Goal: Task Accomplishment & Management: Manage account settings

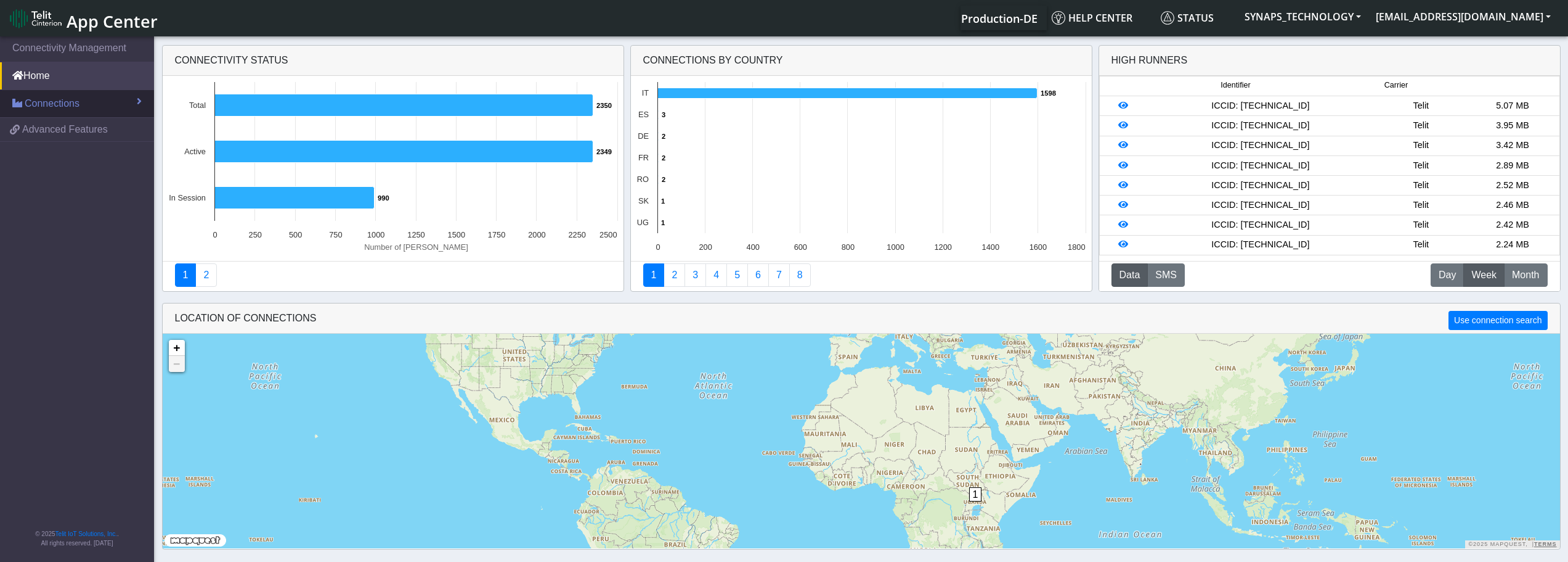
click at [47, 105] on span "Connections" at bounding box center [52, 103] width 55 height 15
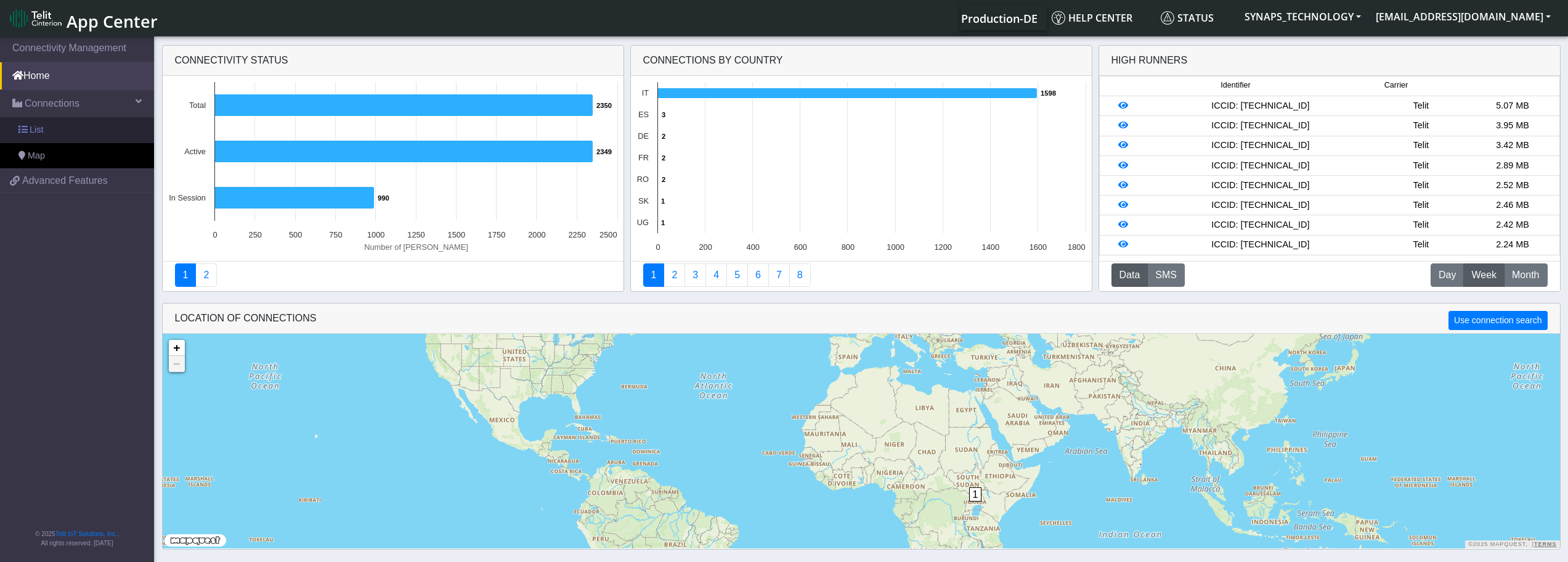
click at [38, 128] on span "List" at bounding box center [36, 130] width 13 height 13
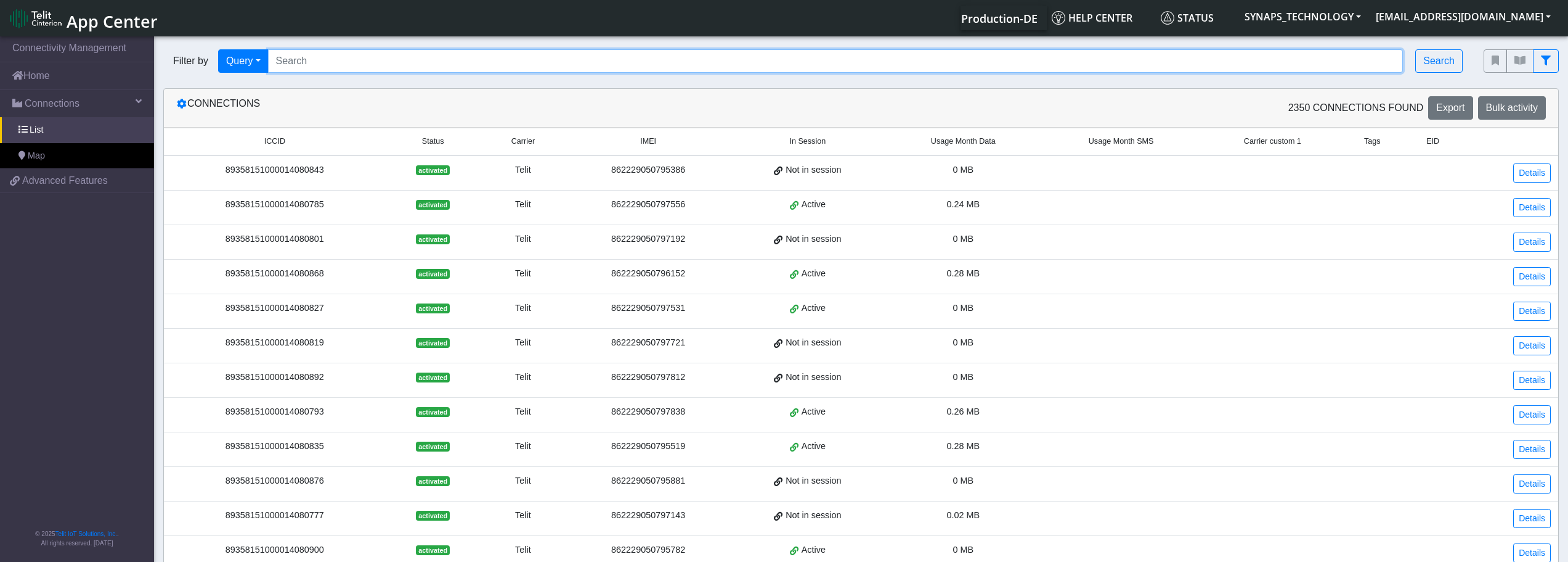
click at [363, 60] on input "Search..." at bounding box center [835, 61] width 1135 height 24
click at [636, 67] on input "Search..." at bounding box center [835, 61] width 1135 height 24
paste input "467191029574700"
type input "467191029574700"
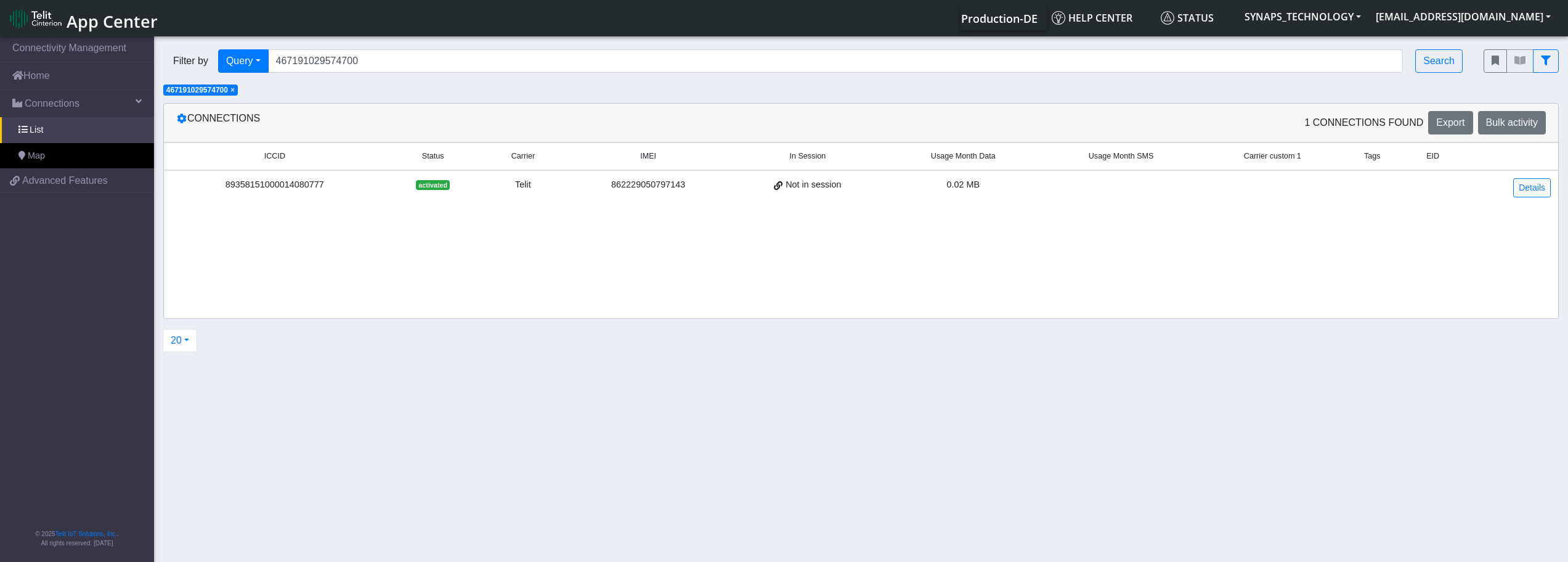
click at [833, 187] on span "Not in session" at bounding box center [814, 185] width 55 height 13
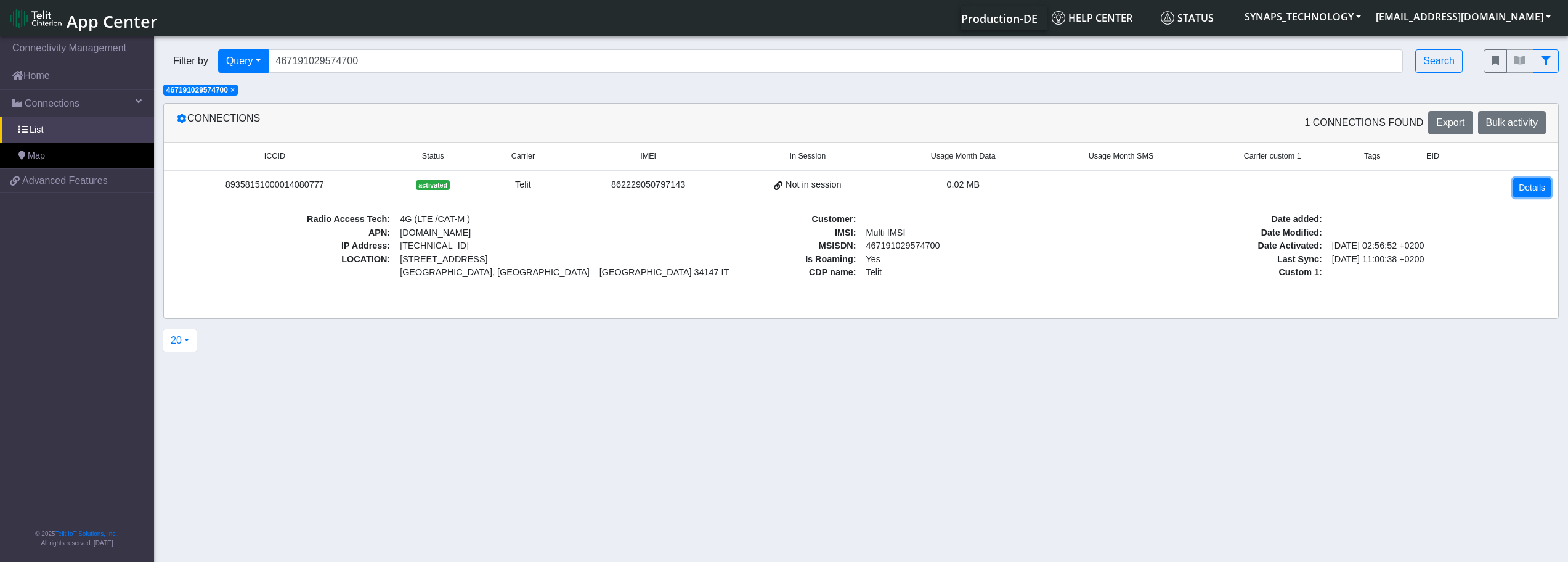
click at [1527, 187] on link "Details" at bounding box center [1532, 188] width 37 height 19
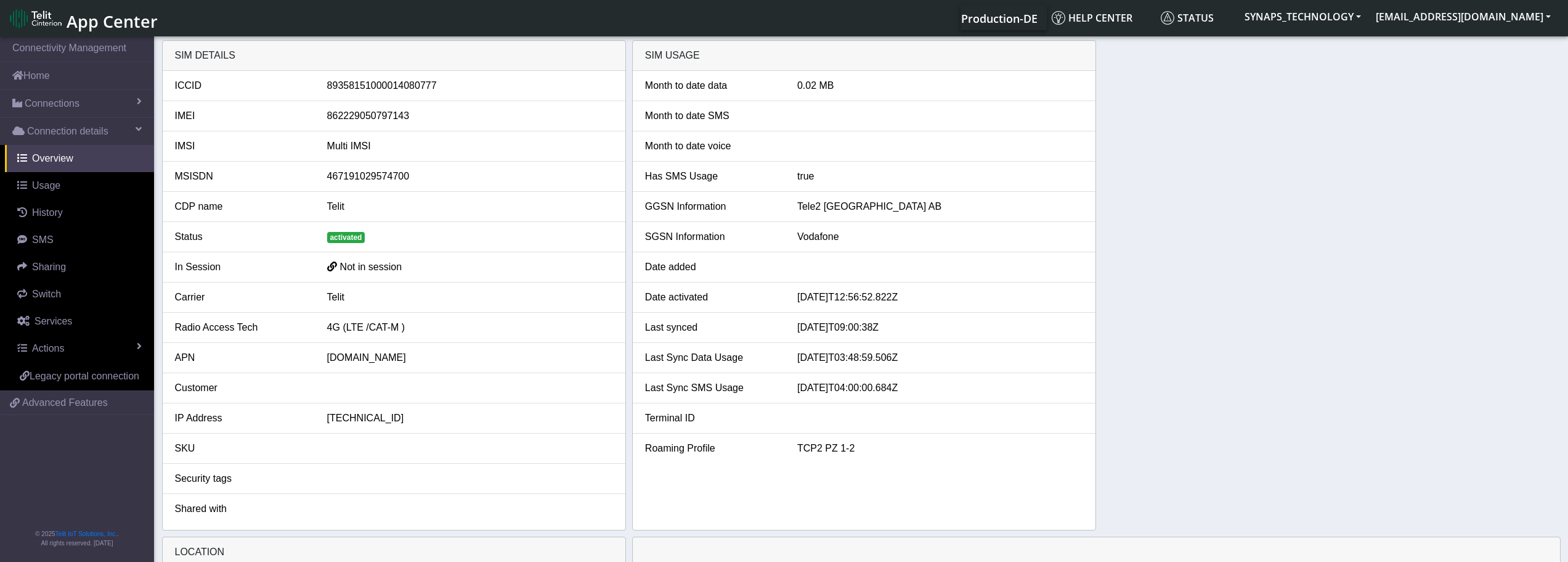
click at [357, 176] on div "467191029574700" at bounding box center [470, 176] width 304 height 15
click at [356, 175] on div "467191029574700" at bounding box center [470, 176] width 304 height 15
click at [384, 179] on div "467191029574700" at bounding box center [470, 176] width 304 height 15
click at [383, 179] on div "467191029574700" at bounding box center [470, 176] width 304 height 15
click at [345, 234] on span "activated" at bounding box center [346, 237] width 38 height 11
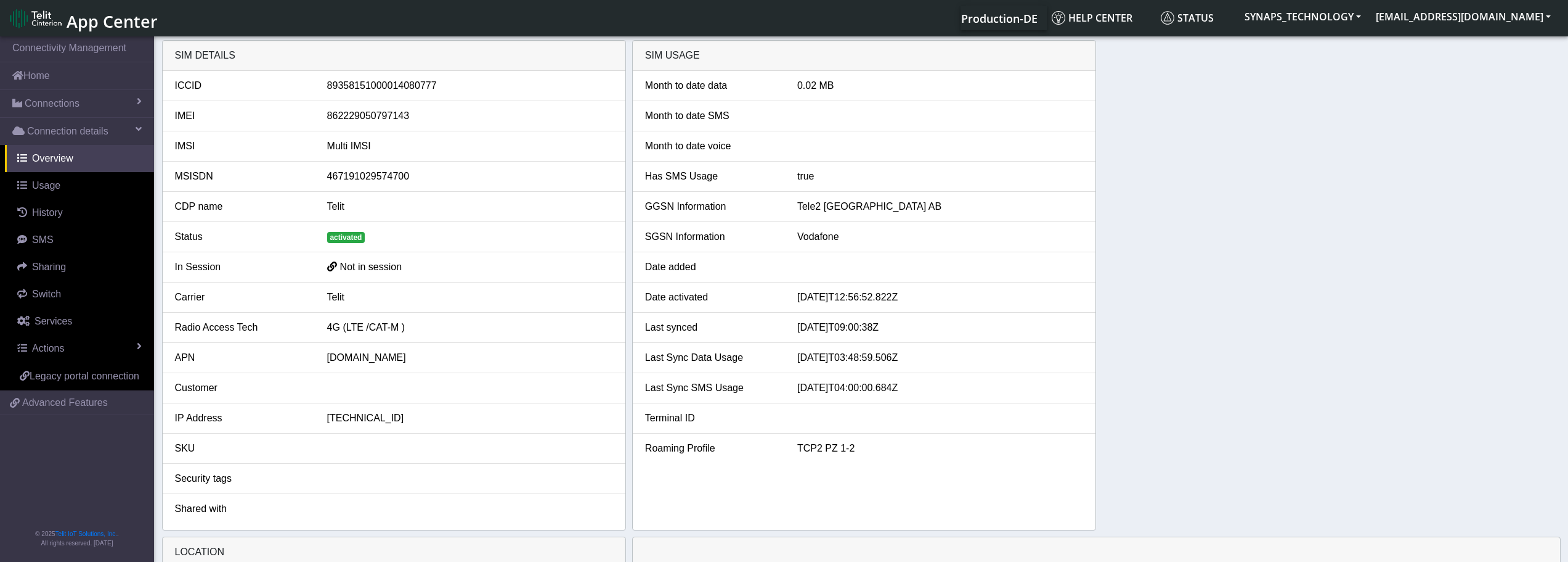
click at [340, 259] on div "Not in session" at bounding box center [470, 266] width 304 height 15
click at [342, 264] on span "Not in session" at bounding box center [371, 266] width 63 height 10
click at [410, 262] on div "Not in session" at bounding box center [470, 266] width 304 height 15
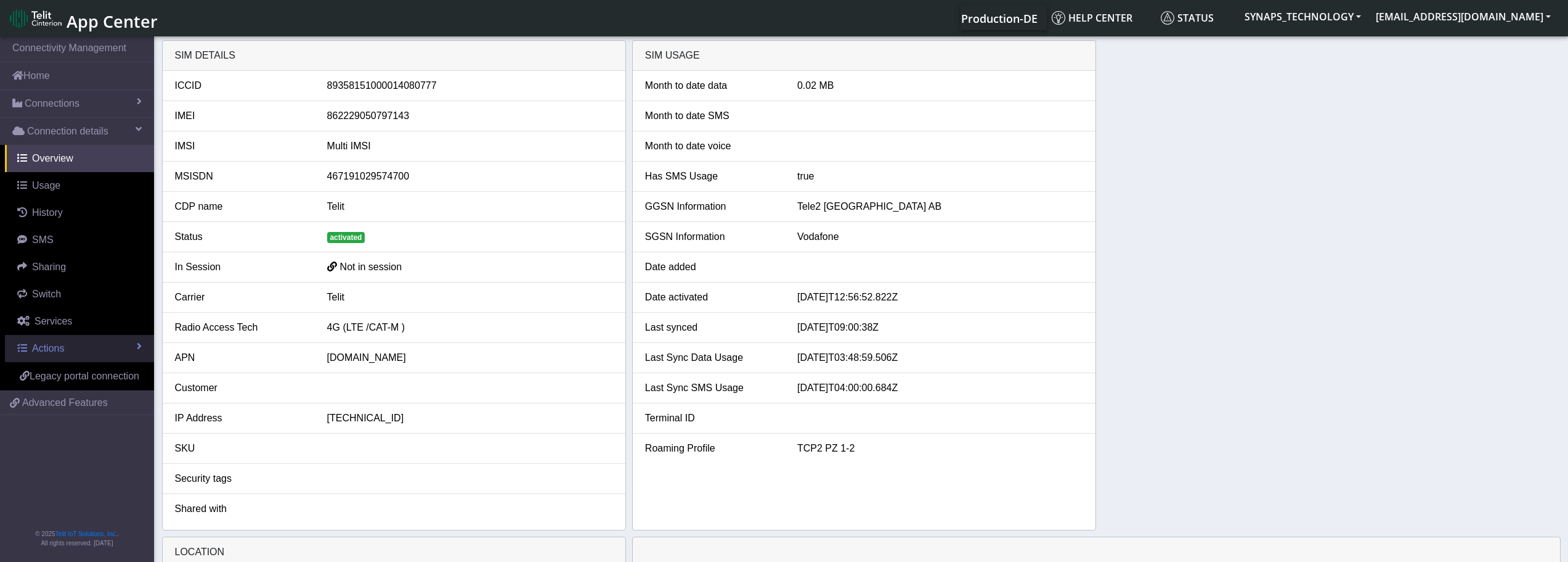
click at [71, 343] on link "Actions" at bounding box center [79, 348] width 149 height 27
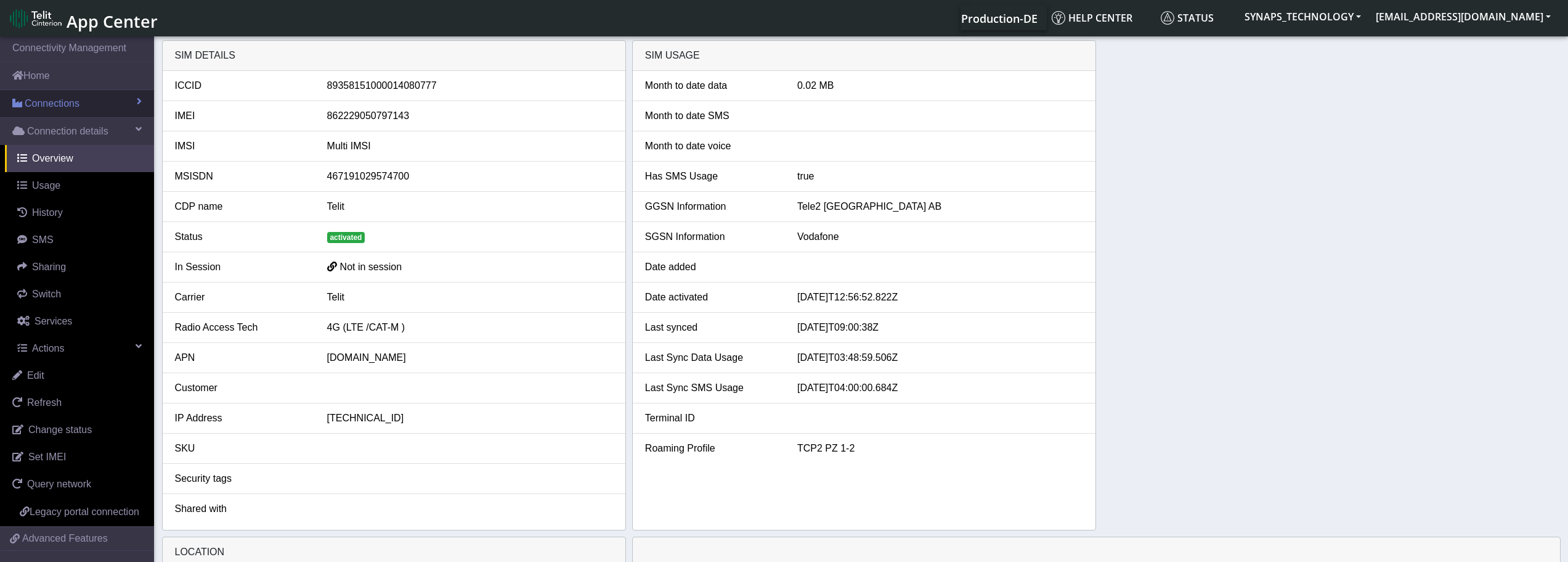
click at [132, 107] on link "Connections" at bounding box center [77, 104] width 154 height 27
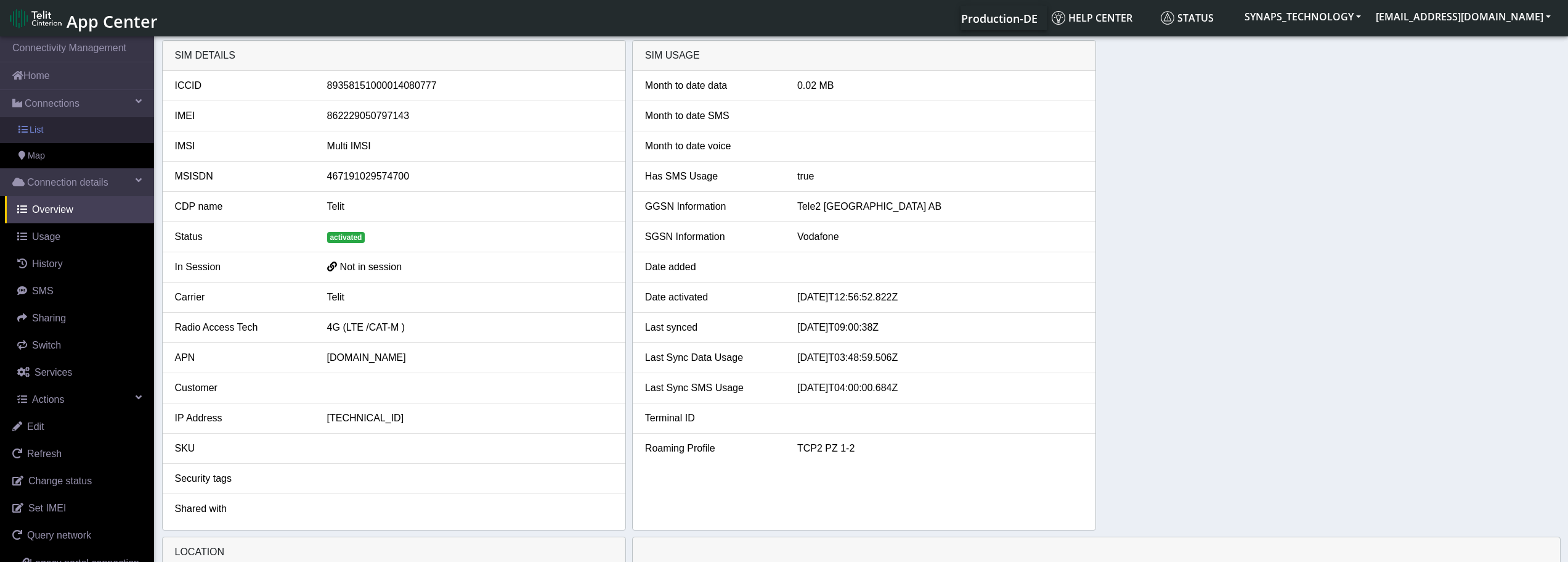
click at [66, 129] on link "List" at bounding box center [77, 130] width 154 height 26
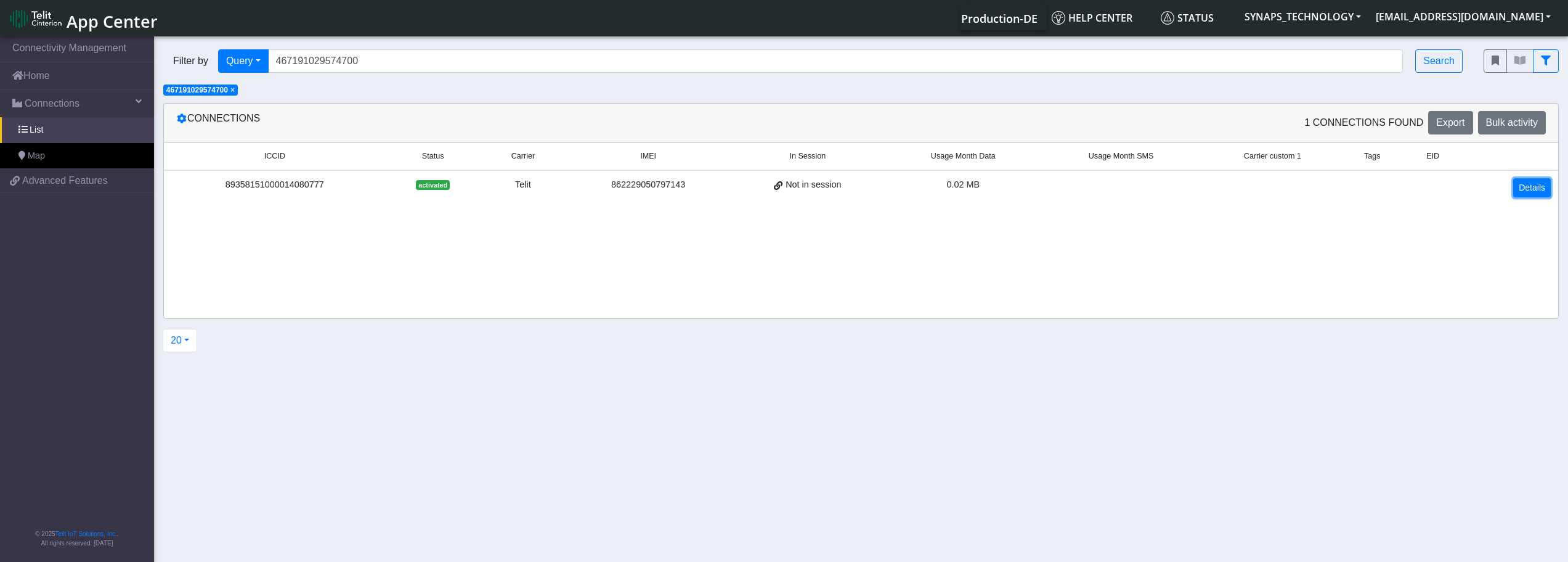
click at [1535, 185] on link "Details" at bounding box center [1532, 188] width 37 height 19
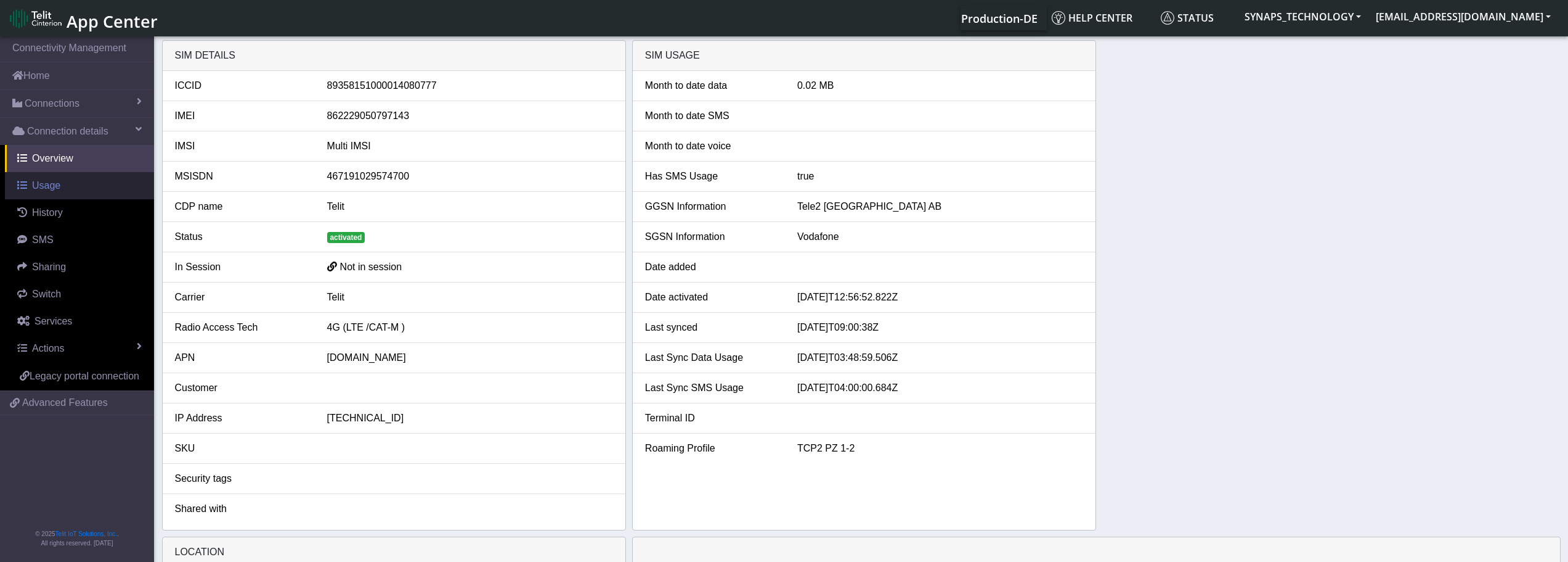
click at [76, 191] on link "Usage" at bounding box center [79, 185] width 149 height 27
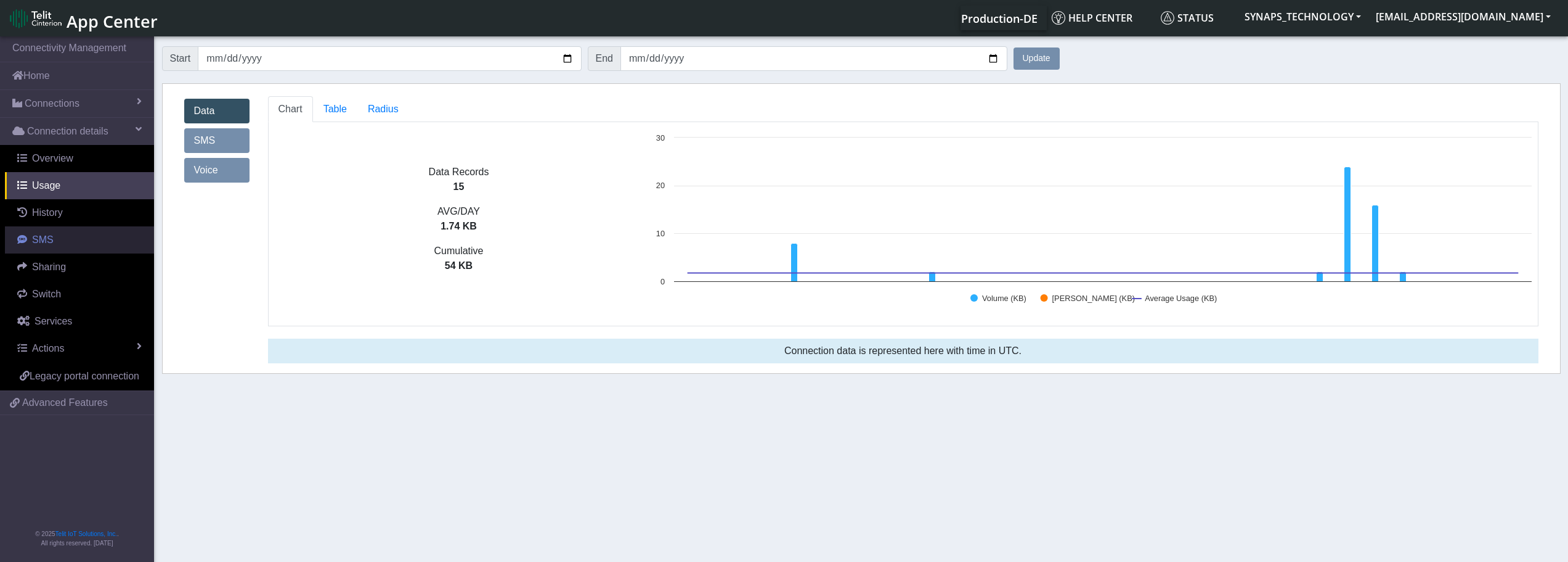
click at [51, 243] on span "SMS" at bounding box center [42, 239] width 21 height 10
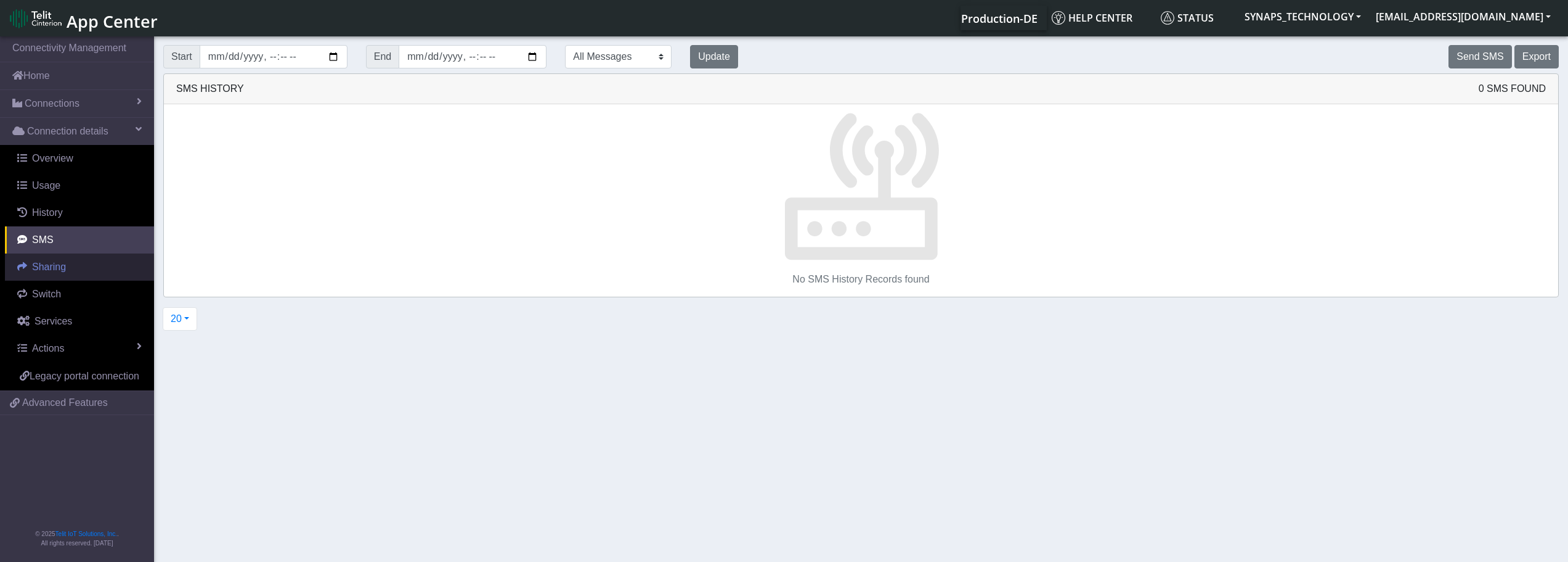
click at [65, 268] on span "Sharing" at bounding box center [48, 266] width 34 height 10
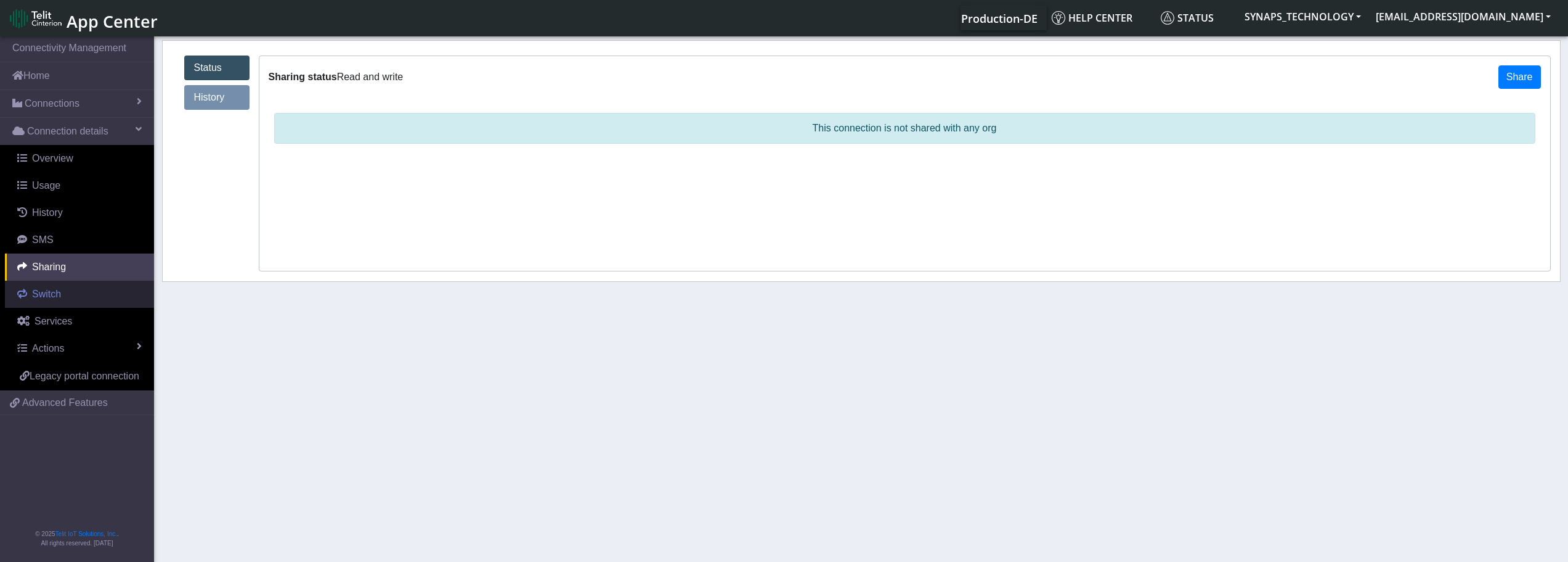
click at [71, 296] on link "Switch" at bounding box center [79, 294] width 149 height 27
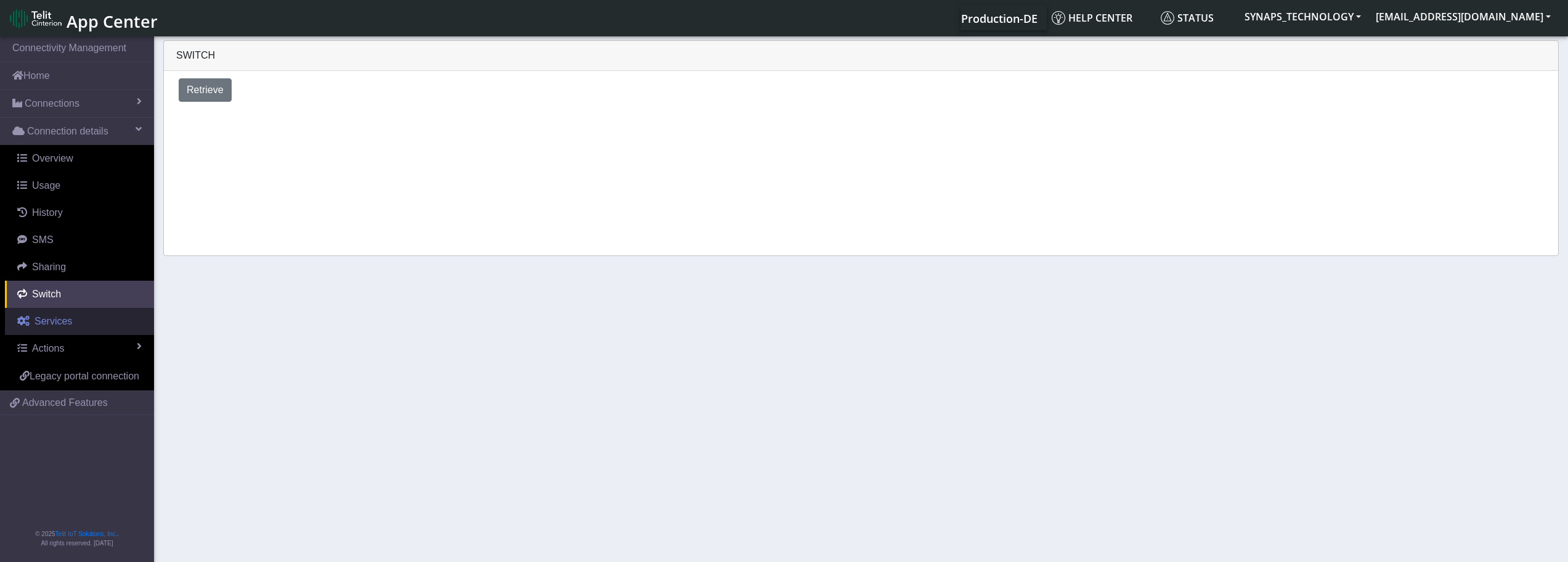
click at [56, 322] on span "Services" at bounding box center [53, 320] width 37 height 10
select select "2: 6"
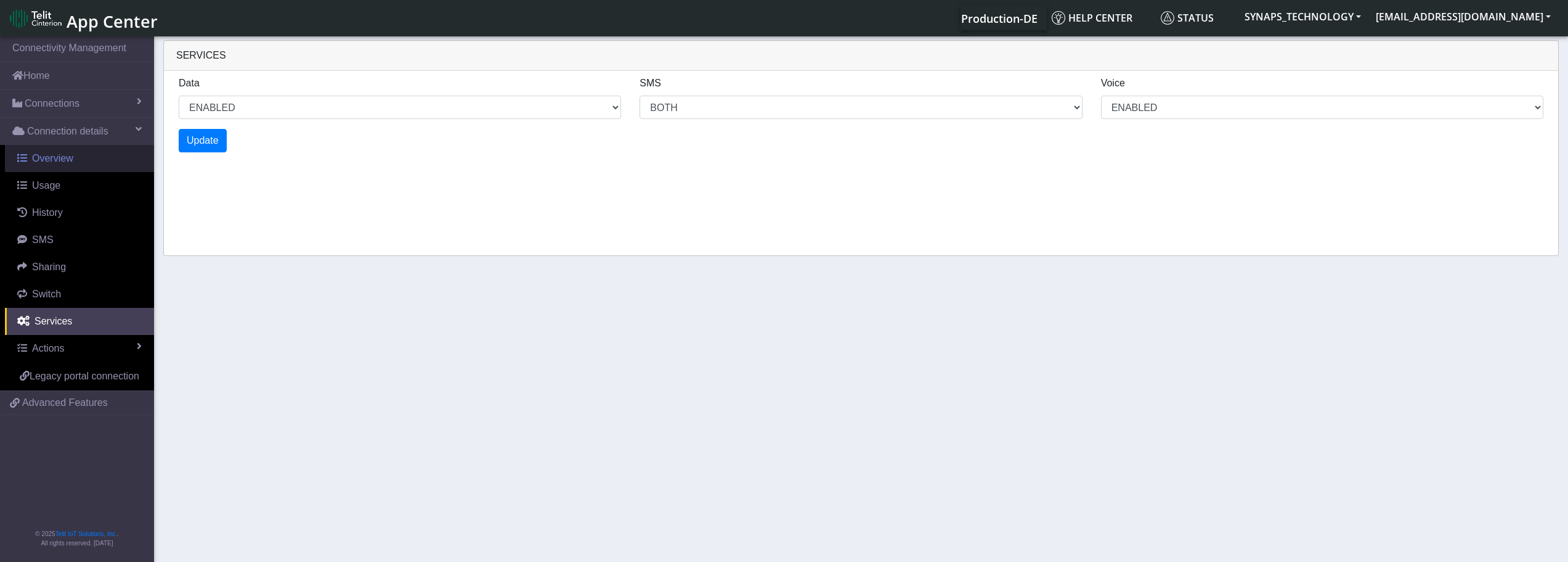
click at [52, 155] on span "Overview" at bounding box center [52, 158] width 41 height 10
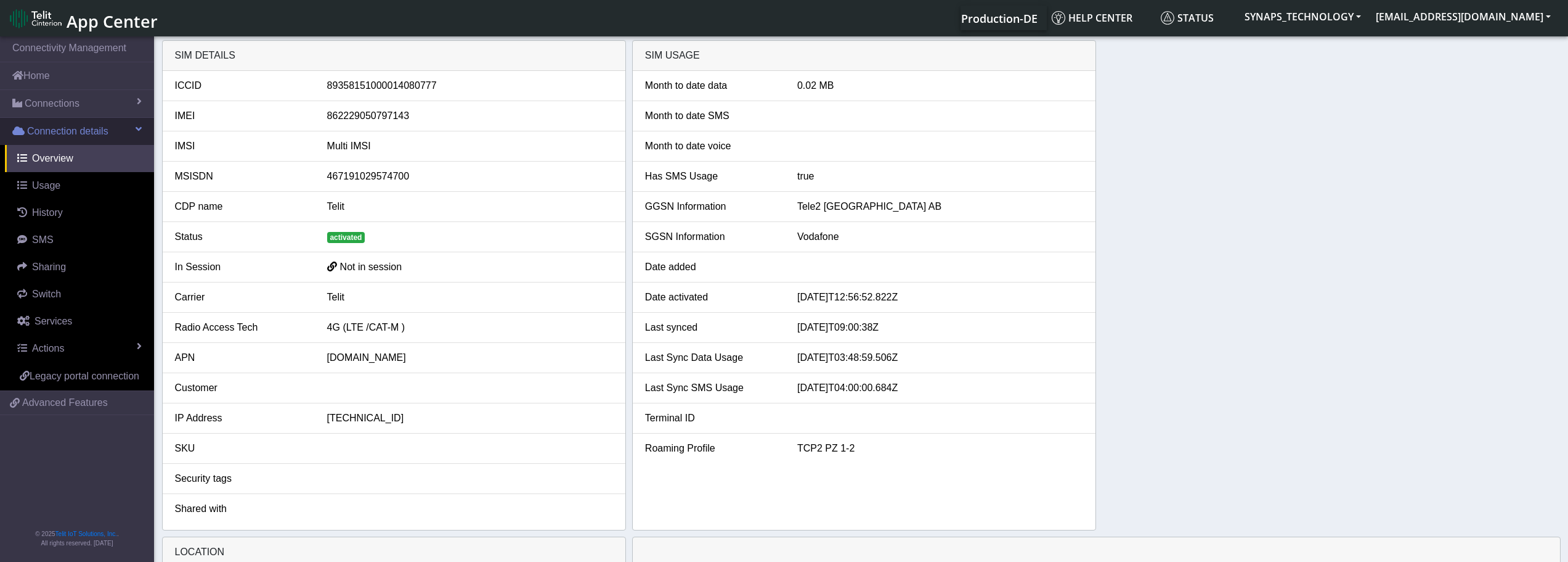
click at [109, 131] on link "Connection details" at bounding box center [77, 132] width 154 height 27
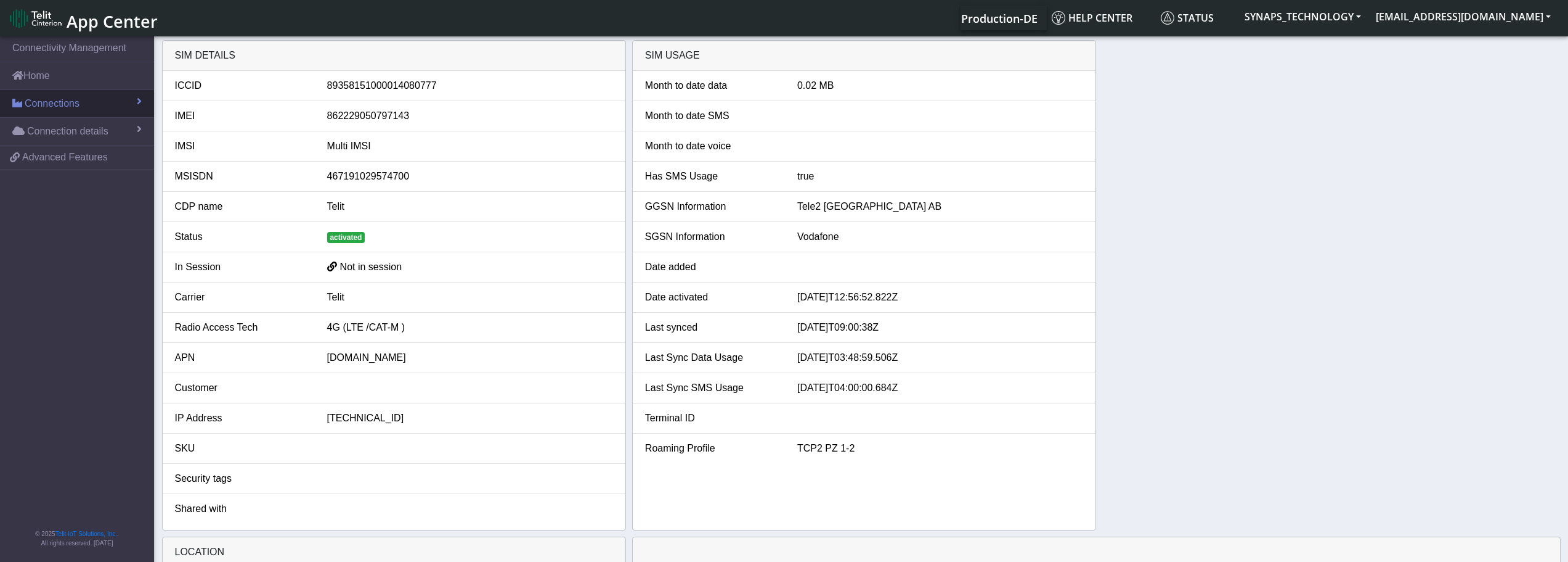
click at [122, 102] on link "Connections" at bounding box center [77, 104] width 154 height 27
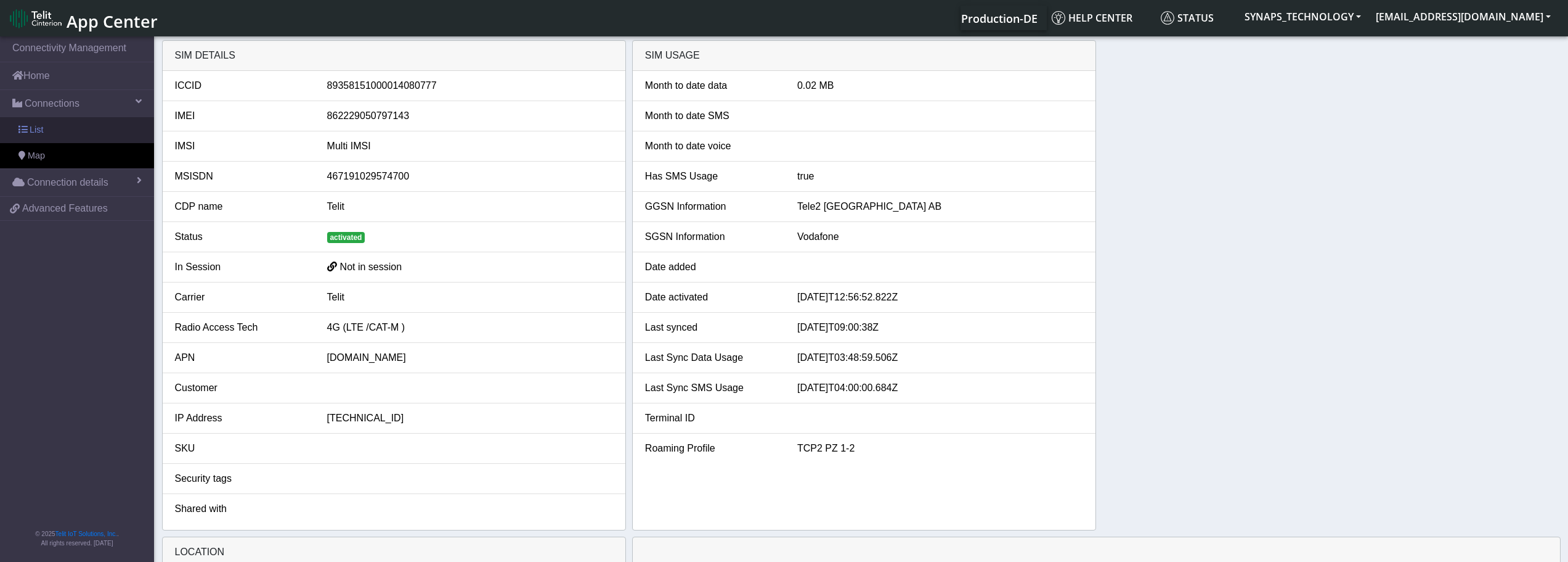
click at [73, 126] on link "List" at bounding box center [77, 130] width 154 height 26
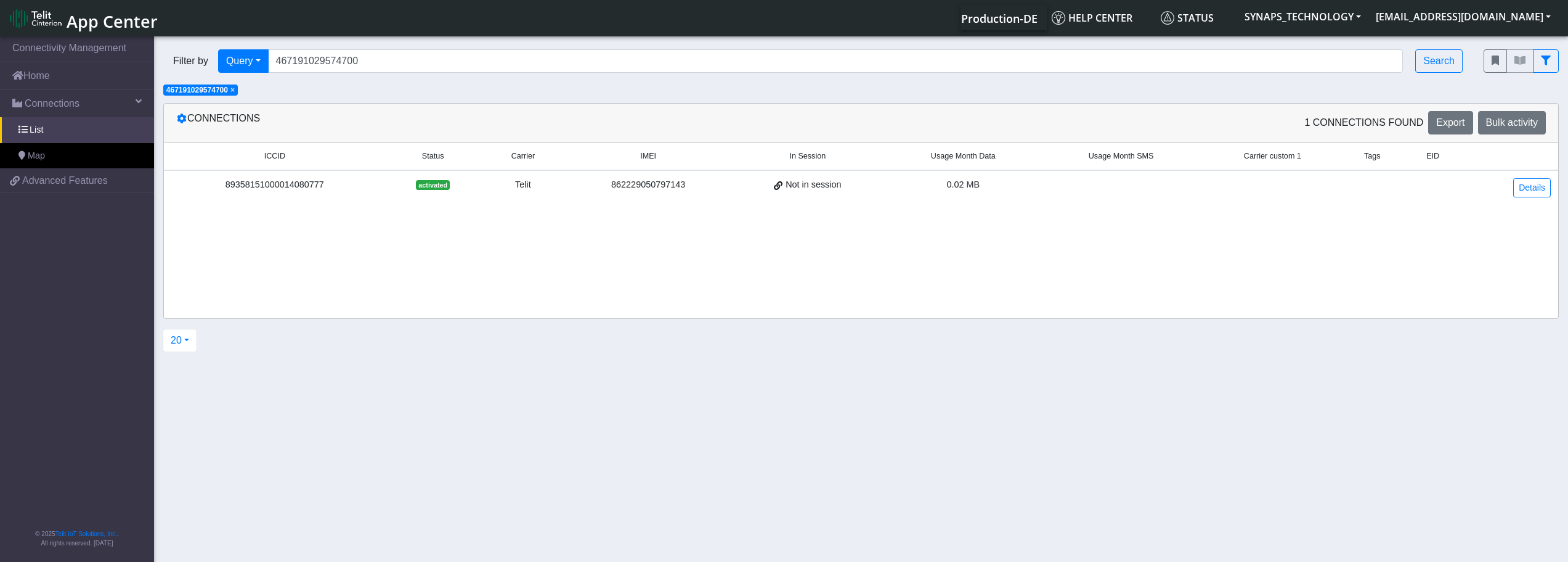
click at [235, 93] on span "×" at bounding box center [232, 90] width 4 height 9
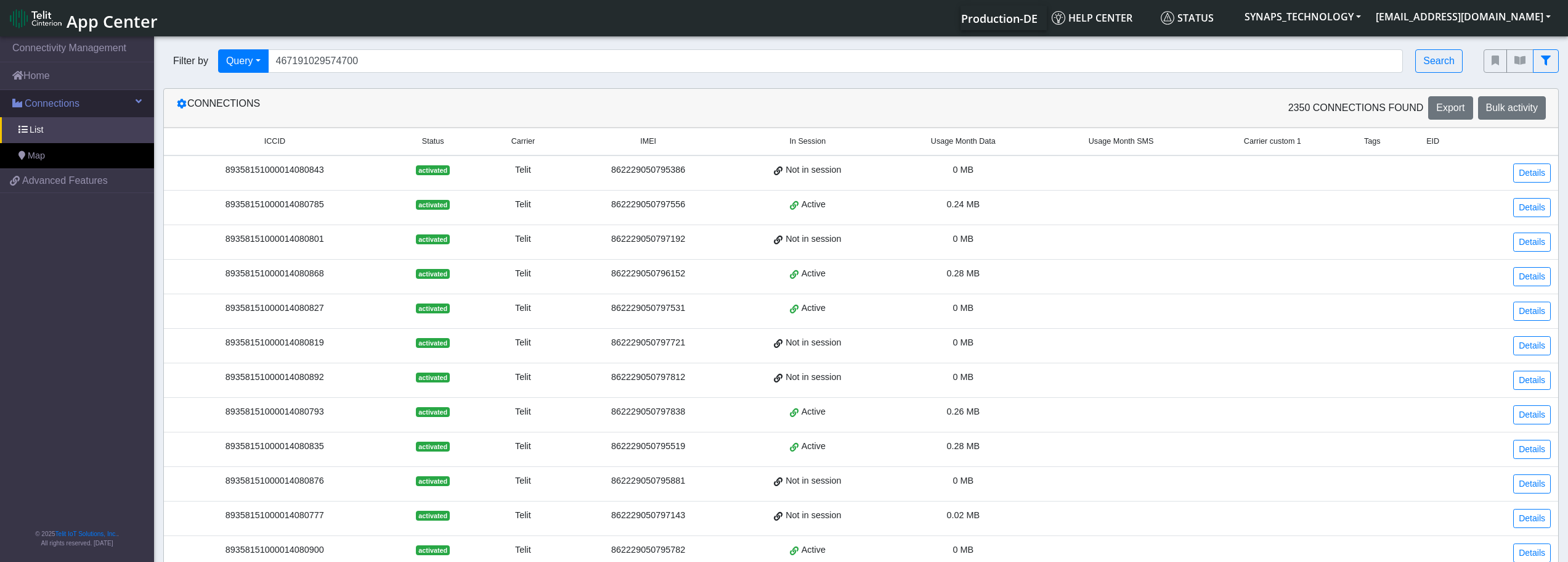
click at [135, 102] on span at bounding box center [139, 101] width 6 height 10
click at [135, 102] on link "Connections" at bounding box center [77, 104] width 154 height 27
click at [87, 127] on link "List" at bounding box center [77, 130] width 154 height 26
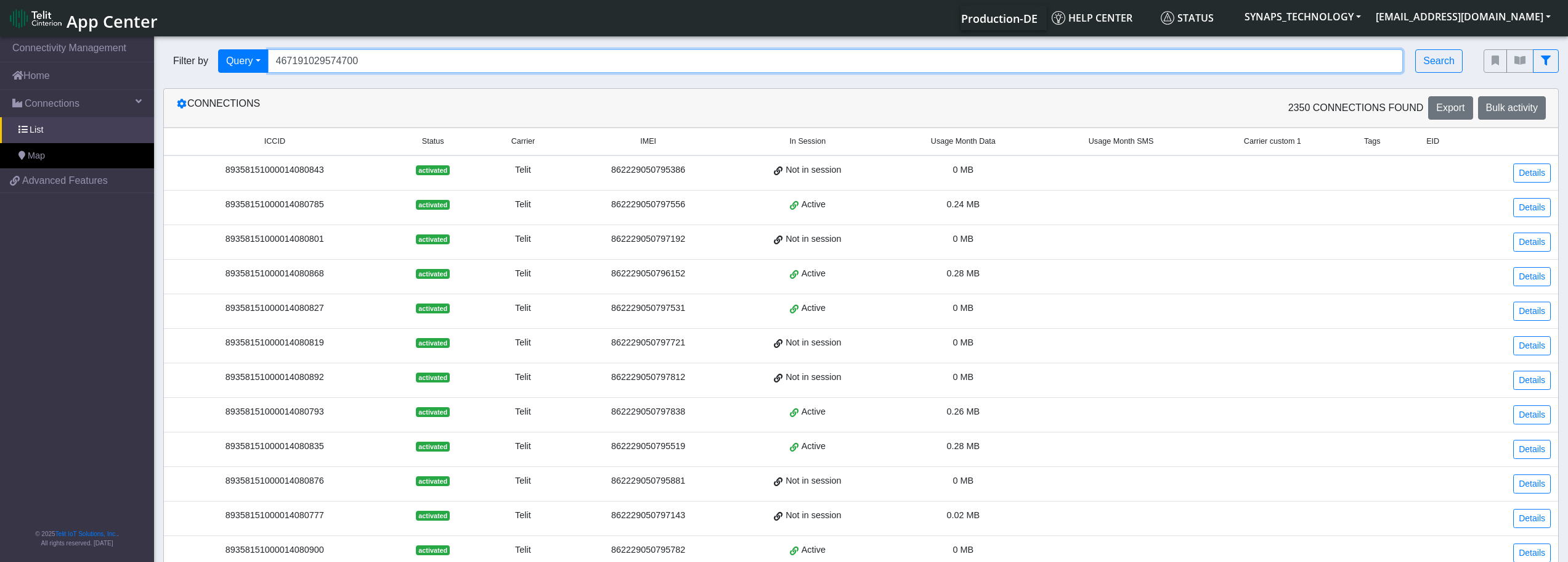
click at [405, 67] on input "467191029574700" at bounding box center [835, 61] width 1135 height 24
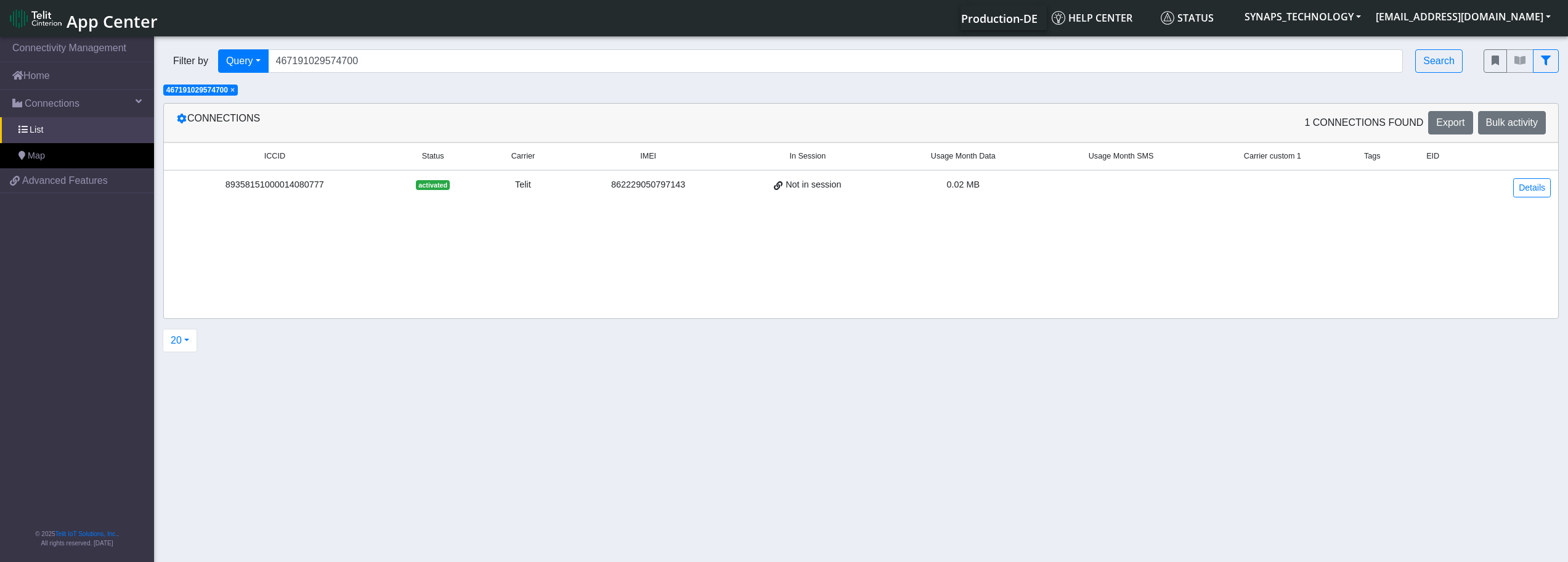
click at [286, 185] on div "89358151000014080777" at bounding box center [274, 185] width 207 height 13
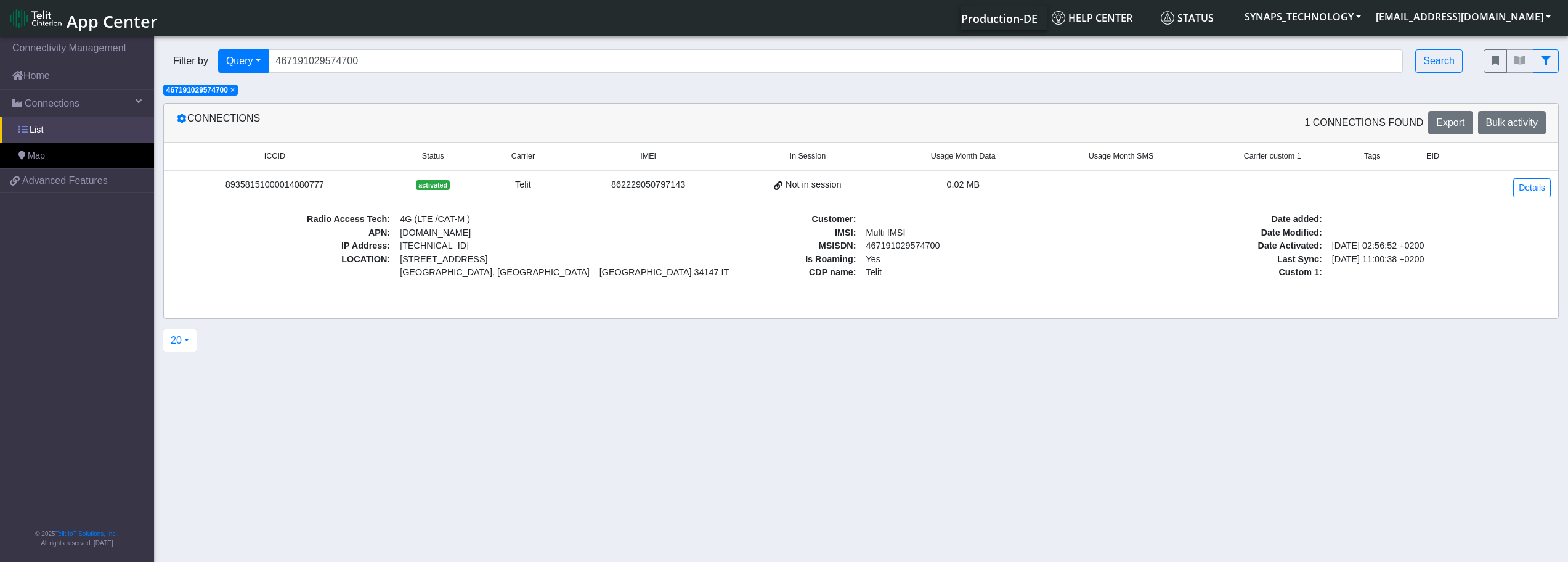
click at [121, 140] on link "List" at bounding box center [77, 130] width 154 height 26
click at [1521, 189] on link "Details" at bounding box center [1532, 188] width 37 height 19
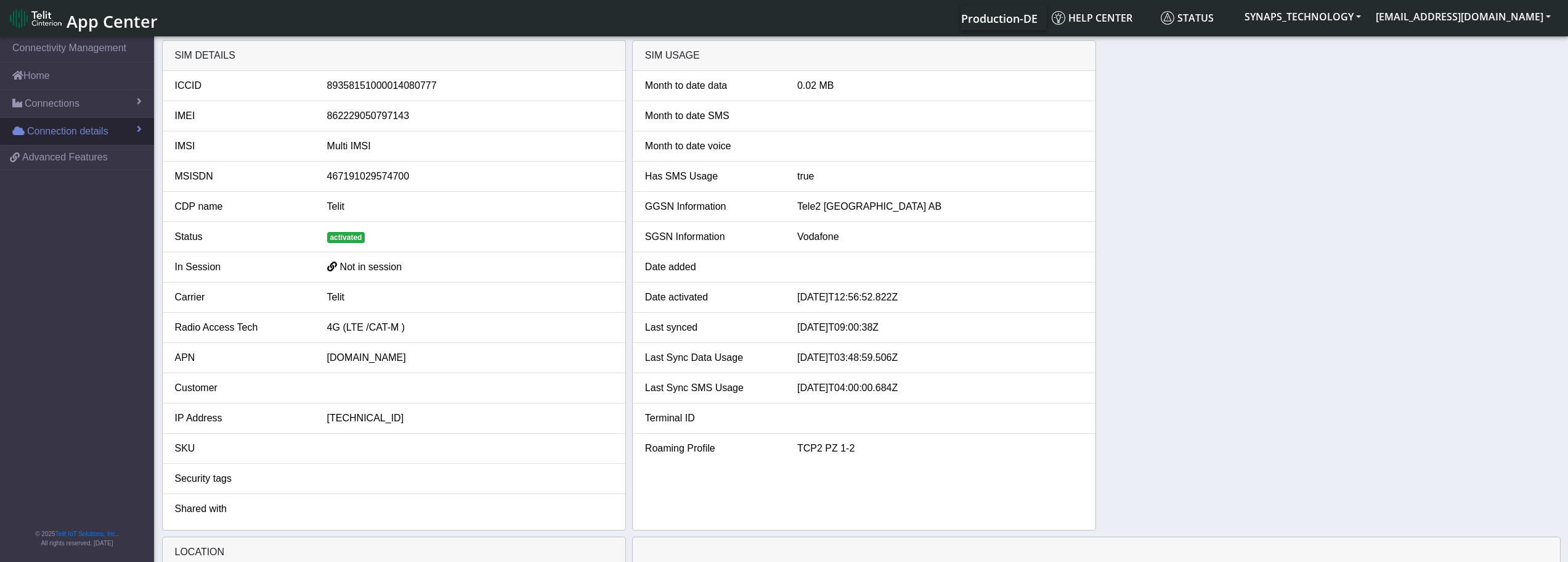
click at [122, 133] on link "Connection details" at bounding box center [77, 132] width 154 height 27
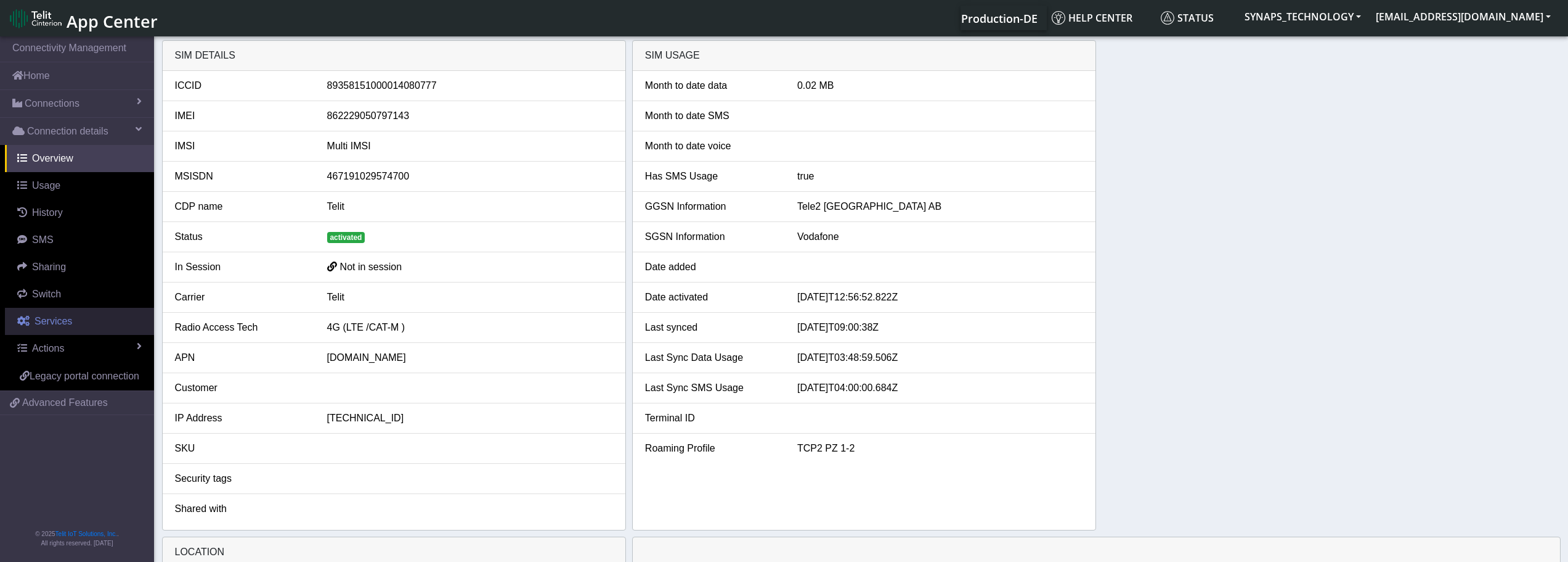
click at [81, 316] on link "Services" at bounding box center [79, 321] width 149 height 27
select select "2: 6"
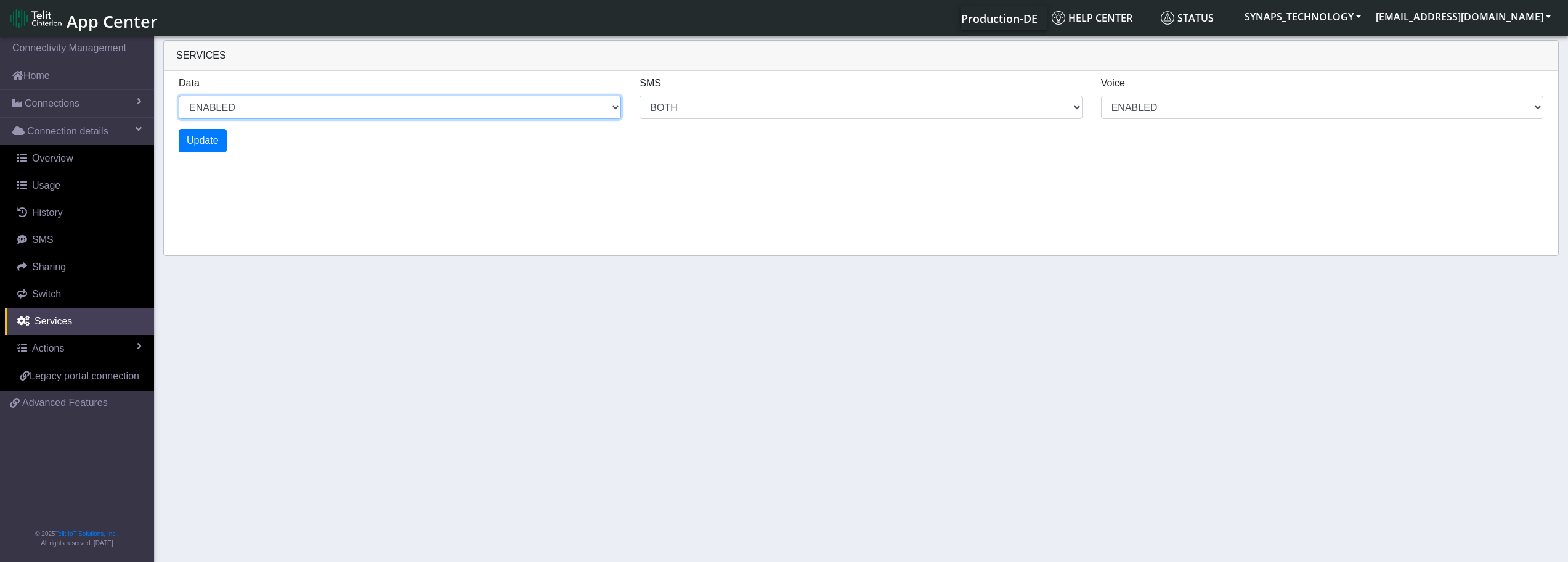
click at [497, 97] on select "ENABLED DISABLED" at bounding box center [400, 108] width 442 height 24
click at [179, 96] on select "ENABLED DISABLED" at bounding box center [400, 108] width 442 height 24
select select "3: 1"
select select "6: 6"
select select "2: 2"
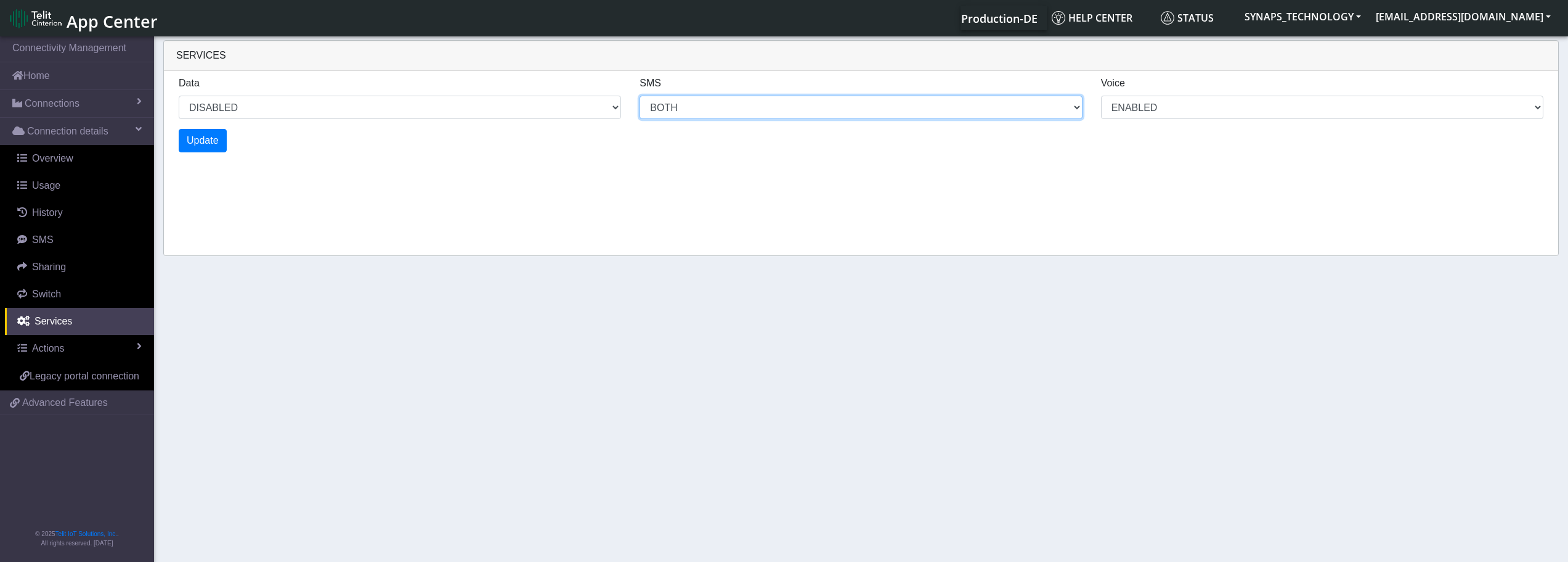
click at [707, 113] on select "MO MT BOTH DISABLED" at bounding box center [860, 108] width 442 height 24
select select "5: 1"
select select "10: 6"
select select "4: 2"
select select "11: 0"
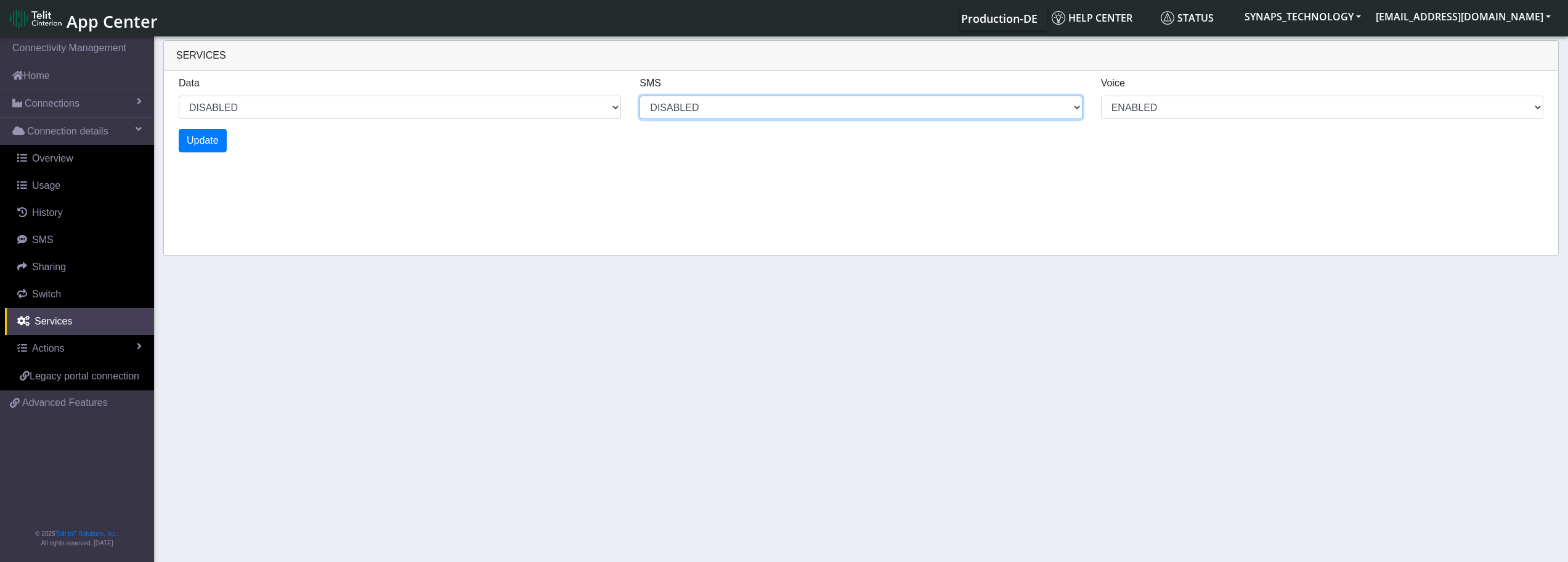
click at [639, 96] on select "MO MT BOTH DISABLED" at bounding box center [860, 108] width 442 height 24
select select "7: 1"
select select "15: 0"
select select "6: 2"
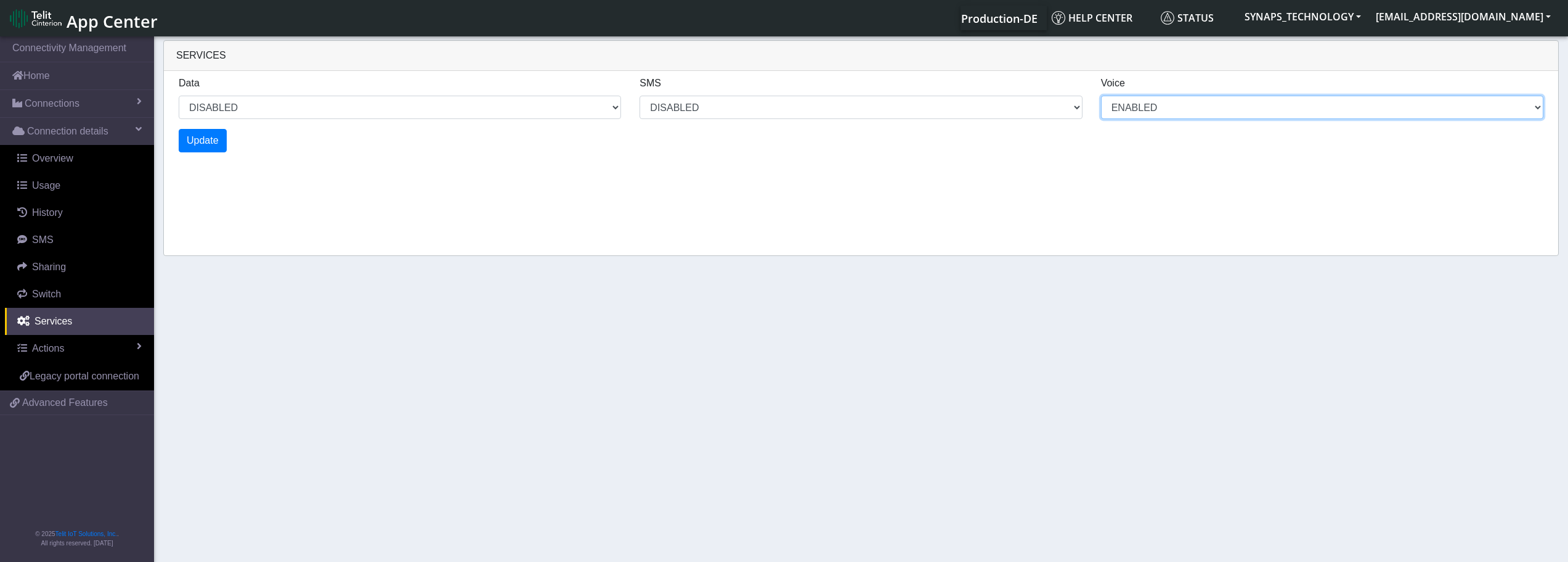
select select "9: 1"
select select "19: 0"
click at [1171, 109] on select "ENABLED DISABLED" at bounding box center [1322, 108] width 442 height 24
select select "9: 0"
click at [1101, 96] on select "ENABLED DISABLED" at bounding box center [1322, 108] width 442 height 24
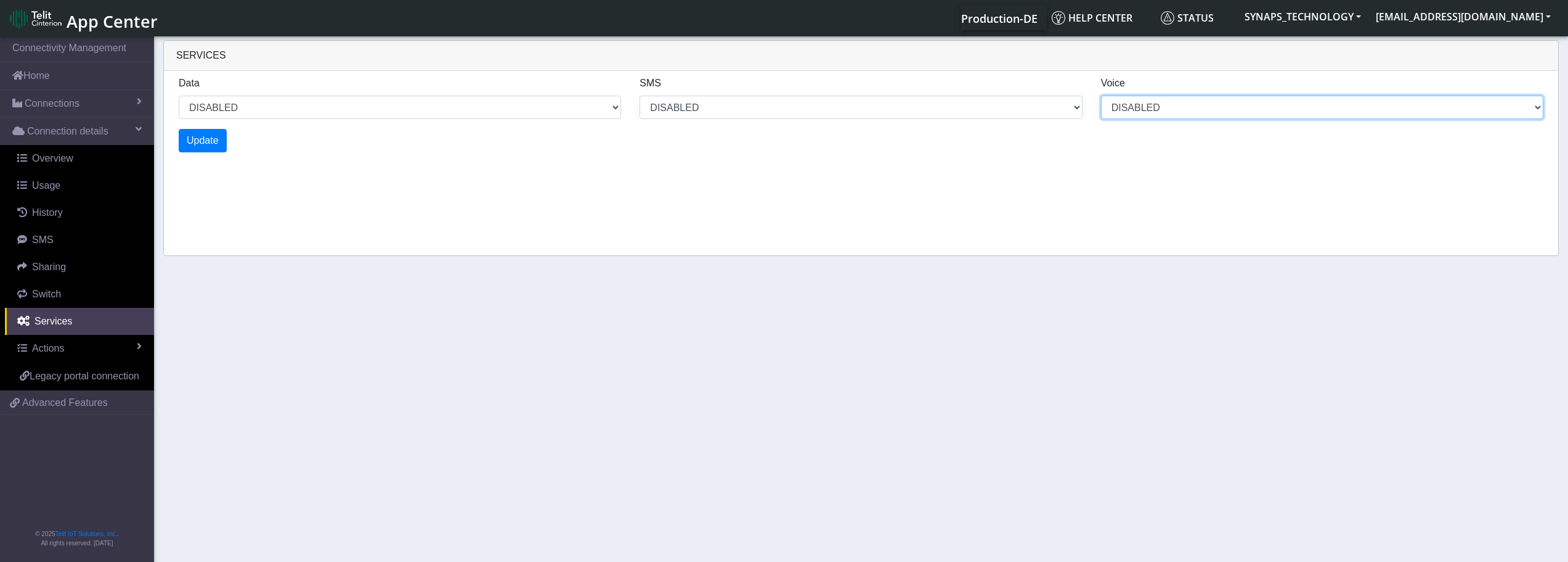
select select "11: 1"
select select "23: 0"
select select "11: 0"
click at [207, 141] on span "Update" at bounding box center [203, 140] width 32 height 10
select select "15: 1"
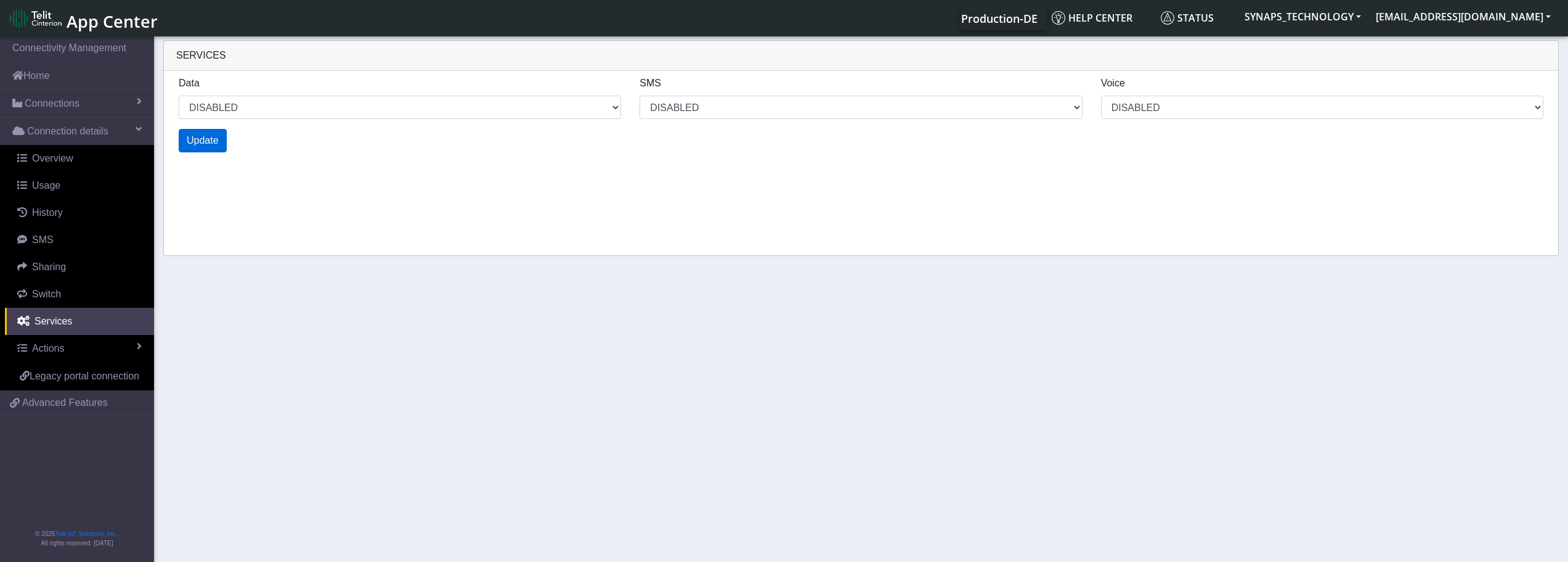
select select "31: 0"
select select "15: 0"
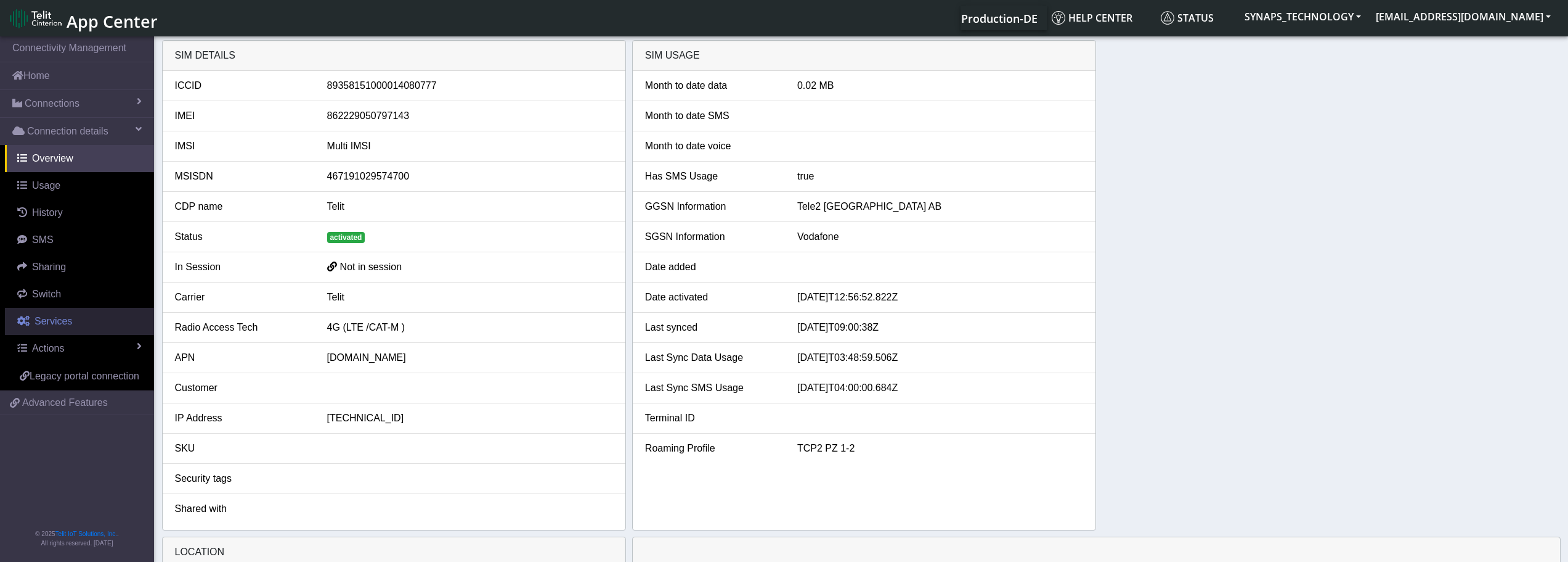
click at [65, 319] on span "Services" at bounding box center [53, 320] width 37 height 10
select select "1: 1"
select select "3: 0"
select select "1: 0"
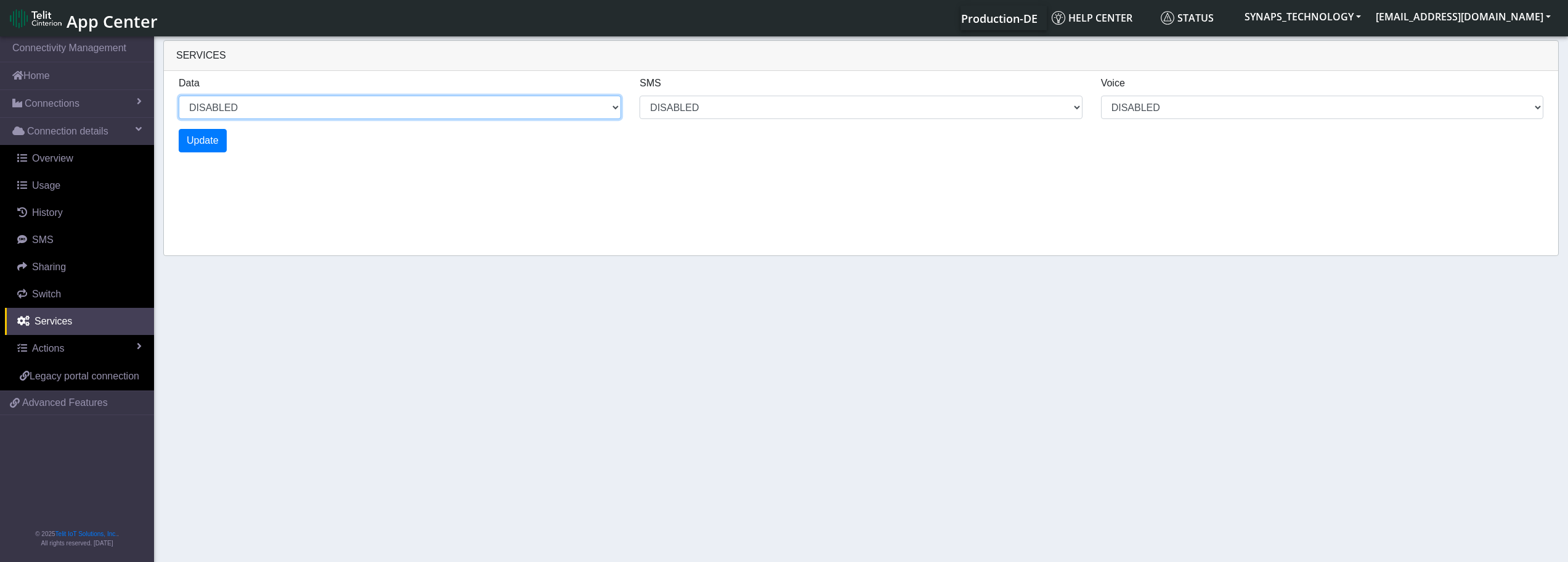
click at [242, 113] on select "ENABLED DISABLED" at bounding box center [400, 108] width 442 height 24
click at [179, 96] on select "ENABLED DISABLED" at bounding box center [400, 108] width 442 height 24
select select "2: 0"
select select "7: 0"
select select "3: 0"
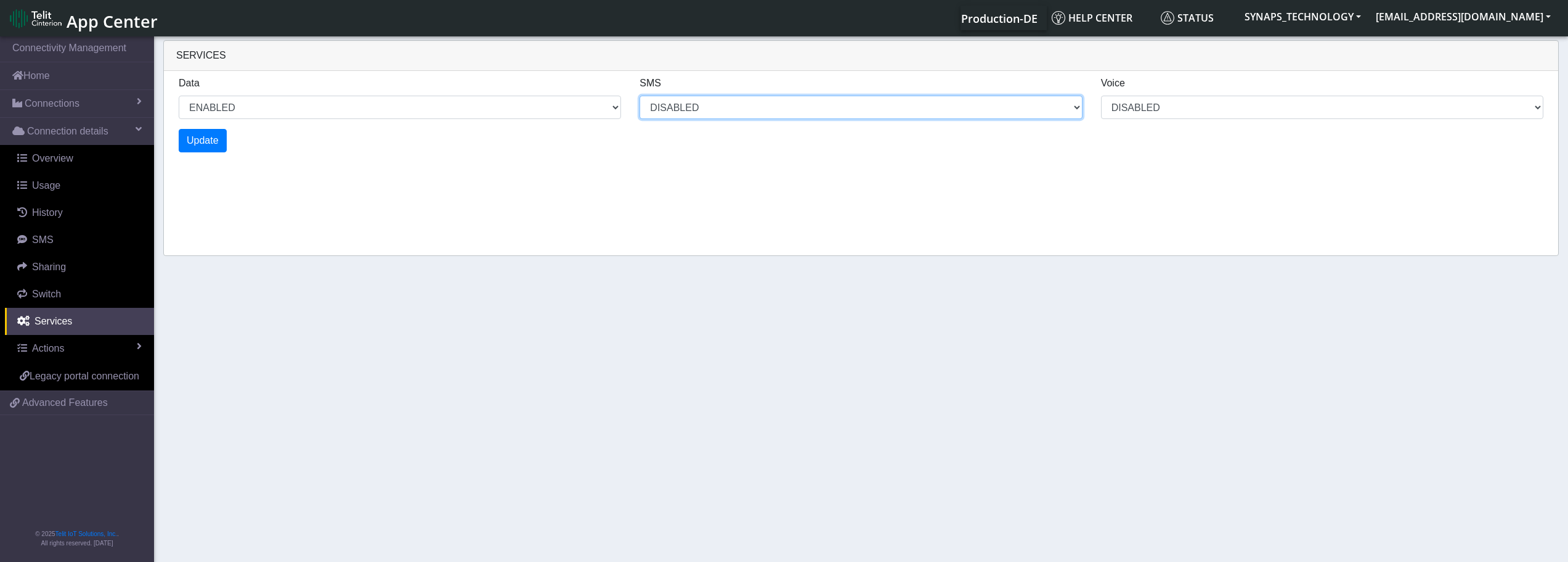
select select "4: 0"
select select "11: 0"
select select "5: 0"
click at [692, 106] on select "MO MT BOTH DISABLED" at bounding box center [860, 108] width 442 height 24
select select "8: 2"
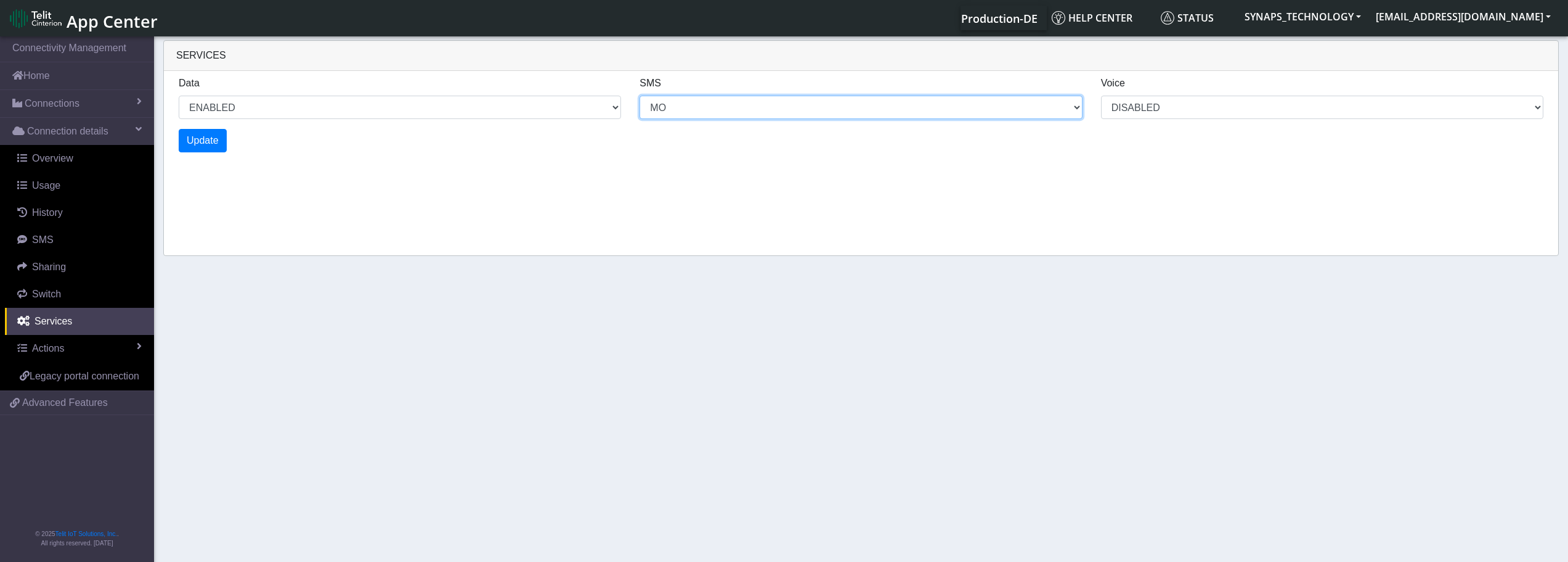
click at [639, 96] on select "MO MT BOTH DISABLED" at bounding box center [860, 108] width 442 height 24
select select "6: 0"
select select "12: 2"
select select "7: 0"
click at [697, 104] on select "MO MT BOTH DISABLED" at bounding box center [860, 108] width 442 height 24
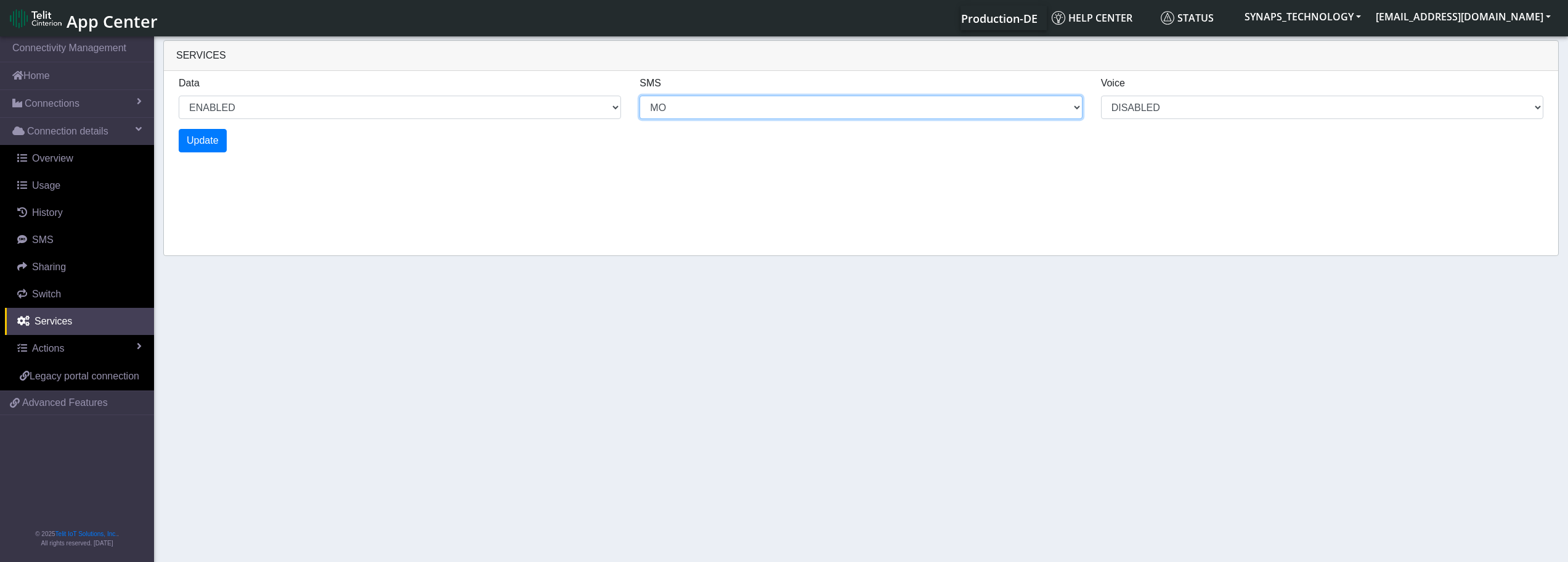
select select "14: 6"
click at [639, 96] on select "MO MT BOTH DISABLED" at bounding box center [860, 108] width 442 height 24
select select "8: 0"
select select "18: 6"
select select "9: 0"
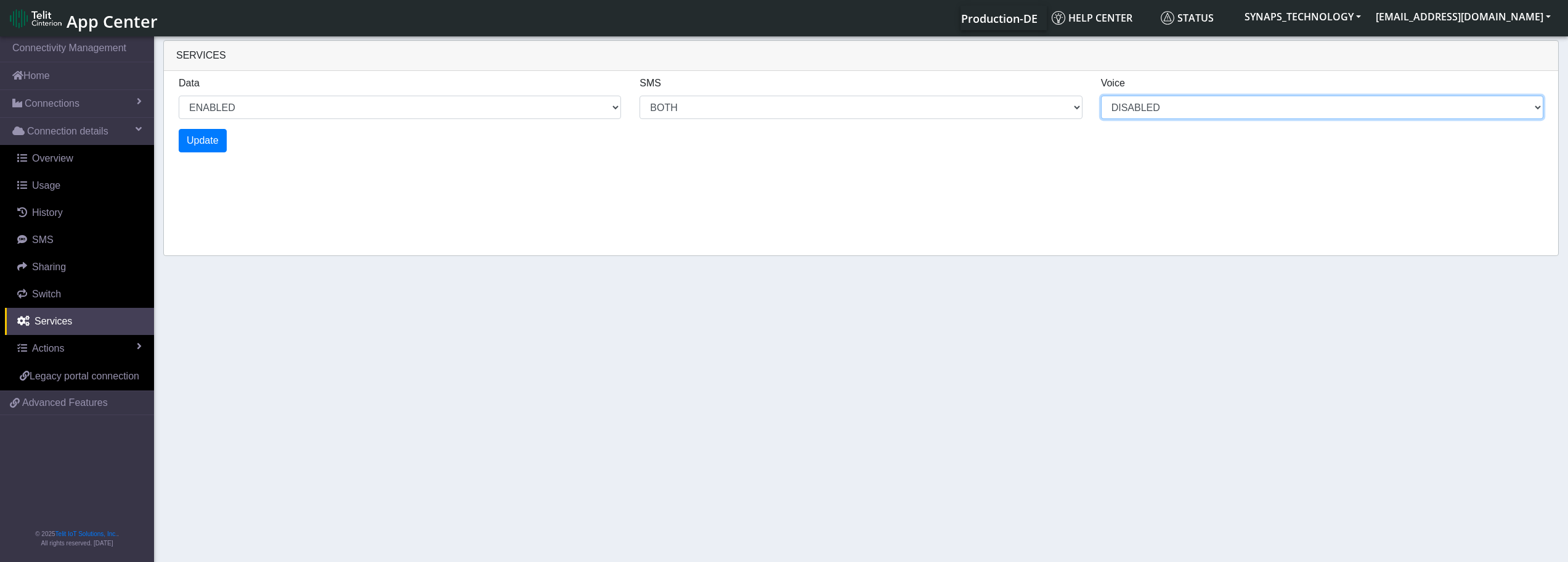
click at [1204, 109] on select "ENABLED DISABLED" at bounding box center [1322, 108] width 442 height 24
select select "10: 0"
select select "22: 6"
select select "10: 2"
click at [1101, 96] on select "ENABLED DISABLED" at bounding box center [1322, 108] width 442 height 24
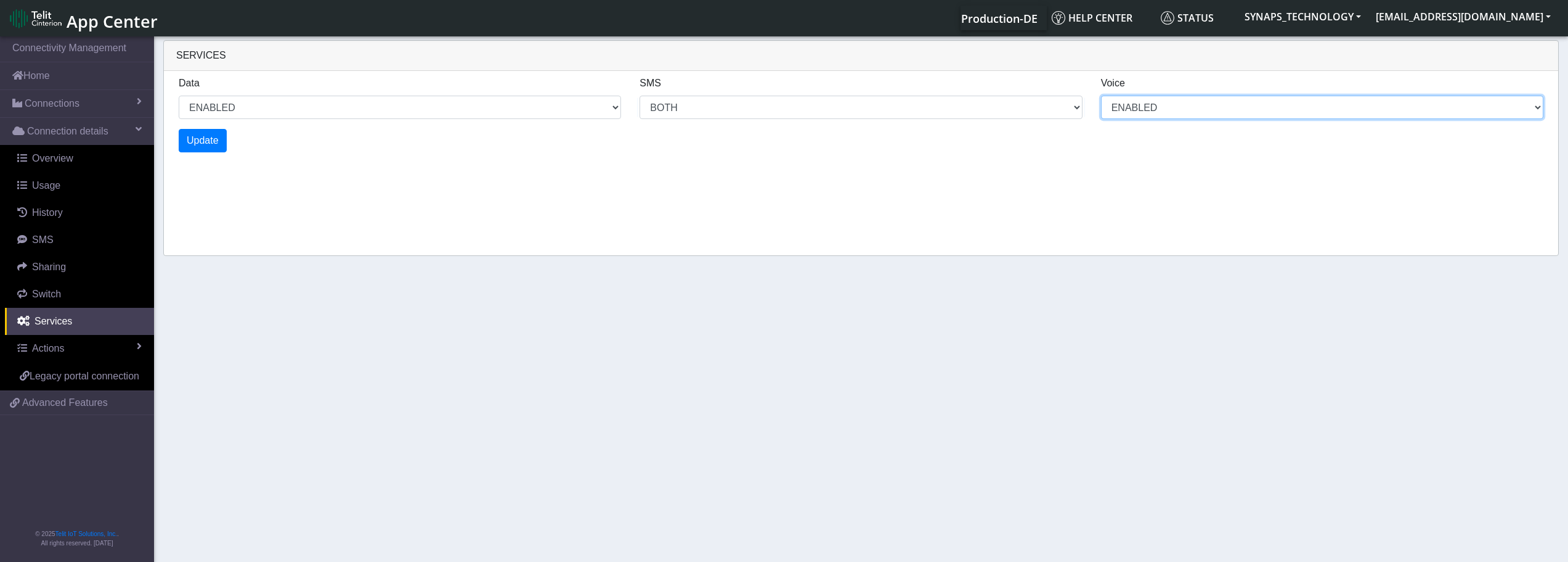
select select "12: 0"
select select "26: 6"
select select "12: 2"
click at [192, 146] on span "Update" at bounding box center [203, 140] width 32 height 10
select select "16: 0"
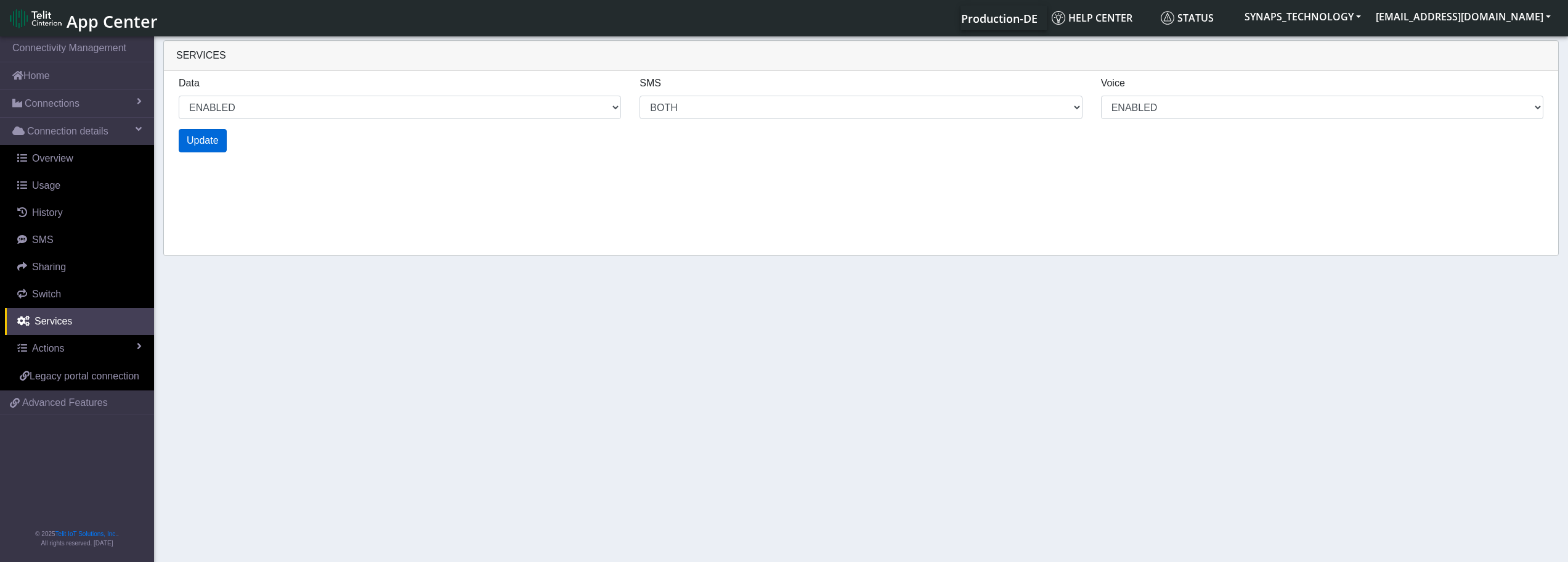
select select "34: 6"
select select "16: 2"
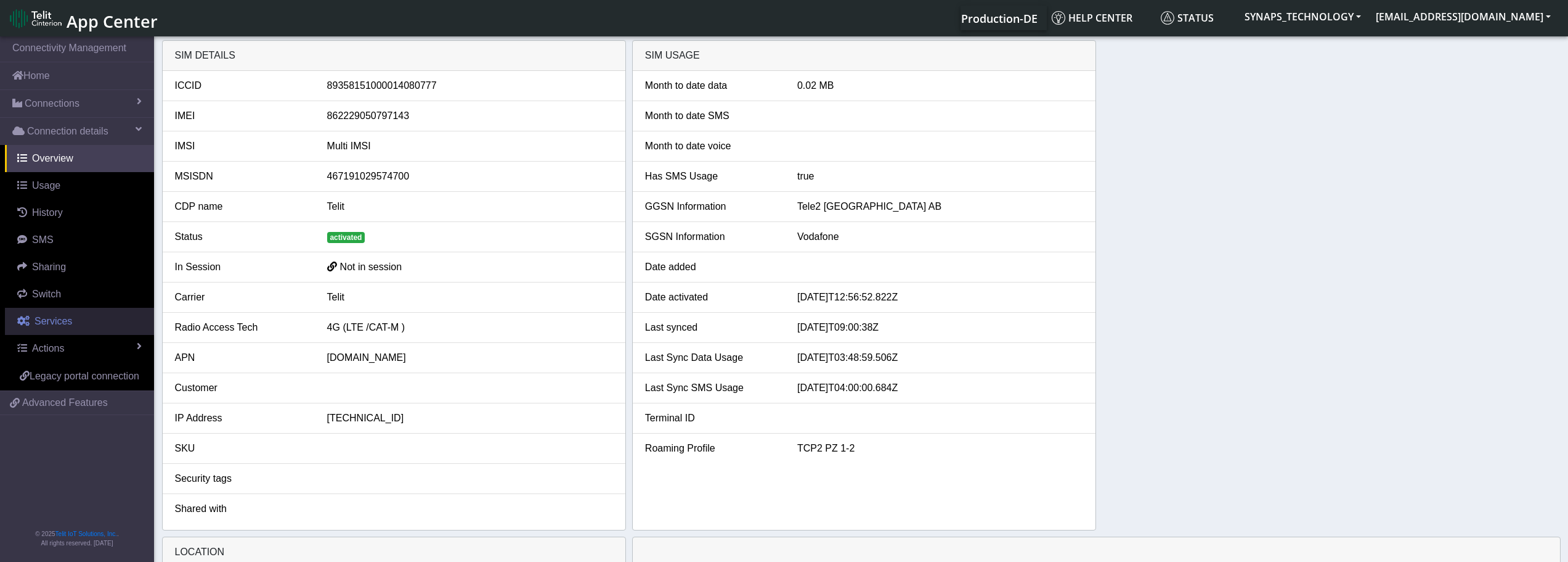
click at [102, 315] on link "Services" at bounding box center [79, 321] width 149 height 27
select select "2: 6"
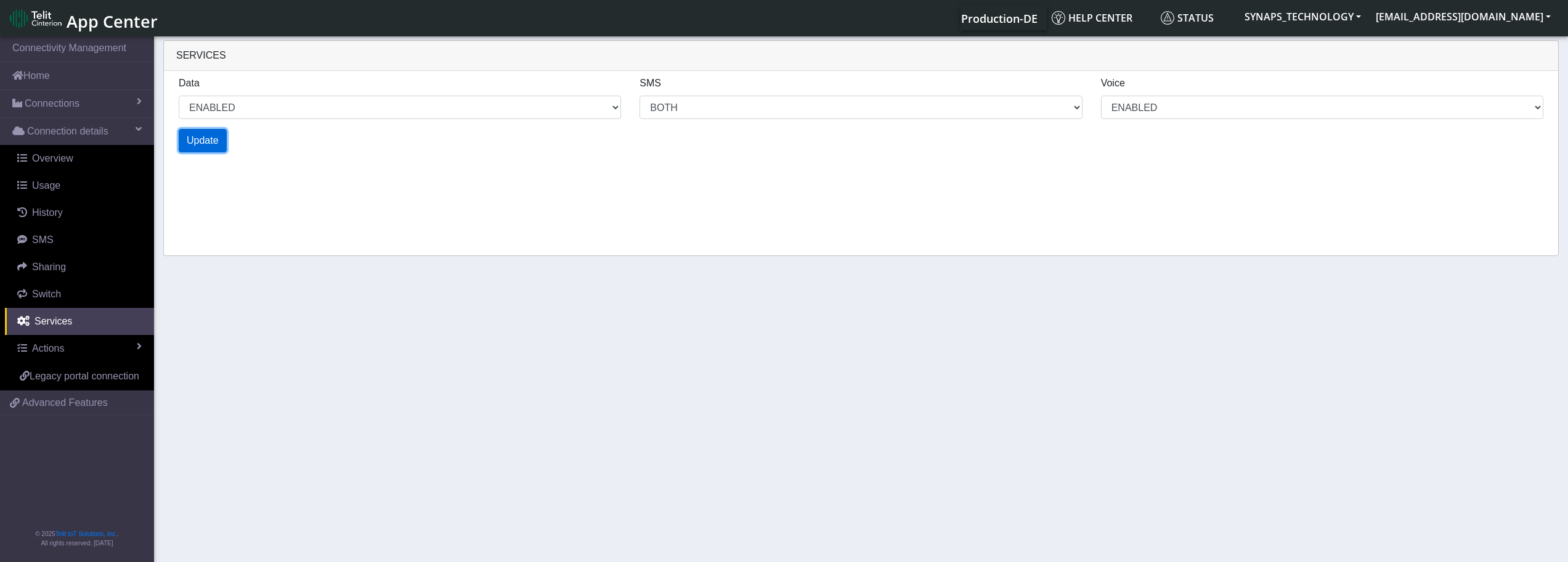
click at [216, 147] on button "Update" at bounding box center [203, 141] width 48 height 24
select select "2: 0"
select select "6: 6"
select select "2: 2"
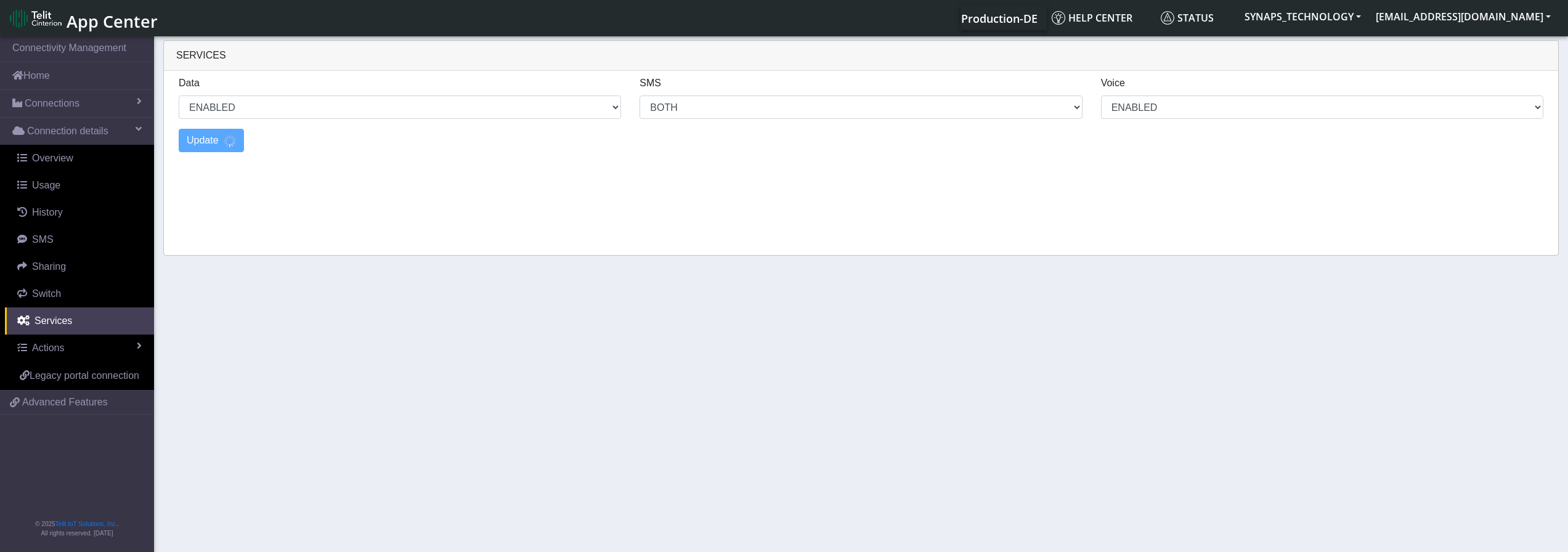
select select "4: 0"
select select "10: 6"
select select "4: 2"
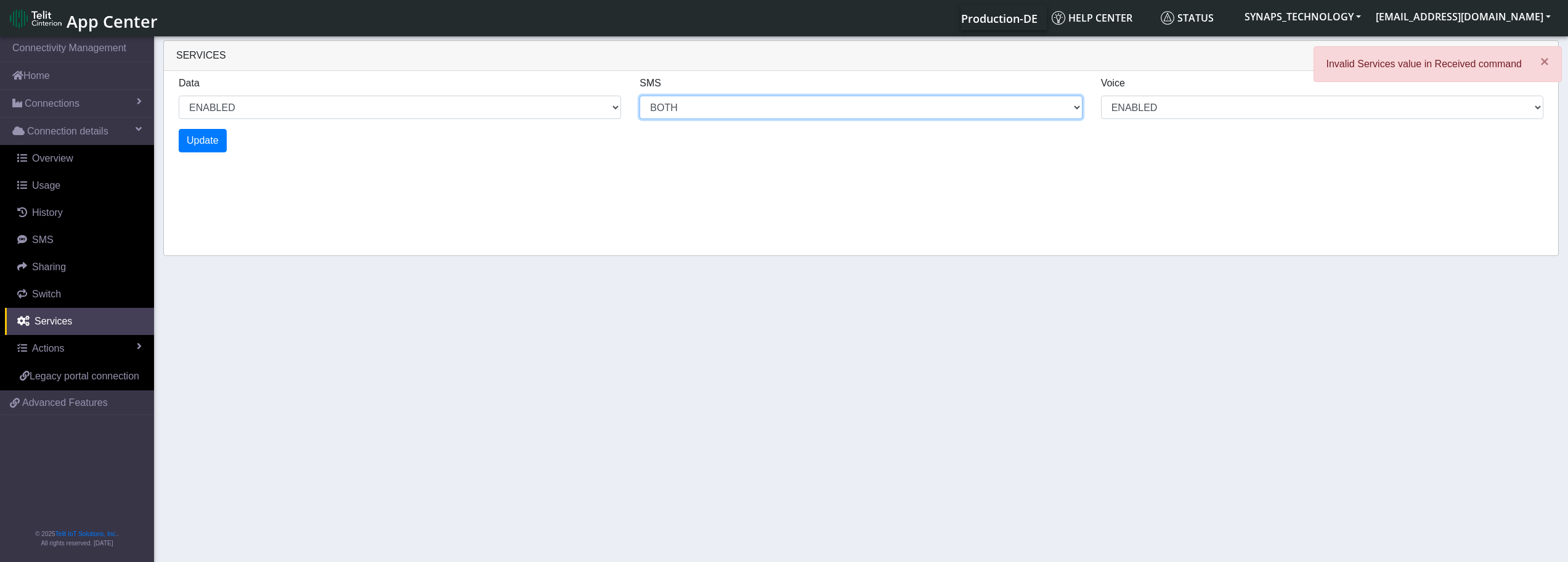
click at [718, 114] on select "MO MT BOTH DISABLED" at bounding box center [860, 108] width 442 height 24
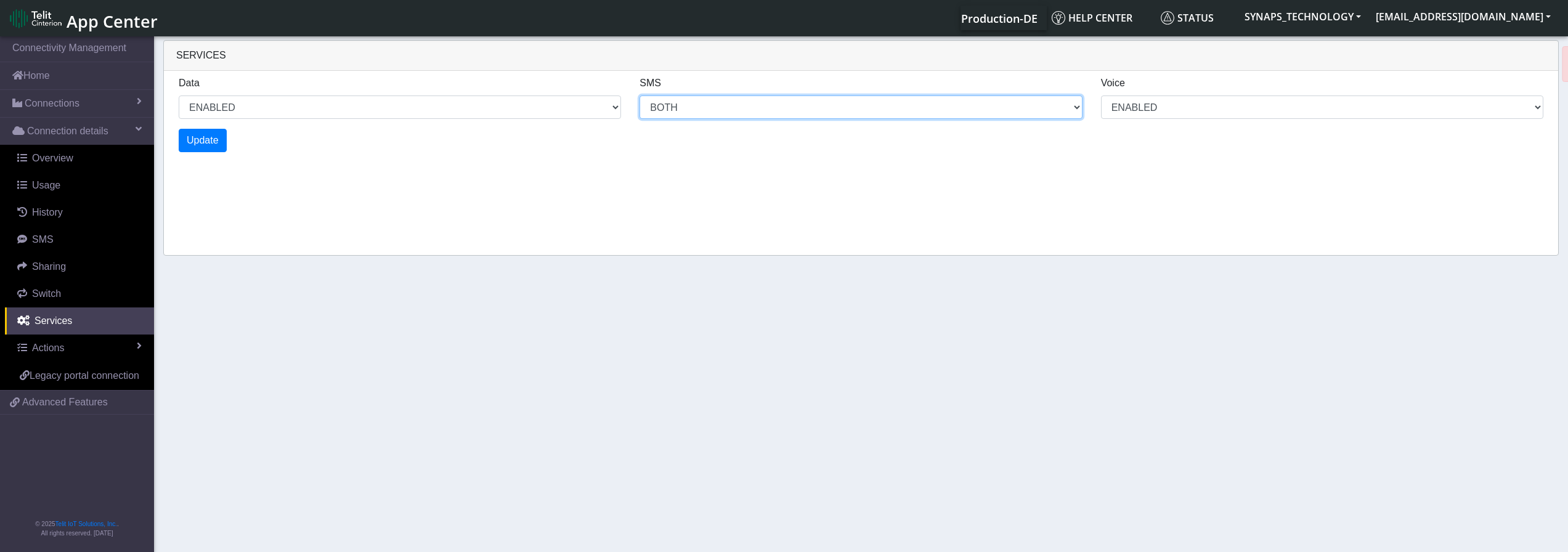
click at [718, 114] on select "MO MT BOTH DISABLED" at bounding box center [860, 108] width 442 height 24
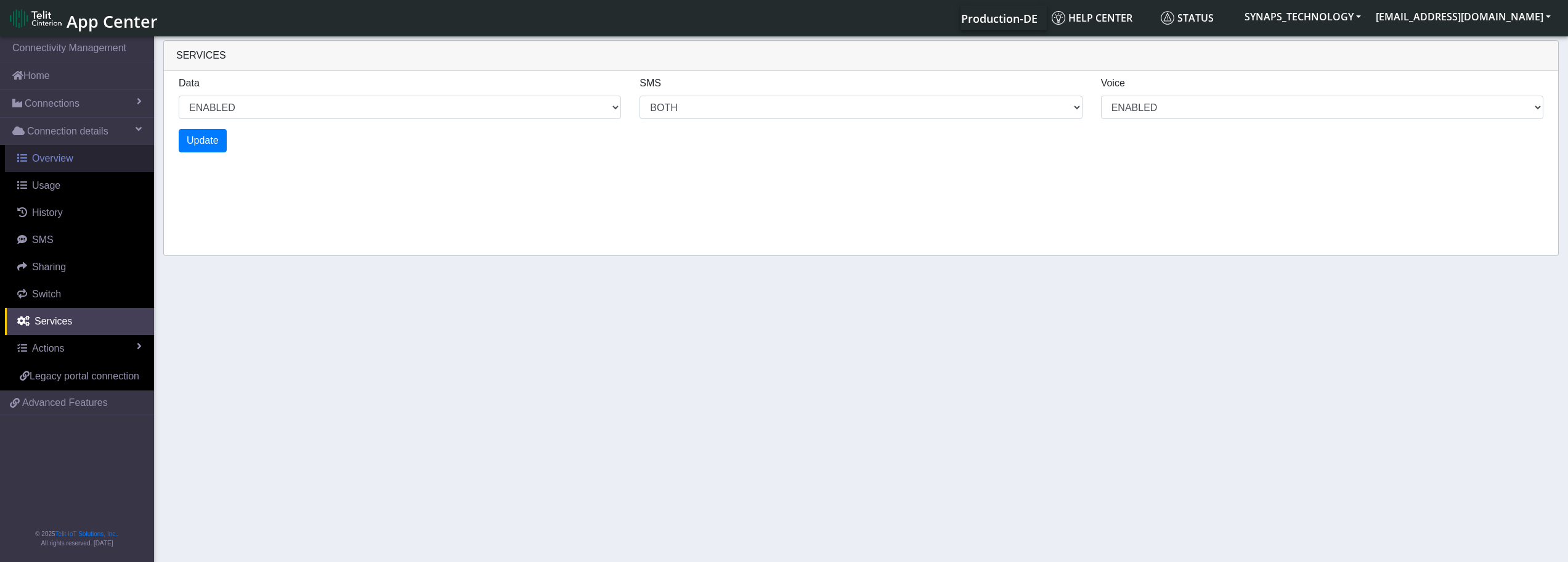
click at [57, 155] on span "Overview" at bounding box center [52, 158] width 41 height 10
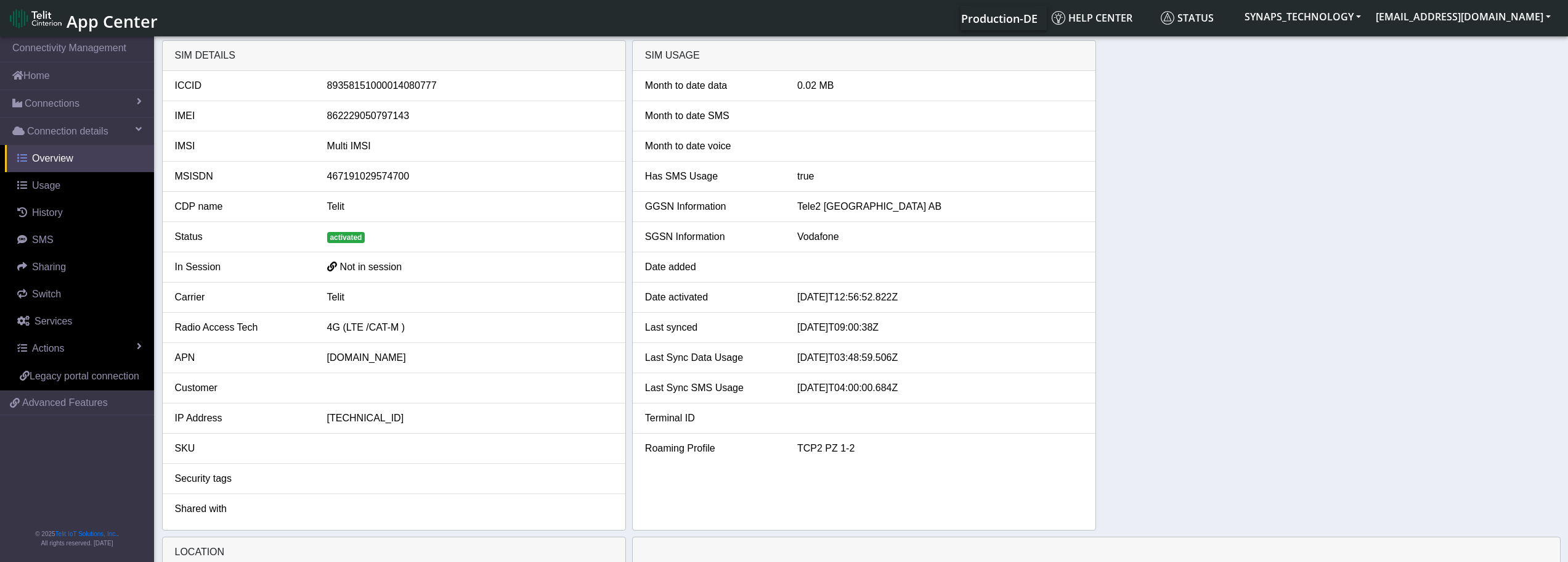
click at [57, 155] on span "Overview" at bounding box center [52, 158] width 41 height 10
click at [65, 135] on span "Connection details" at bounding box center [67, 131] width 82 height 15
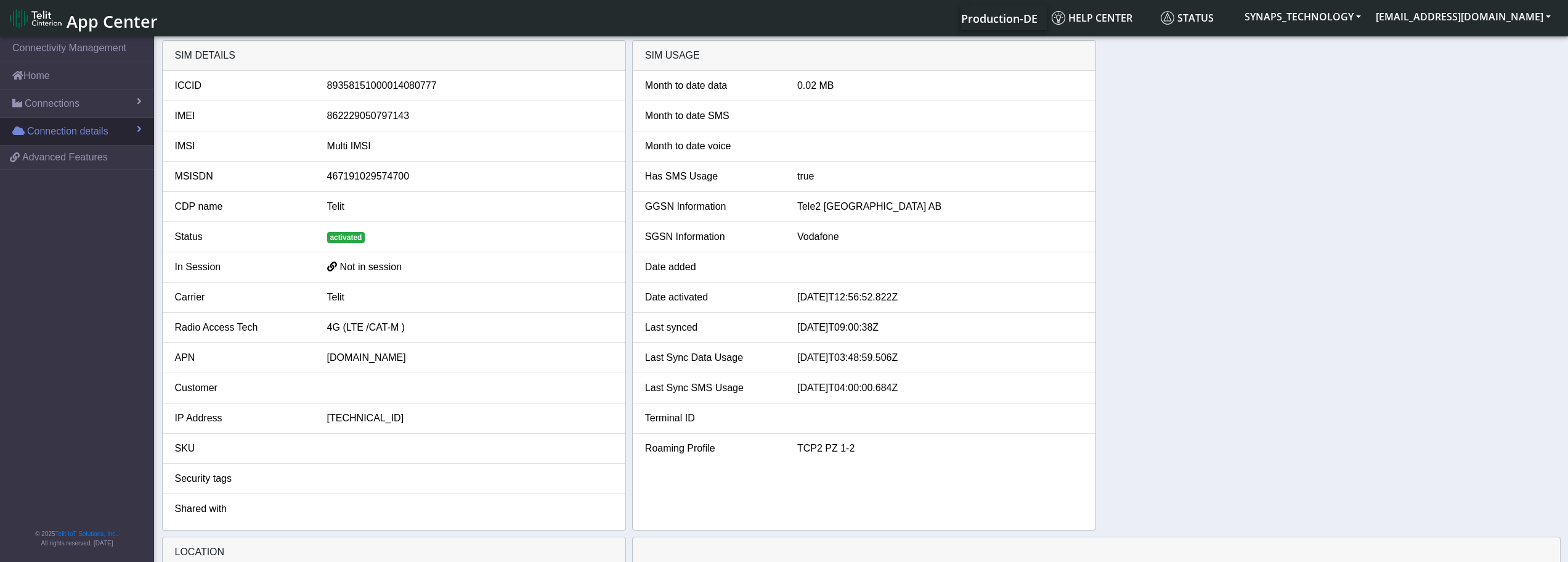
click at [65, 135] on span "Connection details" at bounding box center [67, 131] width 82 height 15
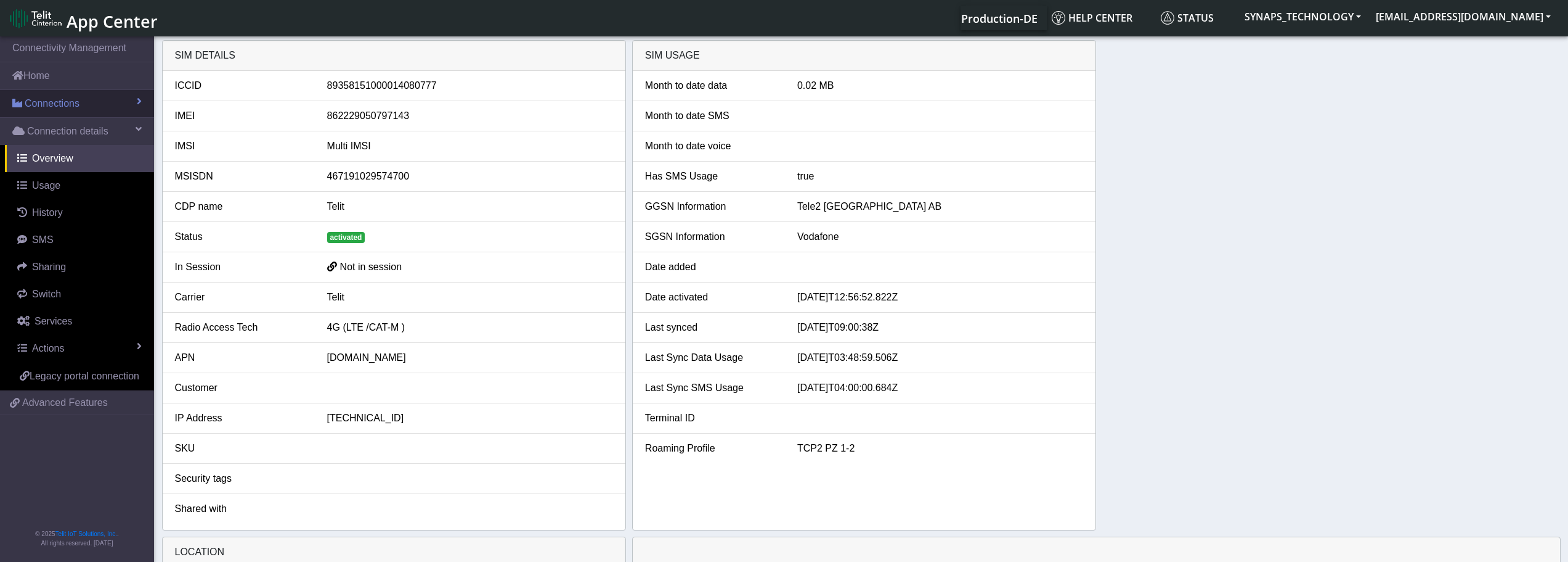
click at [77, 109] on span "Connections" at bounding box center [52, 103] width 55 height 15
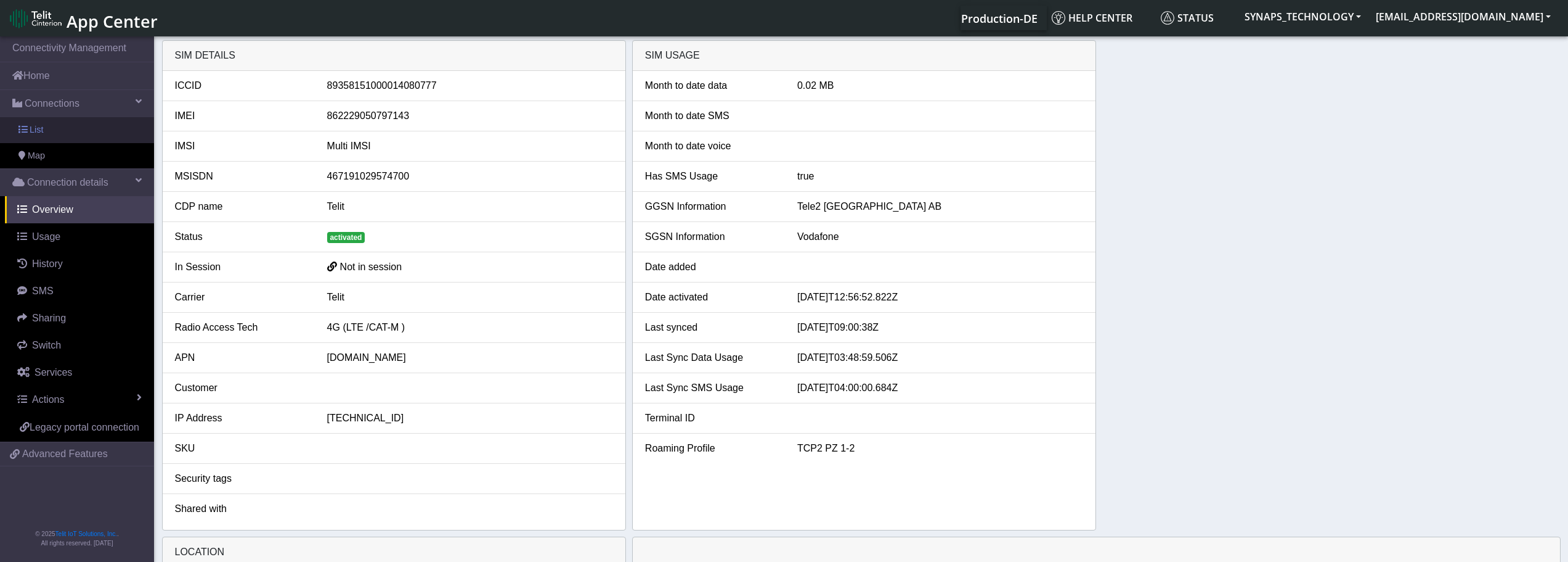
click at [66, 129] on link "List" at bounding box center [77, 130] width 154 height 26
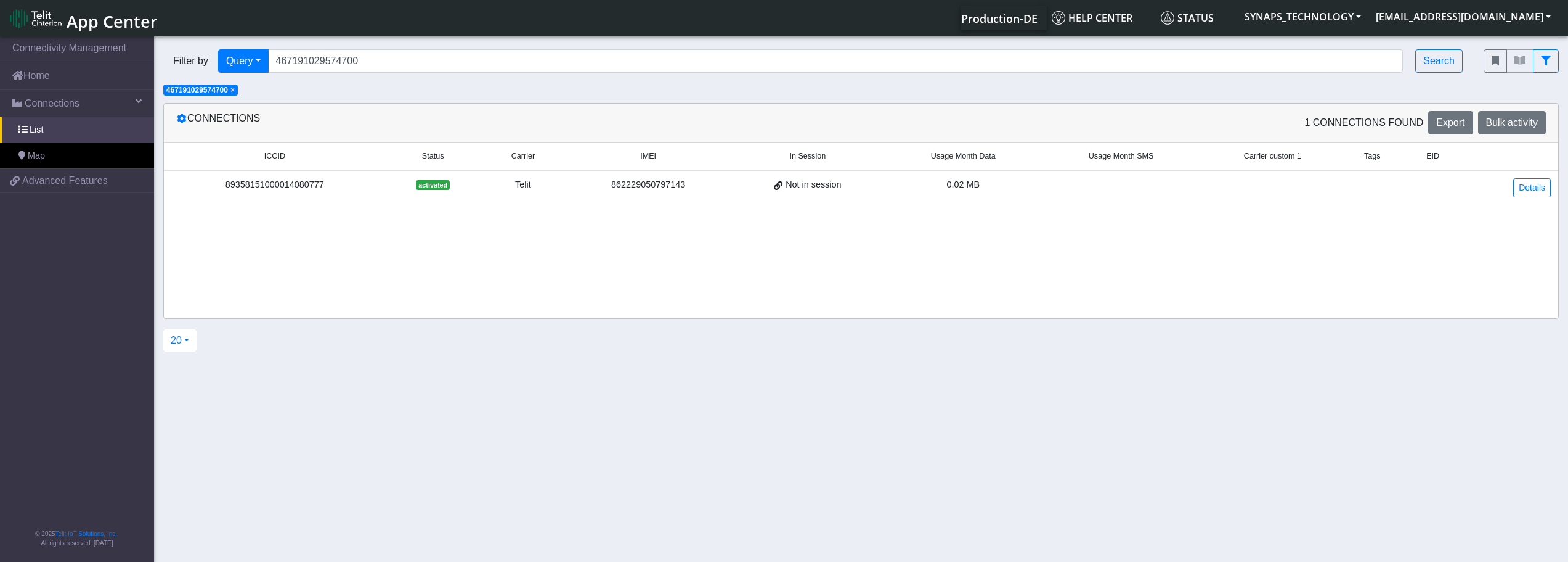
click at [235, 88] on span "×" at bounding box center [232, 90] width 4 height 9
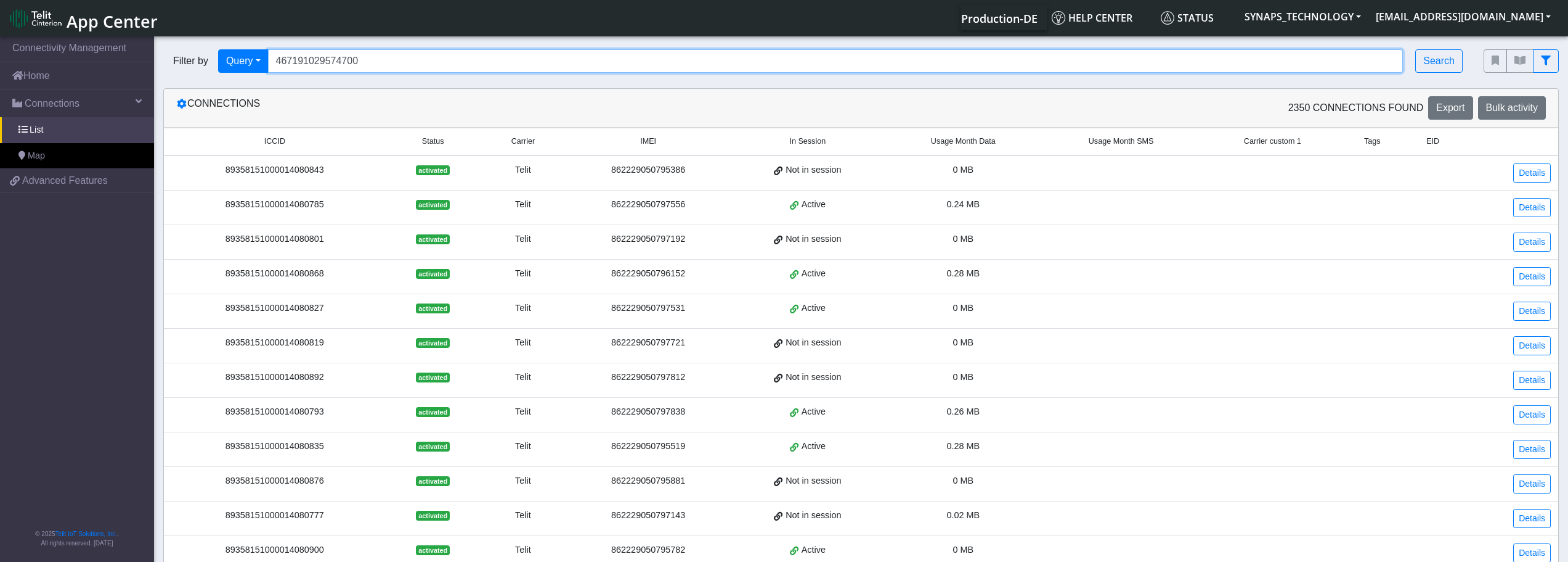
click at [386, 63] on input "467191029574700" at bounding box center [835, 61] width 1135 height 24
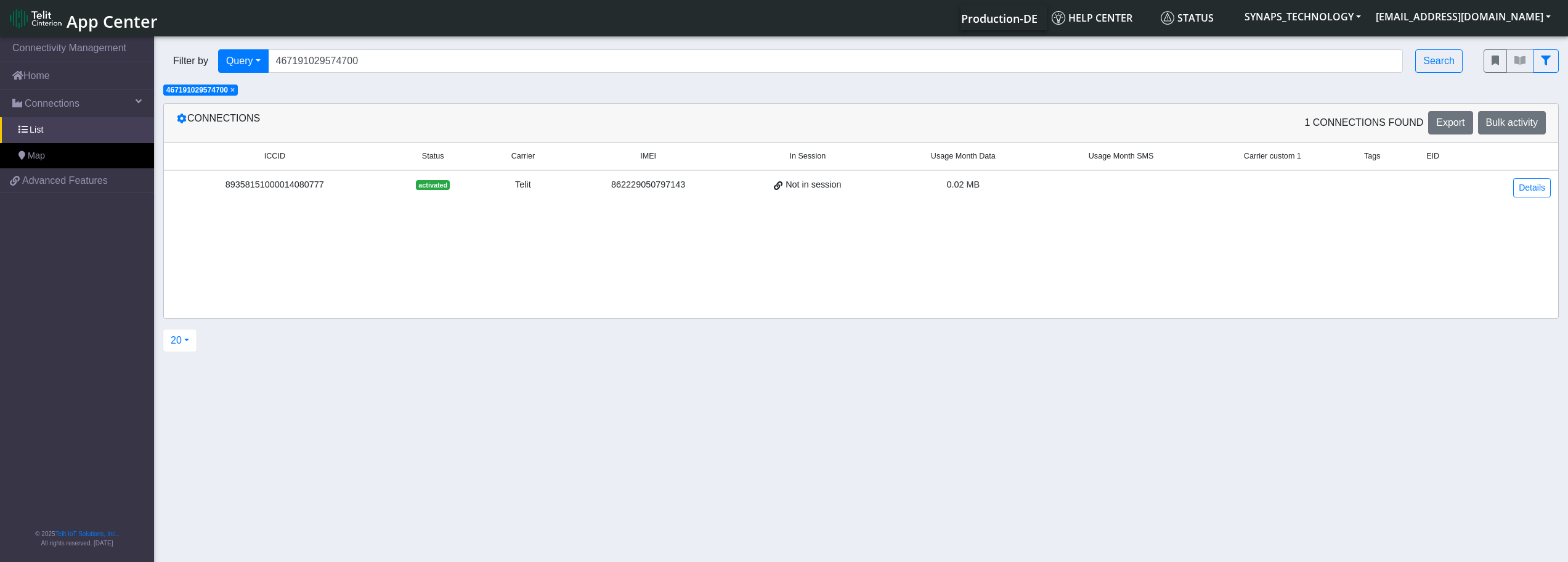
click at [269, 182] on div "89358151000014080777" at bounding box center [274, 185] width 207 height 13
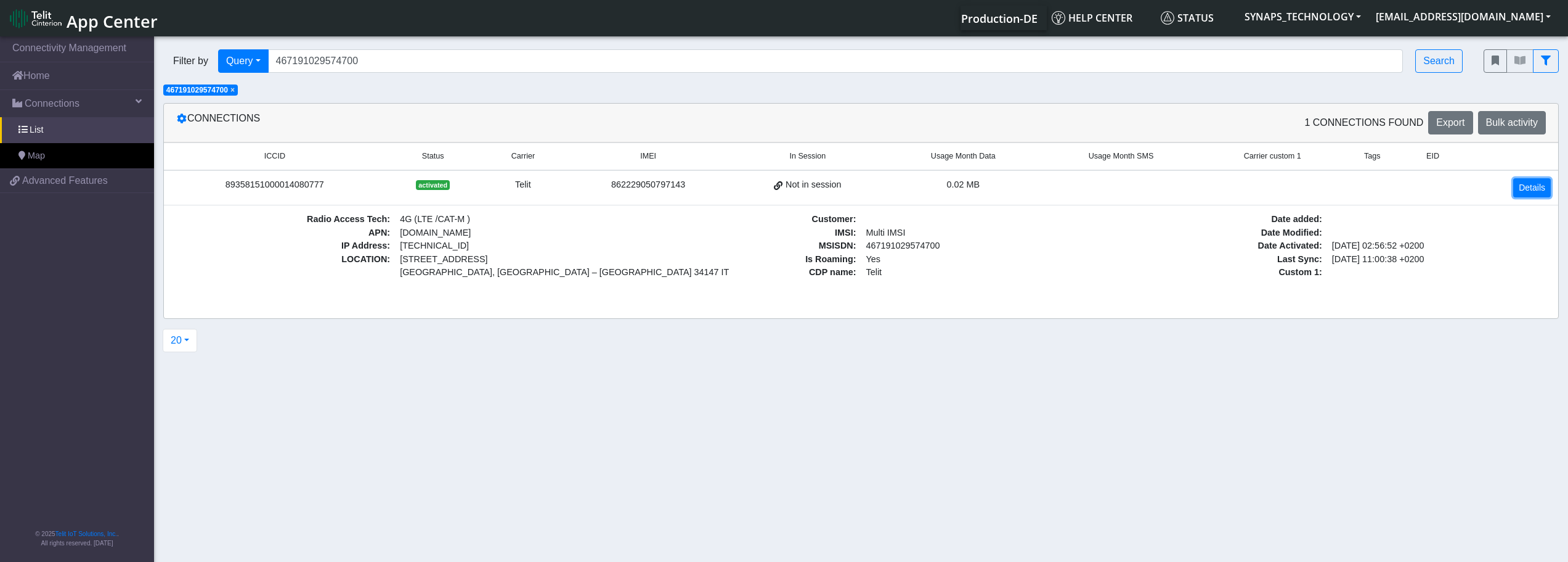
click at [1539, 190] on link "Details" at bounding box center [1532, 188] width 37 height 19
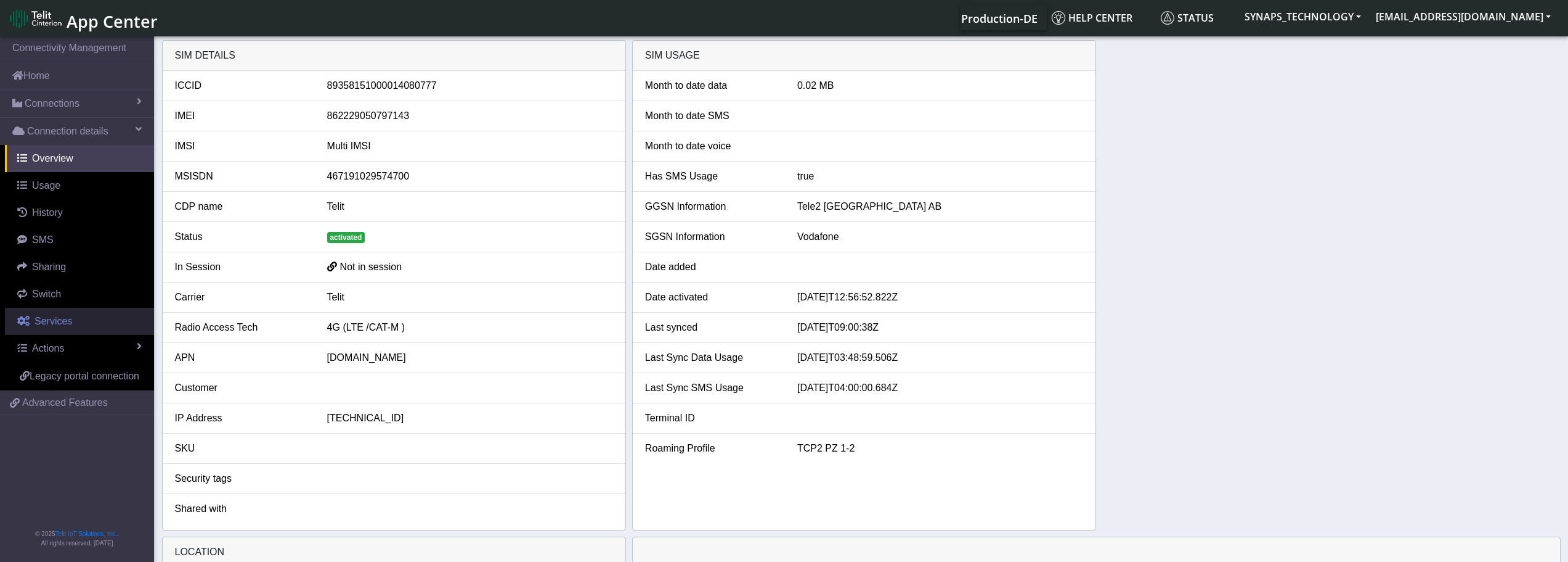
click at [55, 315] on span "Services" at bounding box center [53, 320] width 37 height 10
select select "2: 6"
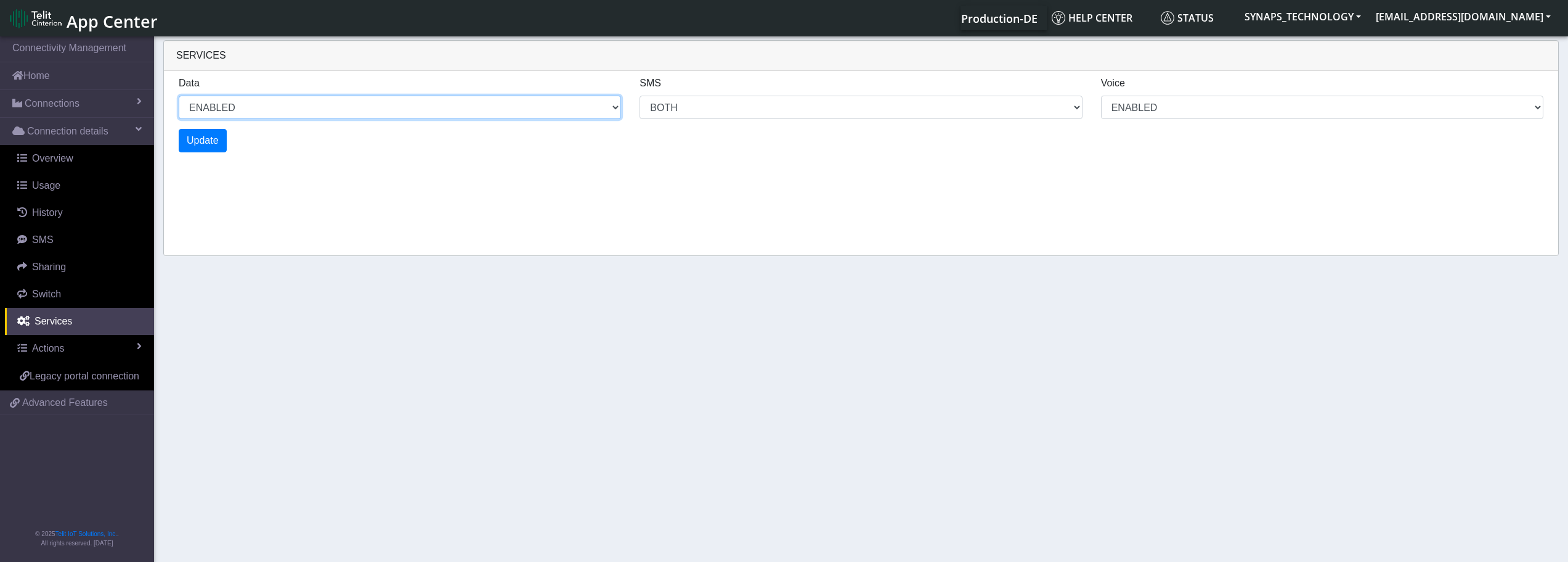
click at [239, 107] on select "ENABLED DISABLED" at bounding box center [400, 108] width 442 height 24
click at [179, 96] on select "ENABLED DISABLED" at bounding box center [400, 108] width 442 height 24
click at [204, 139] on span "Update" at bounding box center [203, 140] width 32 height 10
select select "6: 0"
select select "14: 6"
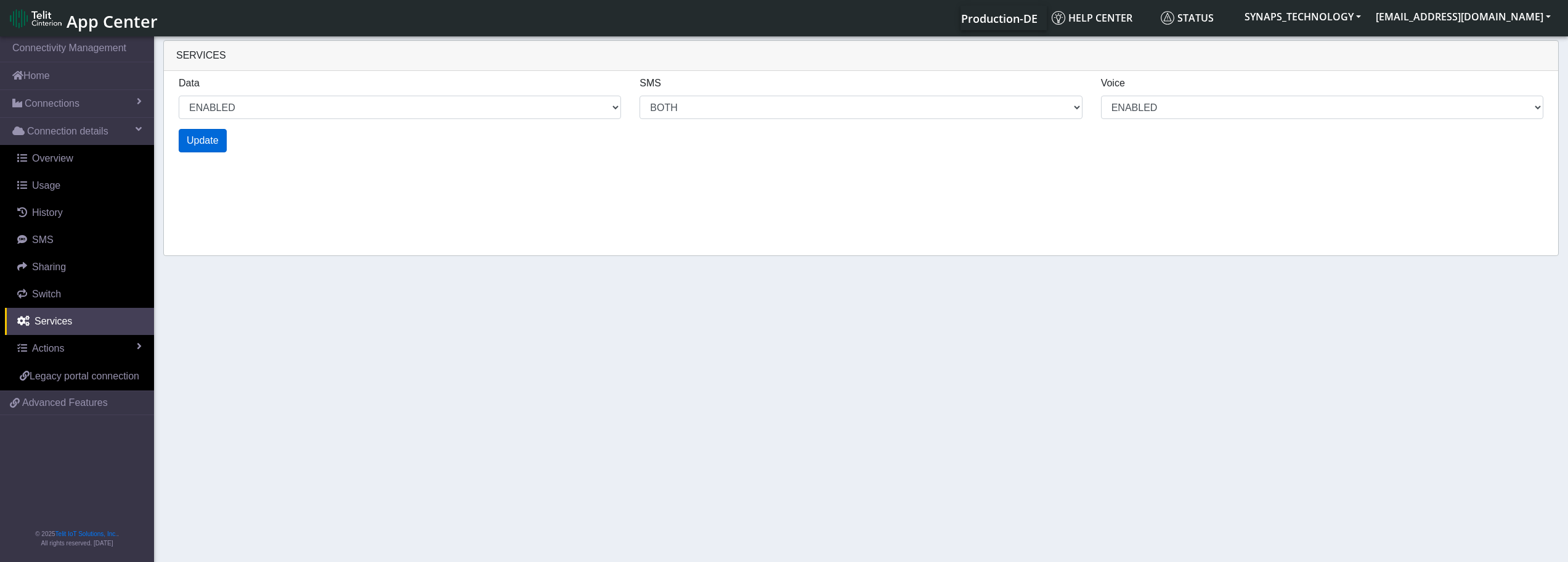
select select "6: 2"
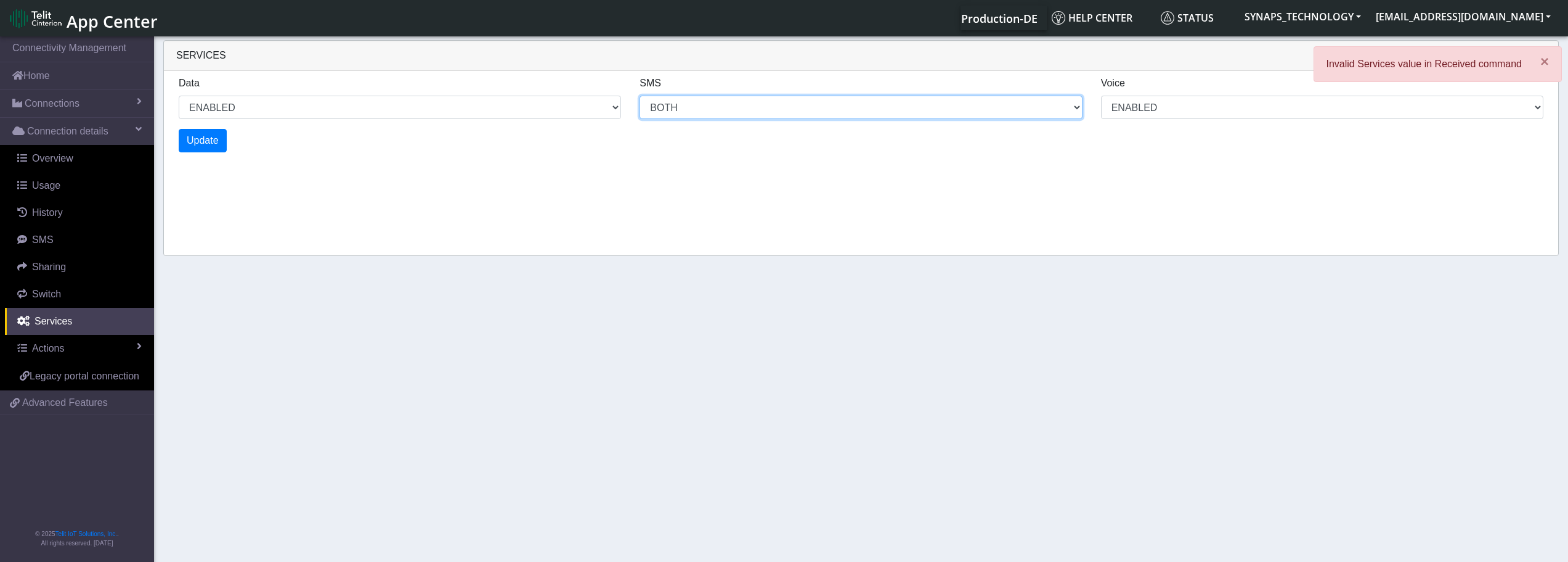
click at [1000, 117] on select "MO MT BOTH DISABLED" at bounding box center [860, 108] width 442 height 24
select select "13: 4"
click at [639, 96] on select "MO MT BOTH DISABLED" at bounding box center [860, 108] width 442 height 24
select select "8: 0"
select select "17: 4"
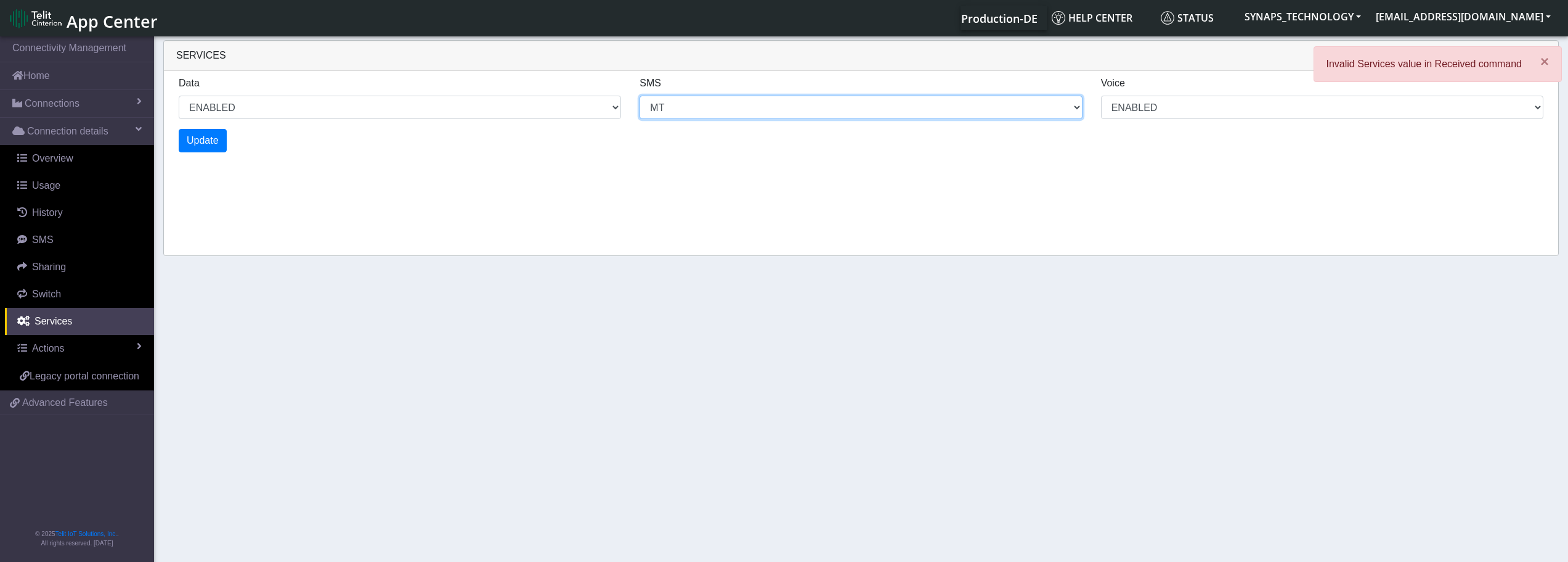
select select "8: 2"
click at [210, 142] on span "Update" at bounding box center [203, 140] width 32 height 10
select select "12: 0"
select select "25: 4"
select select "12: 2"
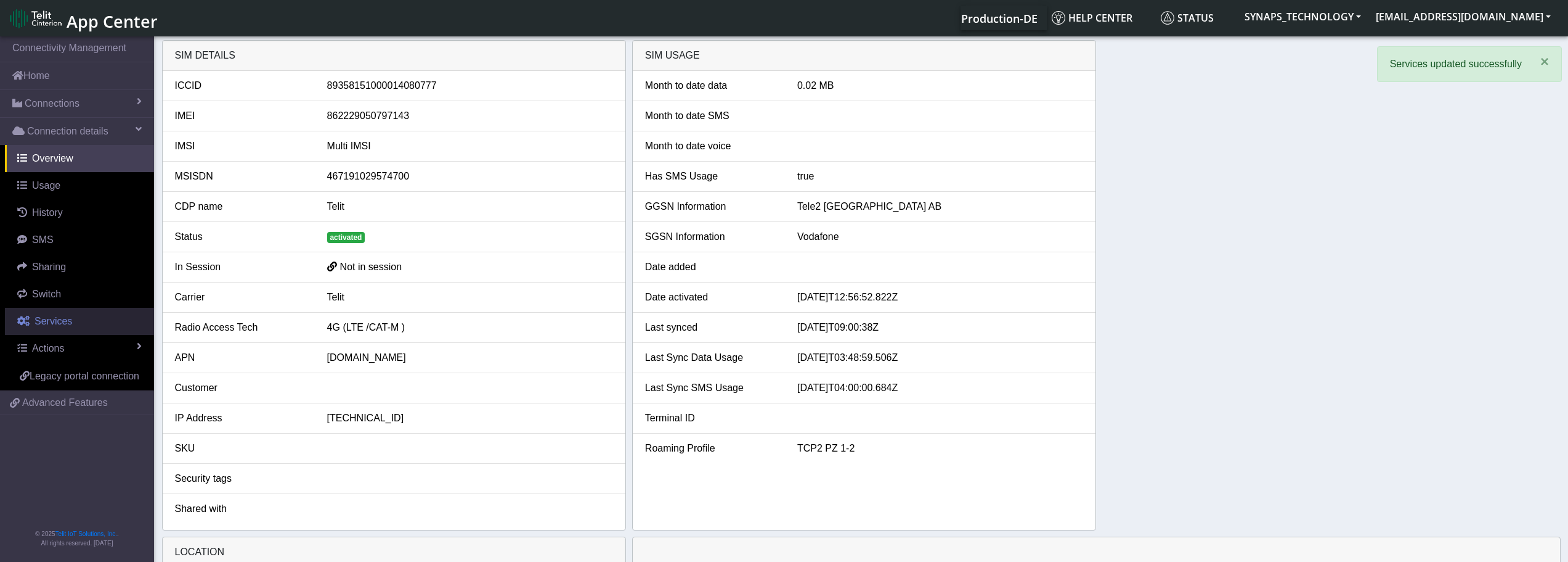
click at [85, 317] on link "Services" at bounding box center [79, 321] width 149 height 27
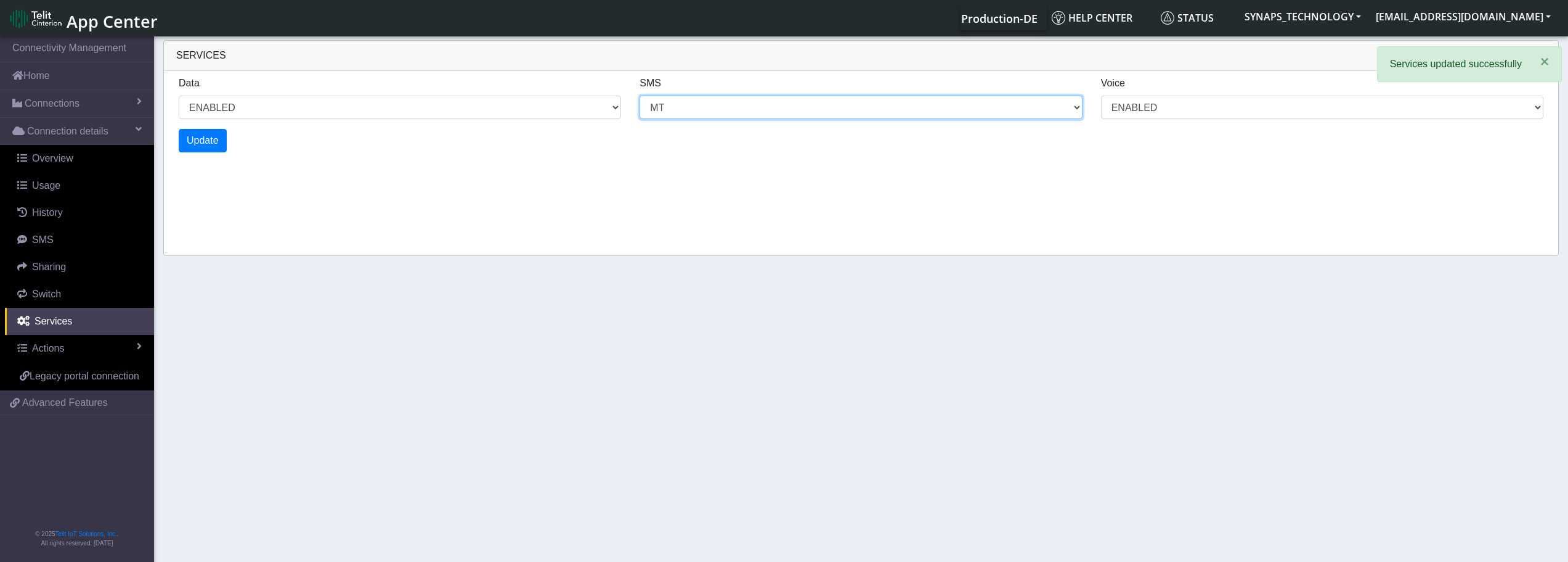
click at [688, 112] on select "MO MT BOTH DISABLED" at bounding box center [860, 108] width 442 height 24
select select "2: 6"
click at [639, 96] on select "MO MT BOTH DISABLED" at bounding box center [860, 108] width 442 height 24
select select "2: 0"
select select "6: 6"
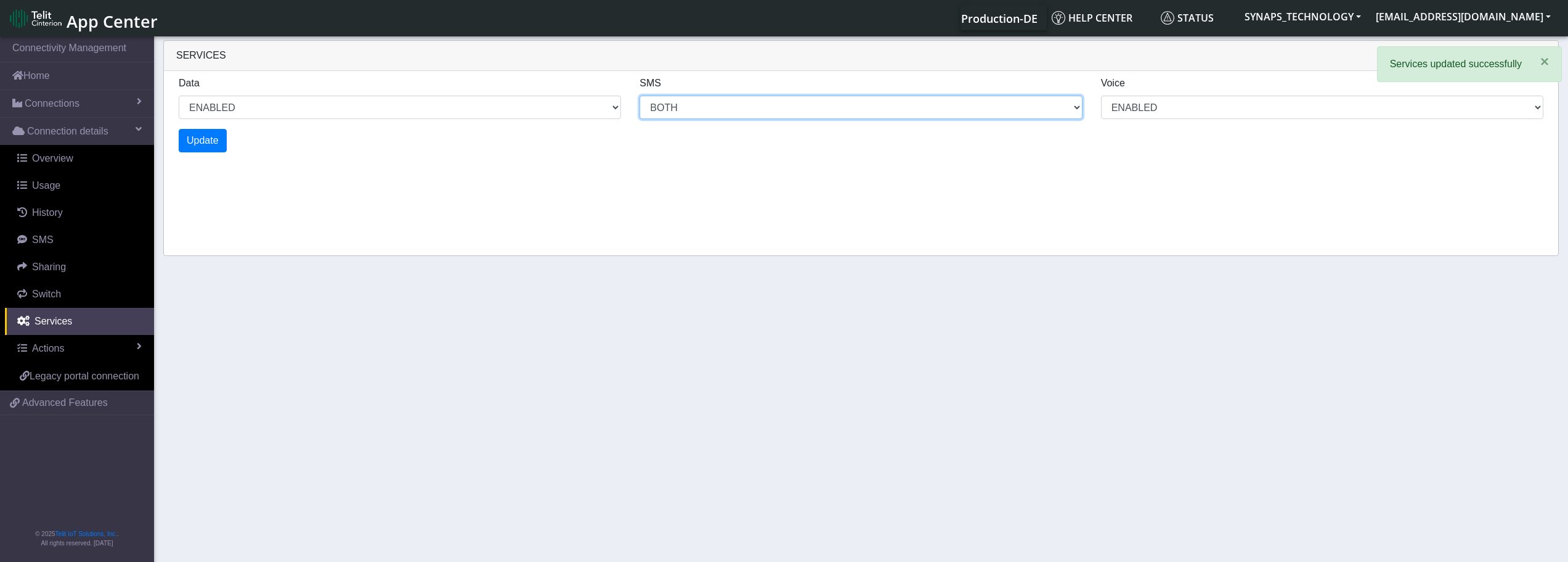
select select "2: 2"
select select "4: 0"
select select "10: 6"
select select "4: 2"
click at [220, 142] on button "Update" at bounding box center [203, 141] width 48 height 24
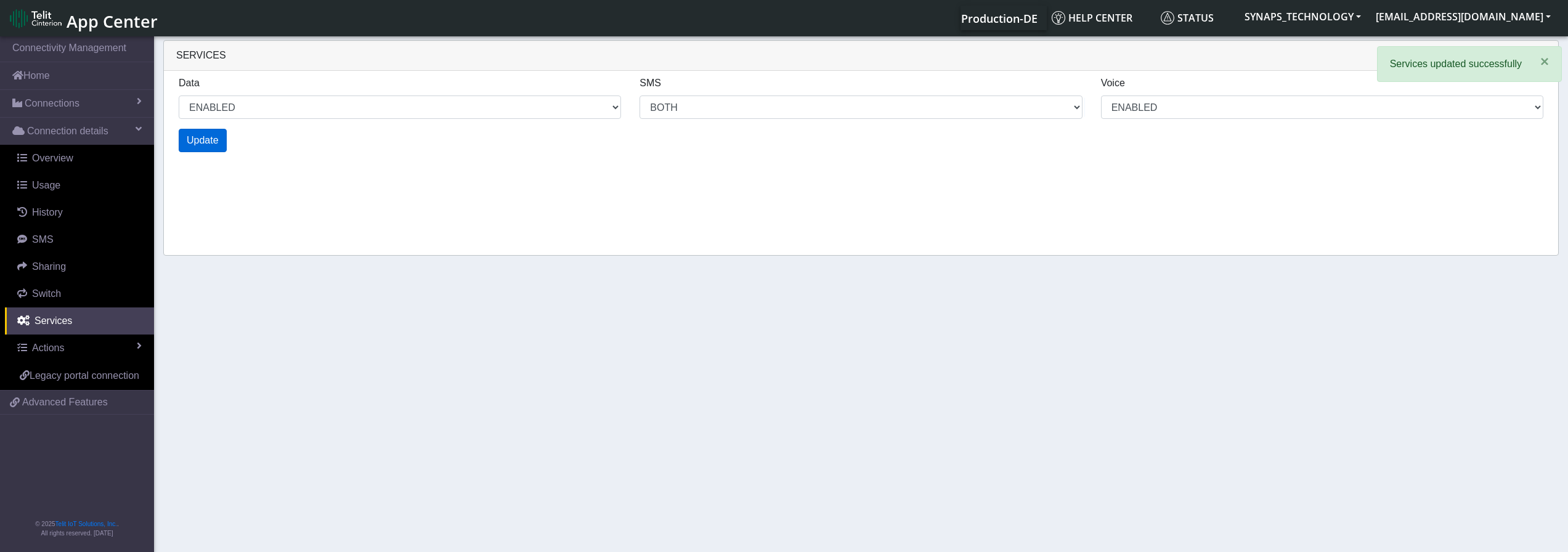
select select "8: 0"
select select "18: 6"
select select "8: 2"
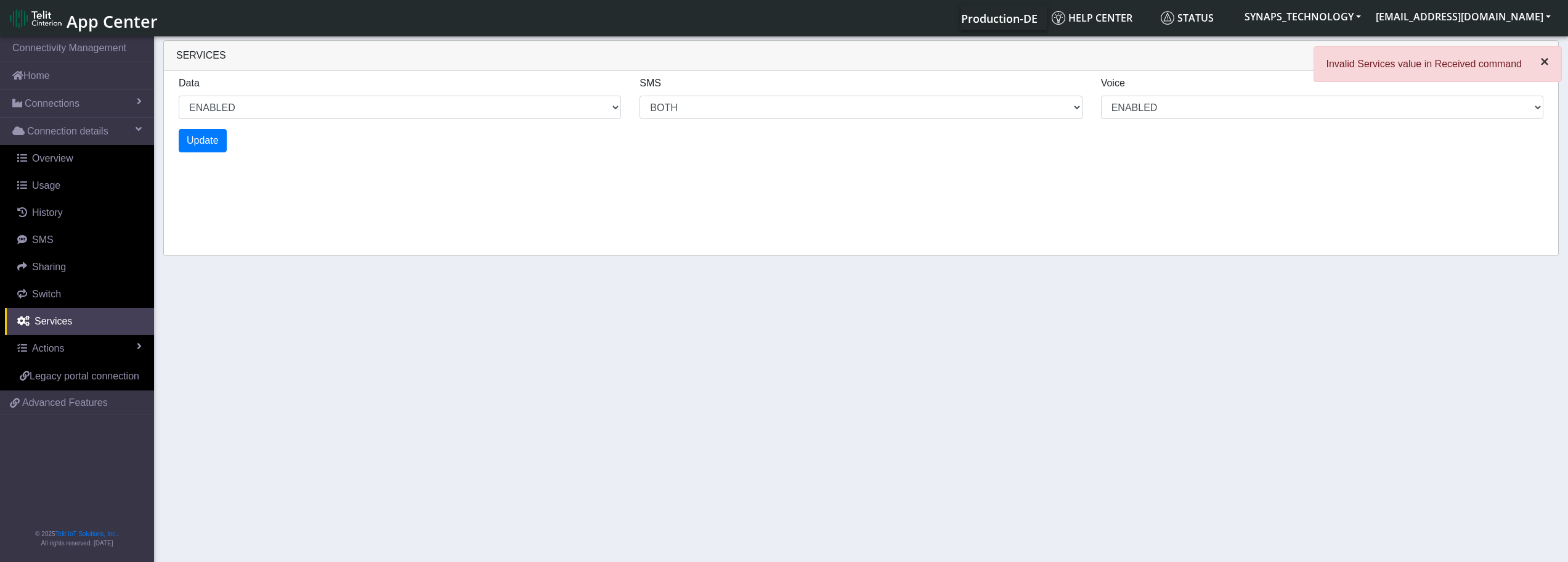
click at [1543, 66] on span "×" at bounding box center [1544, 61] width 9 height 17
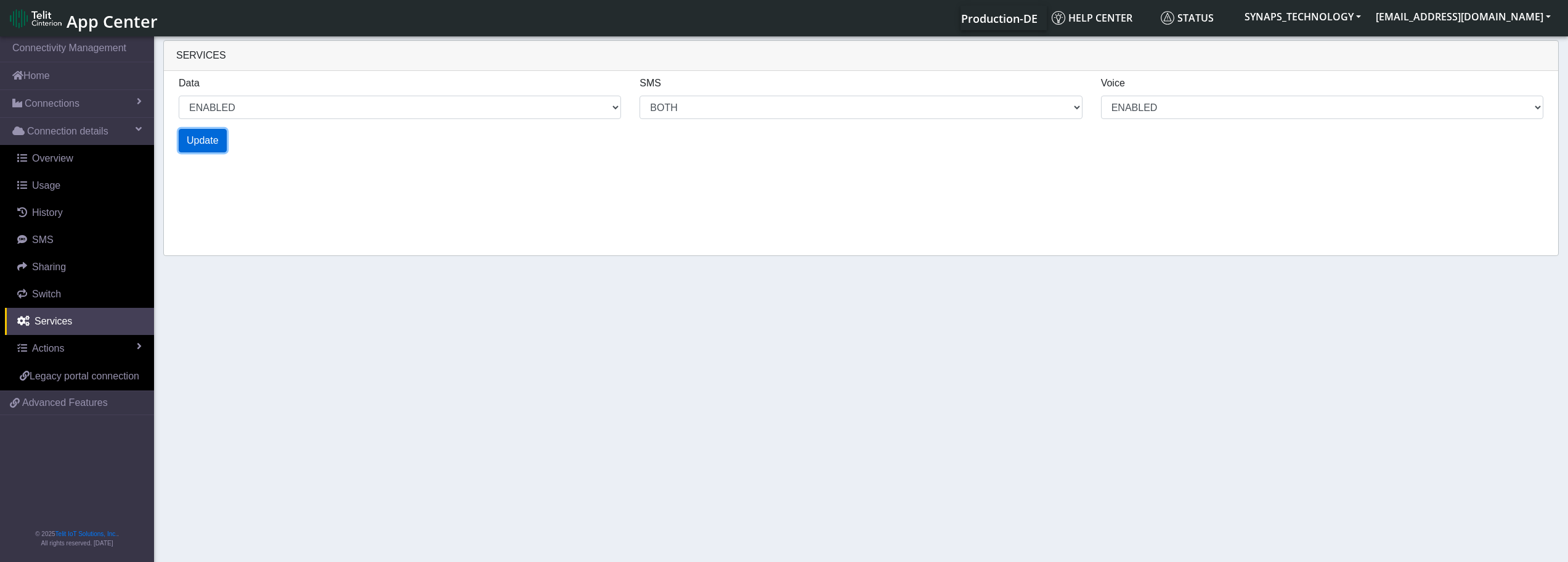
click at [202, 145] on span "Update" at bounding box center [203, 140] width 32 height 10
select select "12: 0"
select select "26: 6"
select select "12: 2"
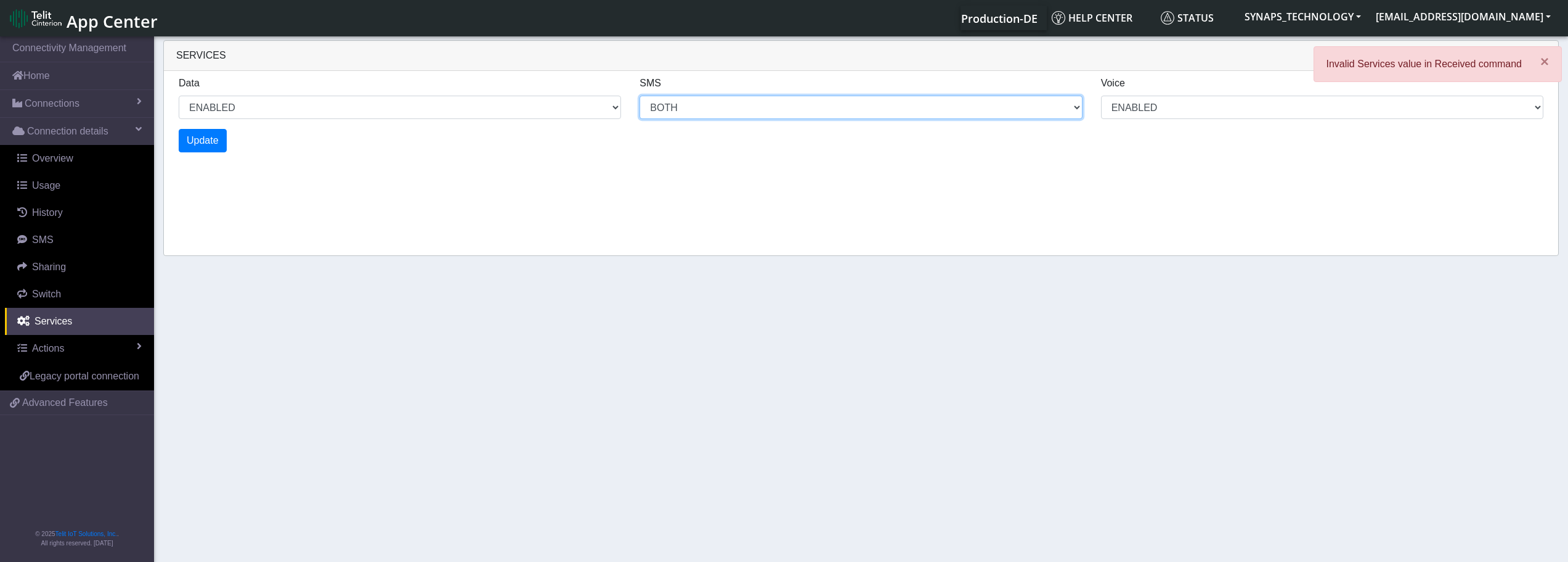
click at [778, 112] on select "MO MT BOTH DISABLED" at bounding box center [860, 108] width 442 height 24
select select "25: 4"
click at [639, 96] on select "MO MT BOTH DISABLED" at bounding box center [860, 108] width 442 height 24
select select "14: 0"
select select "29: 4"
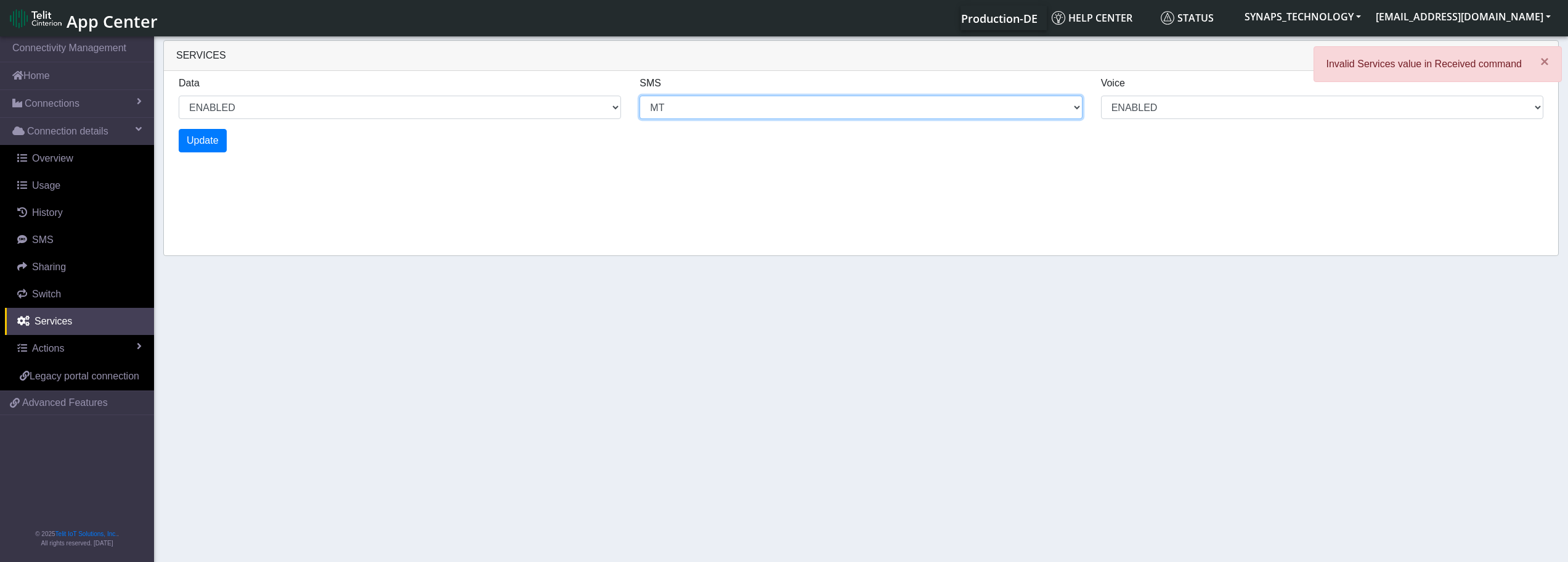
select select "14: 2"
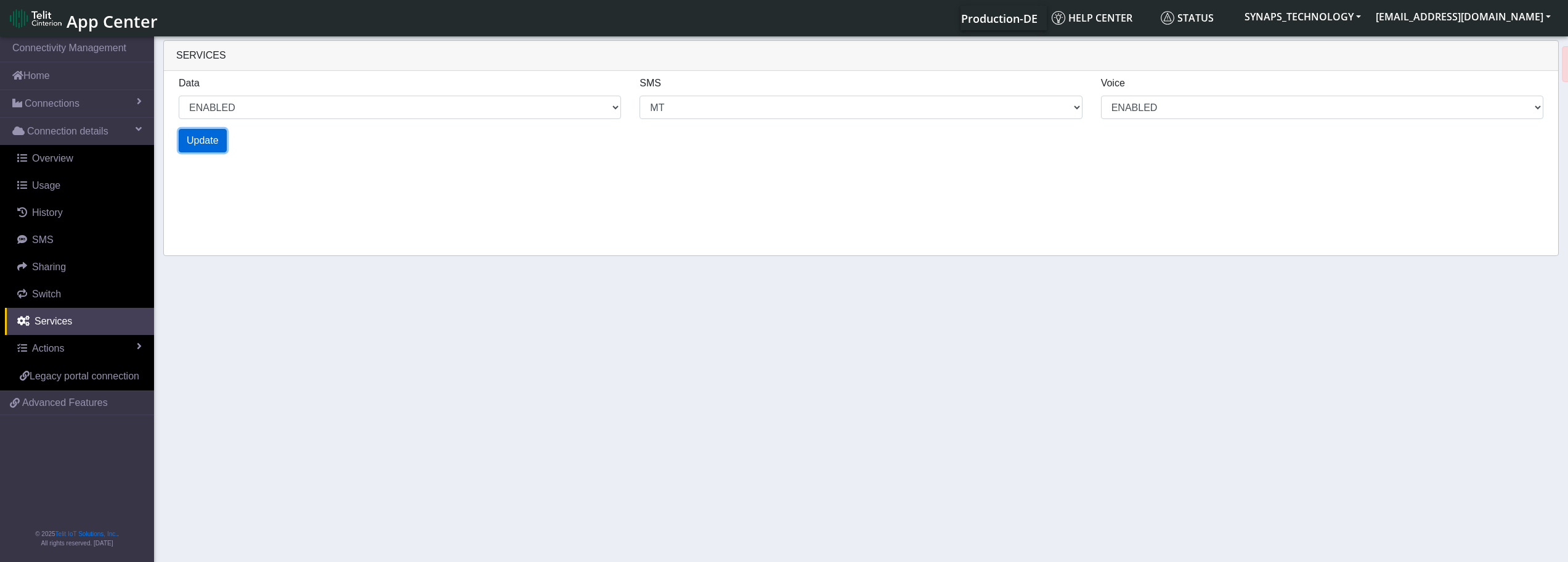
select select "16: 0"
select select "33: 4"
select select "16: 2"
click at [216, 143] on span "Update" at bounding box center [203, 140] width 32 height 10
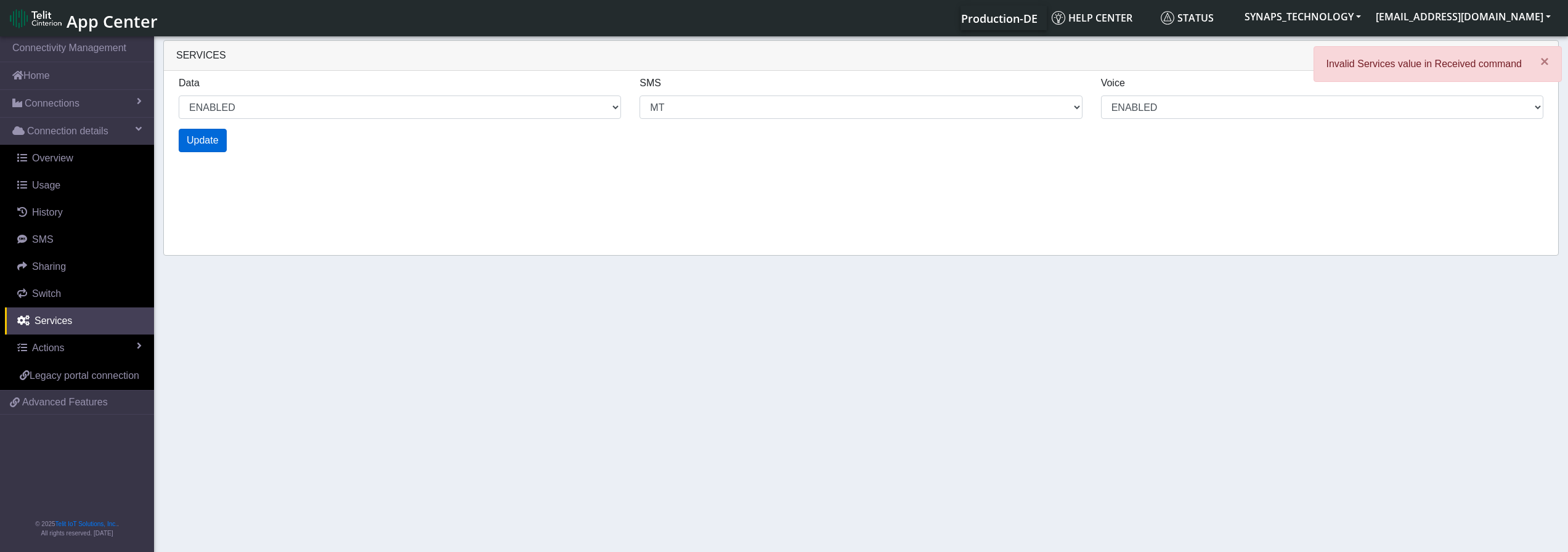
select select "20: 0"
select select "41: 4"
select select "20: 2"
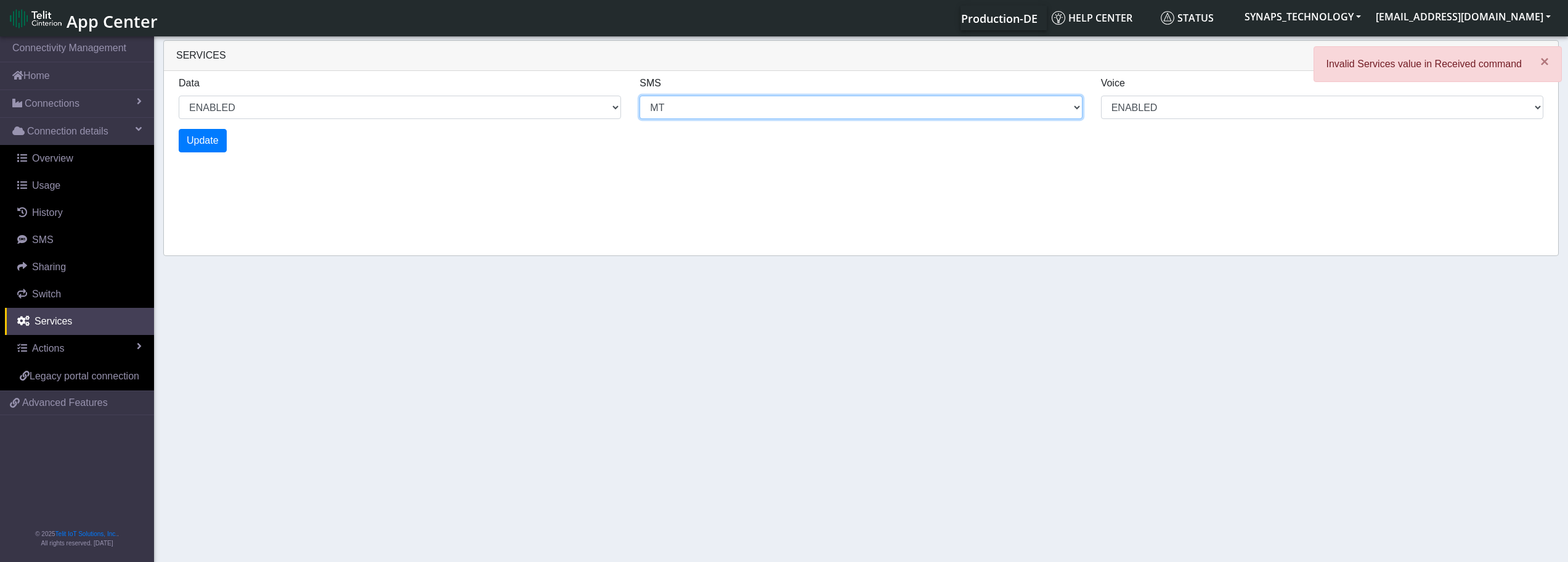
click at [689, 113] on select "MO MT BOTH DISABLED" at bounding box center [860, 108] width 442 height 24
select select "42: 6"
click at [639, 96] on select "MO MT BOTH DISABLED" at bounding box center [860, 108] width 442 height 24
select select "22: 0"
select select "46: 6"
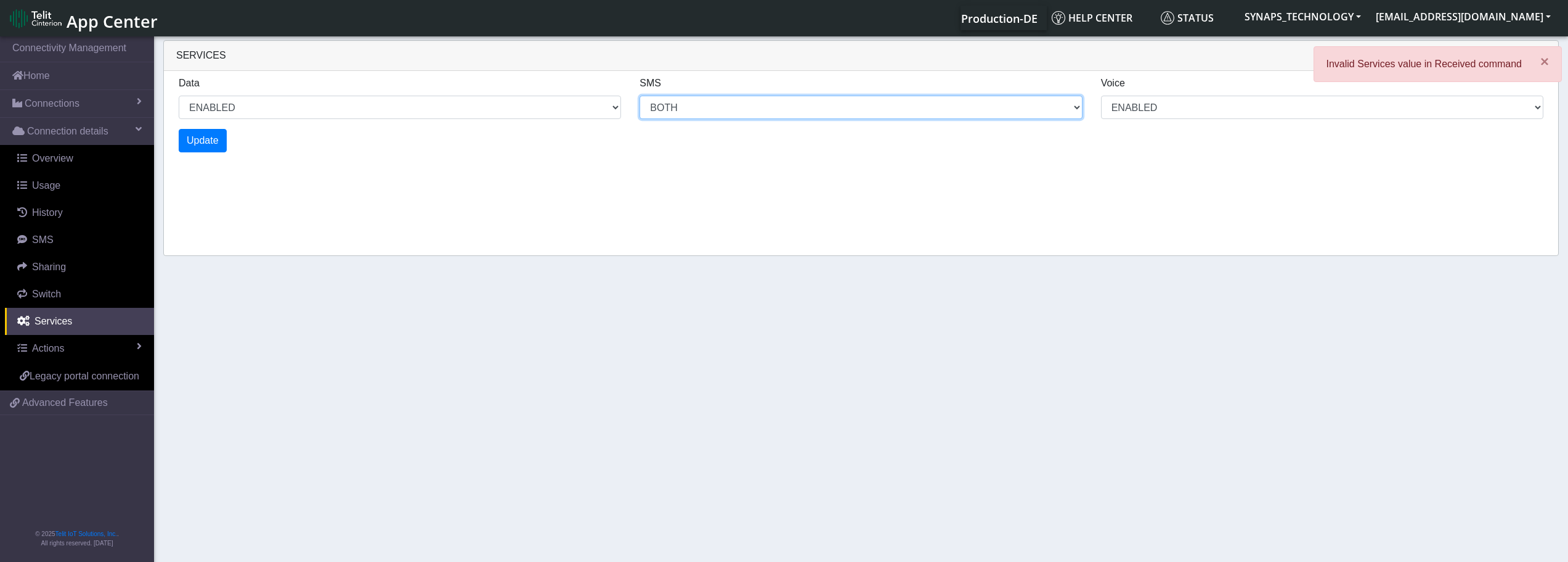
select select "22: 2"
click at [61, 289] on link "Switch" at bounding box center [79, 294] width 149 height 27
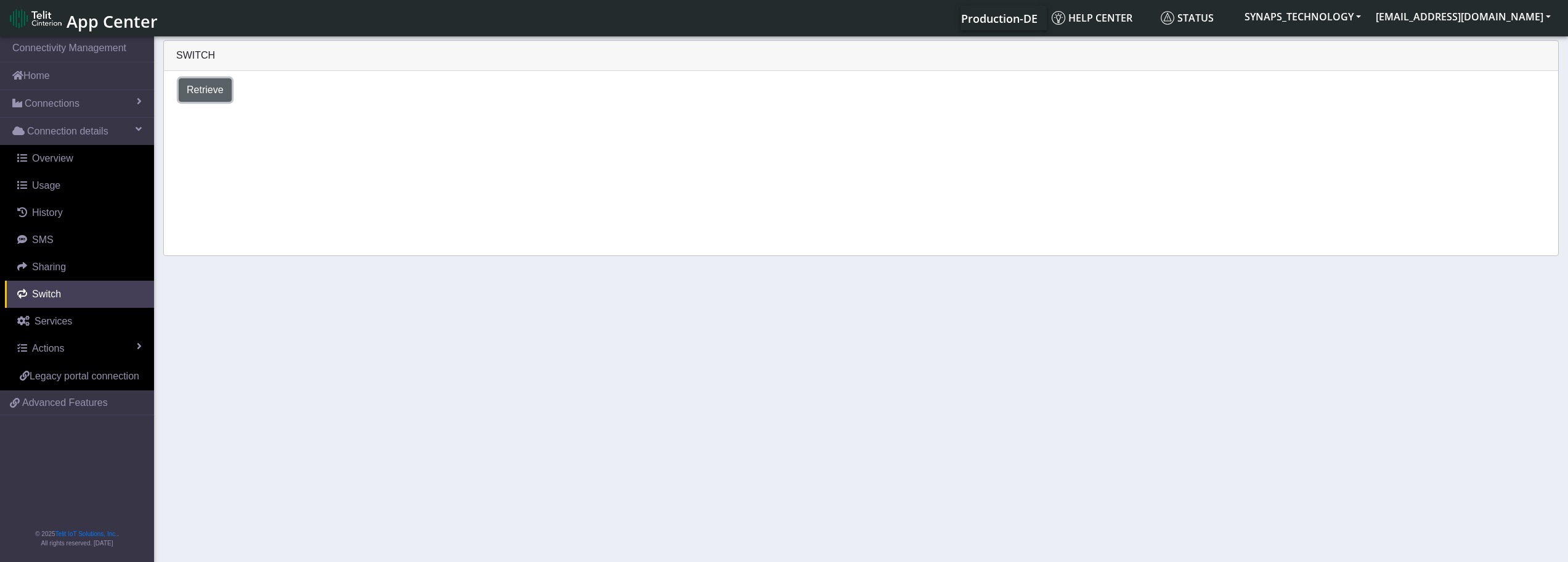
click at [217, 89] on span "Retrieve" at bounding box center [205, 90] width 37 height 10
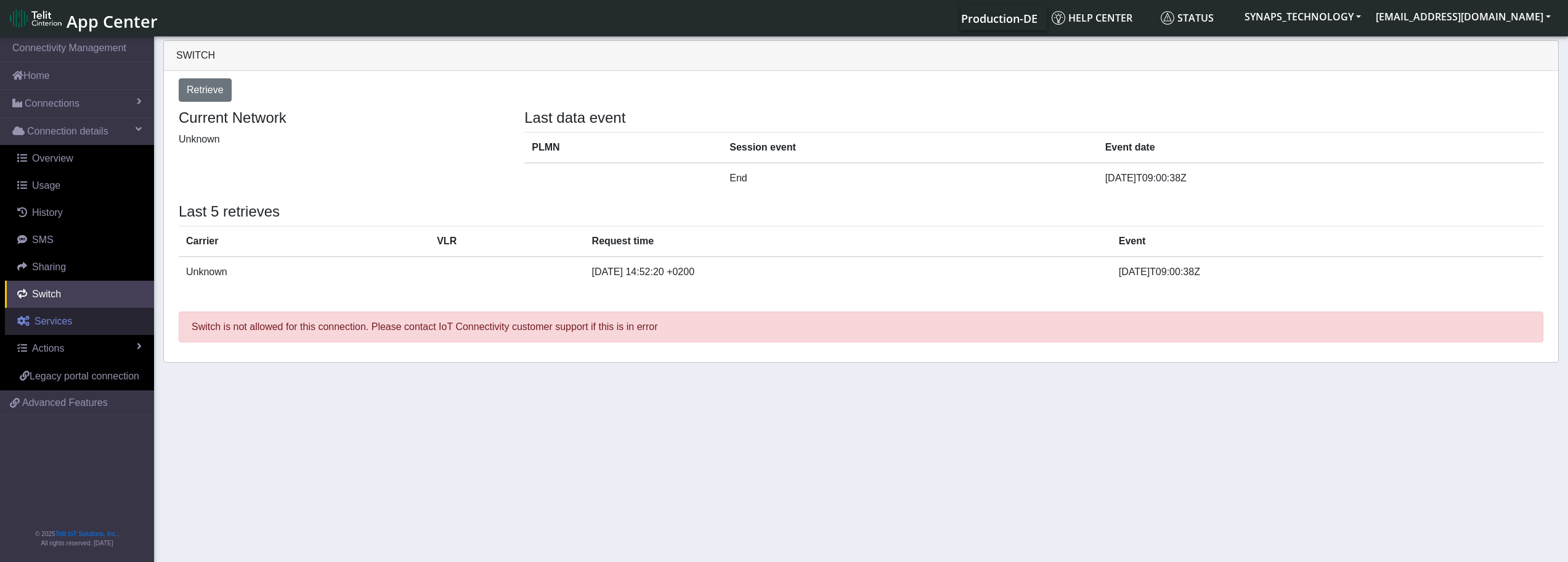
click at [57, 323] on span "Services" at bounding box center [53, 320] width 37 height 10
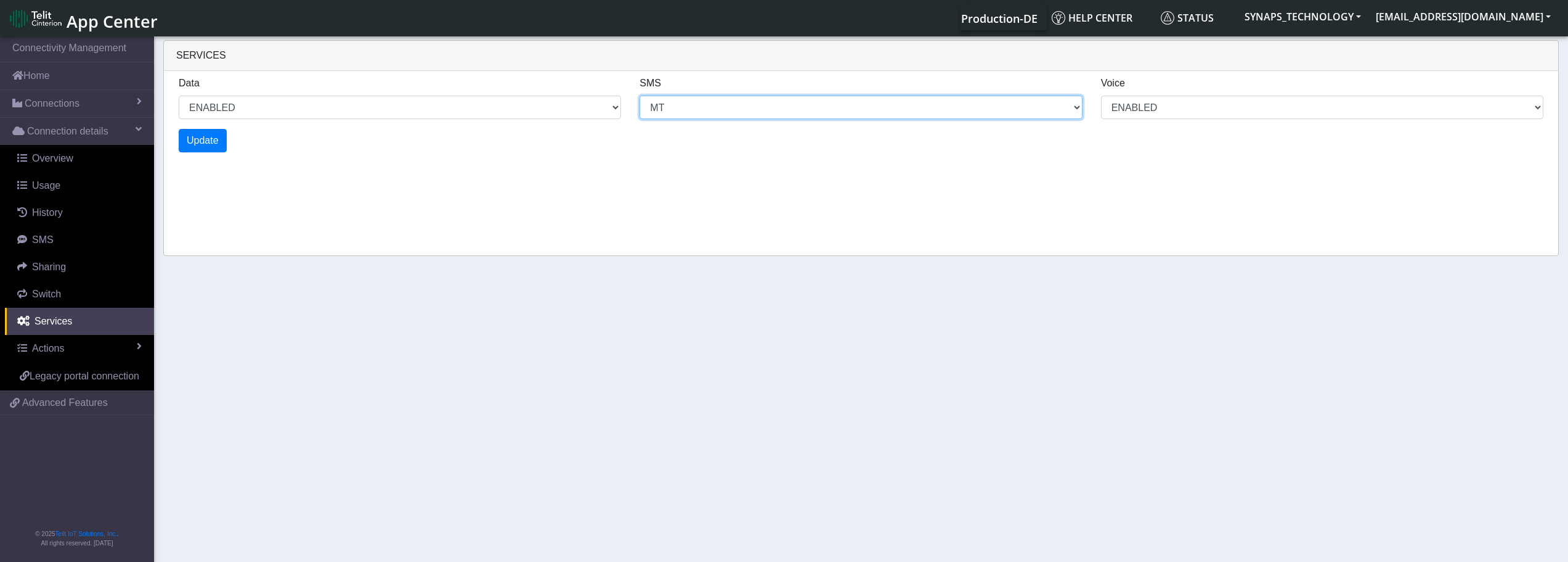
click at [734, 103] on select "MO MT BOTH DISABLED" at bounding box center [860, 108] width 442 height 24
select select "2: 6"
click at [639, 96] on select "MO MT BOTH DISABLED" at bounding box center [860, 108] width 442 height 24
select select "2: 0"
select select "6: 6"
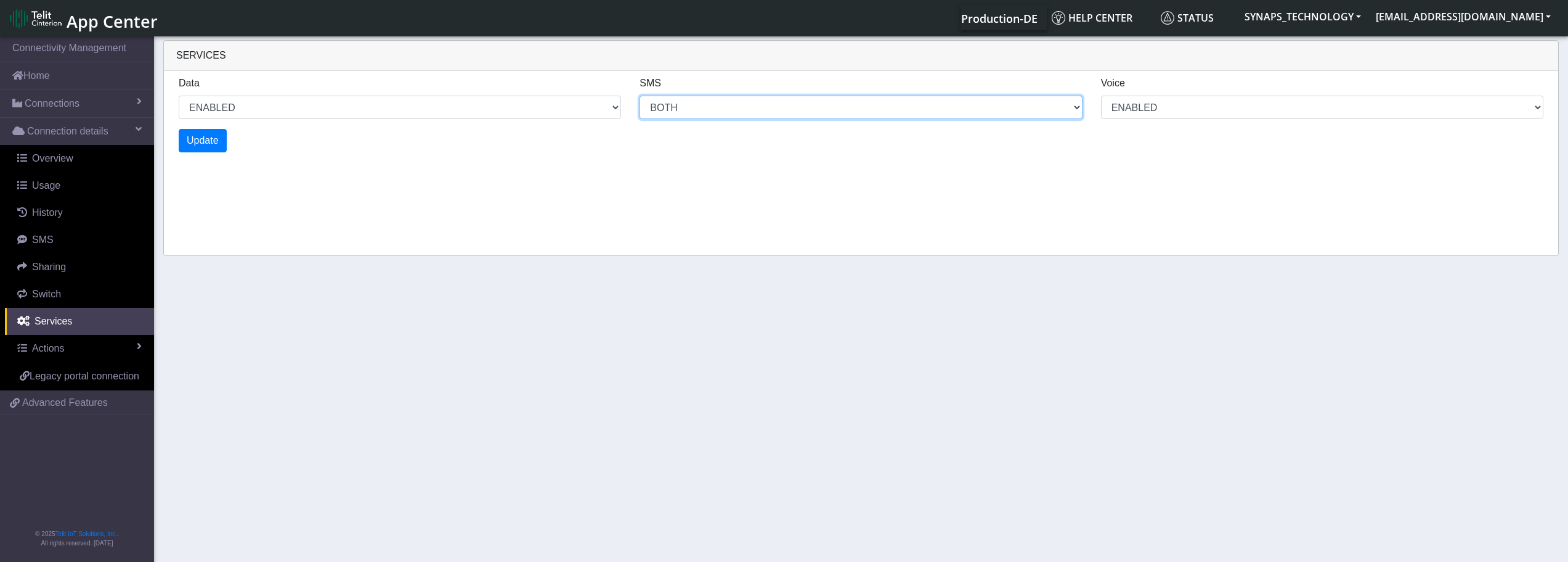
select select "2: 2"
select select "4: 0"
select select "10: 6"
select select "4: 2"
click at [201, 143] on span "Update" at bounding box center [203, 140] width 32 height 10
